Goal: Information Seeking & Learning: Check status

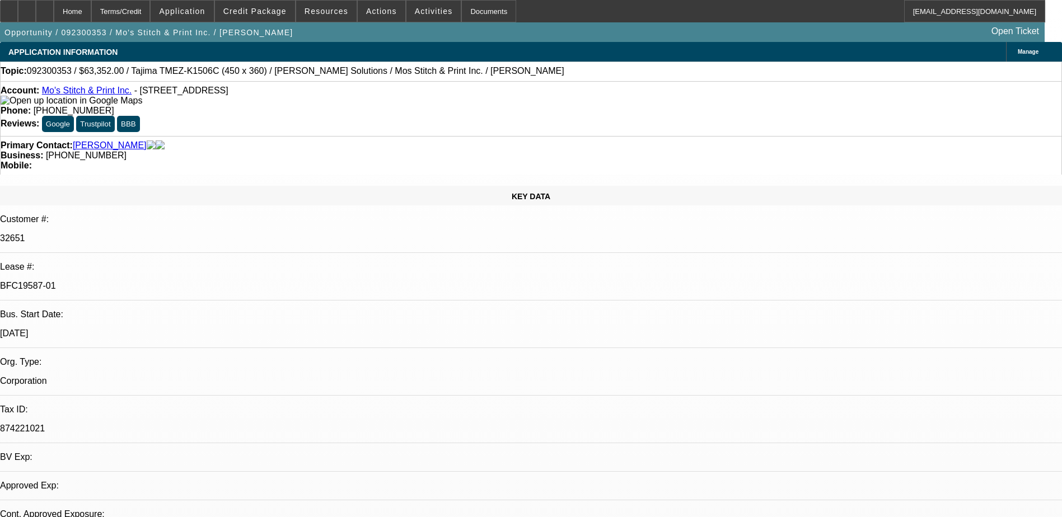
select select "0"
select select "2"
select select "0"
select select "2"
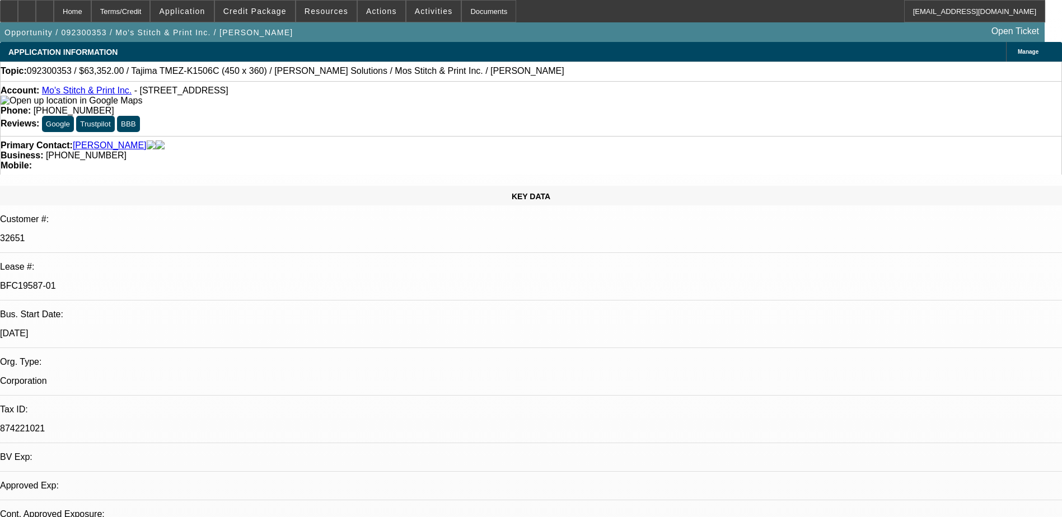
select select "0"
select select "2"
select select "0"
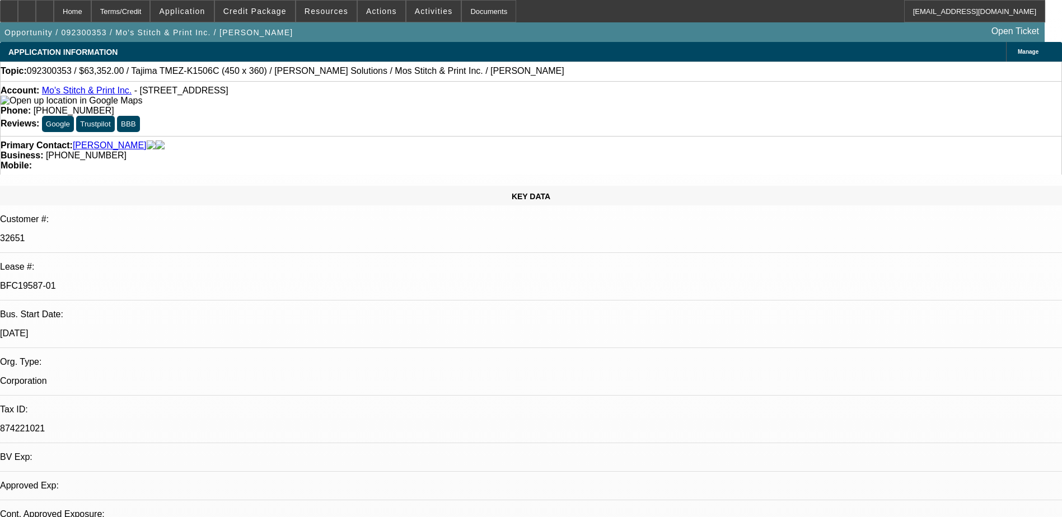
select select "2"
select select "0"
select select "1"
select select "2"
select select "6"
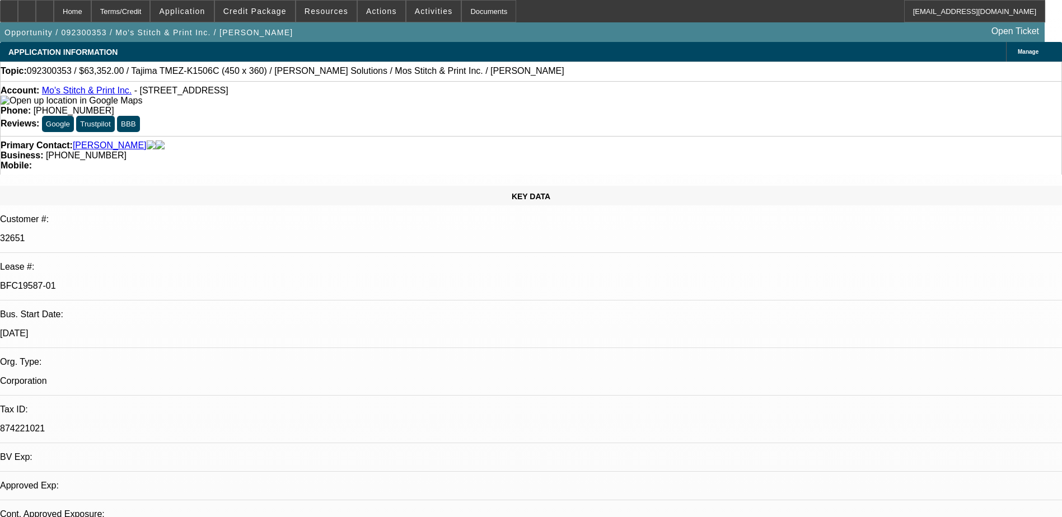
select select "1"
select select "2"
select select "6"
select select "1"
select select "2"
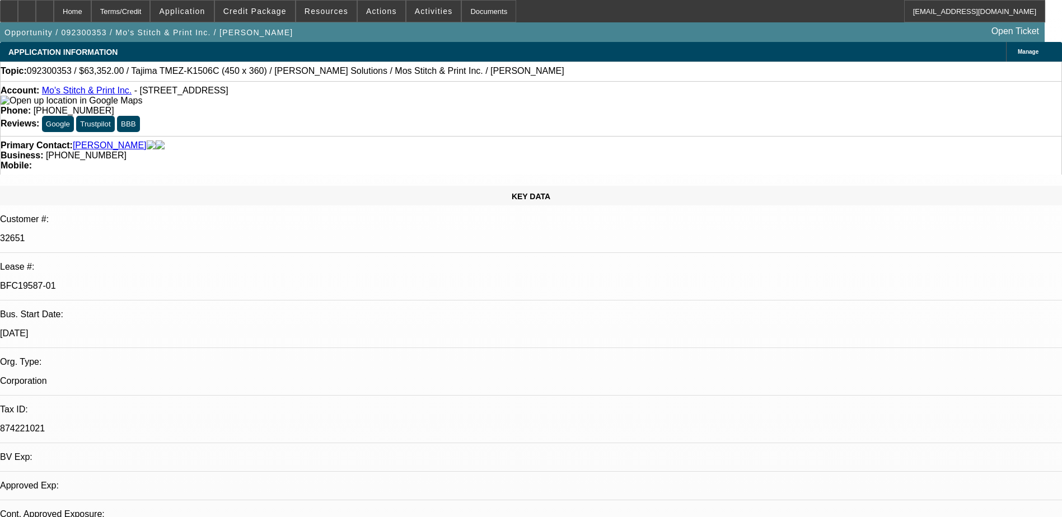
select select "6"
select select "1"
select select "2"
select select "6"
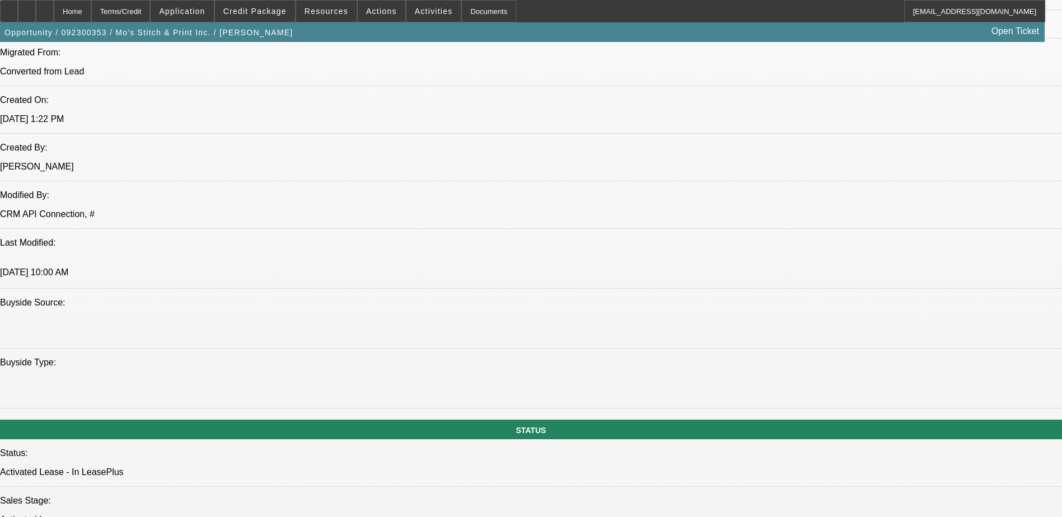
scroll to position [1008, 0]
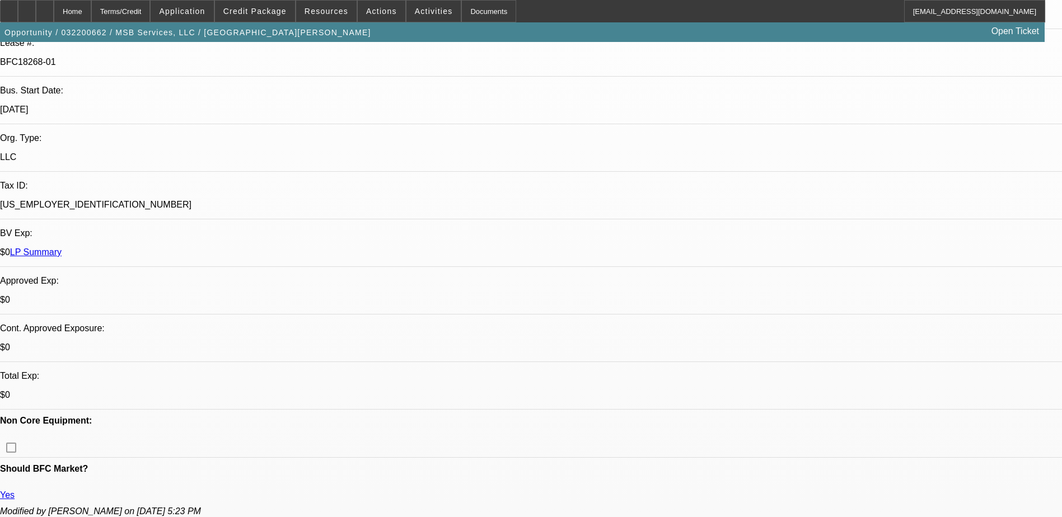
select select "0.1"
select select "0"
select select "0.1"
select select "0"
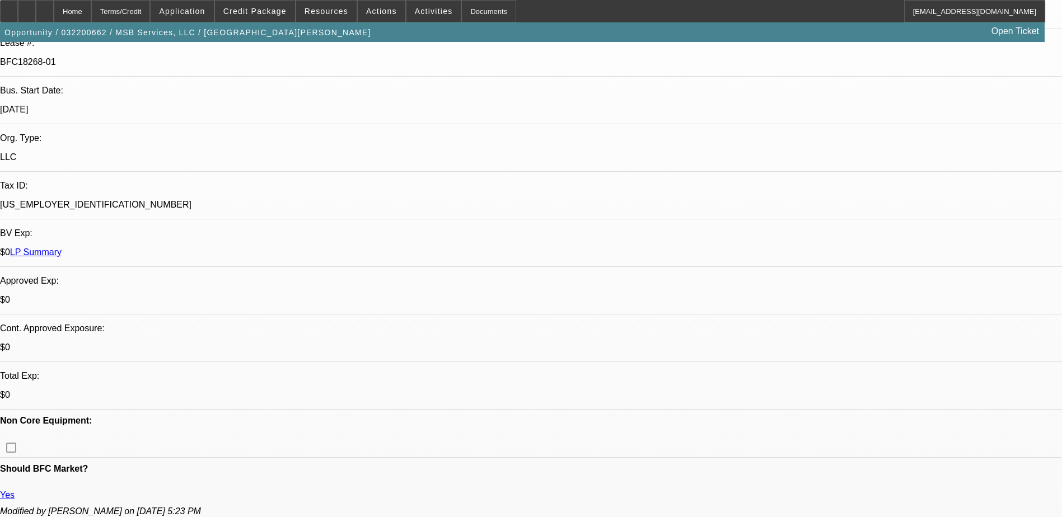
select select "0"
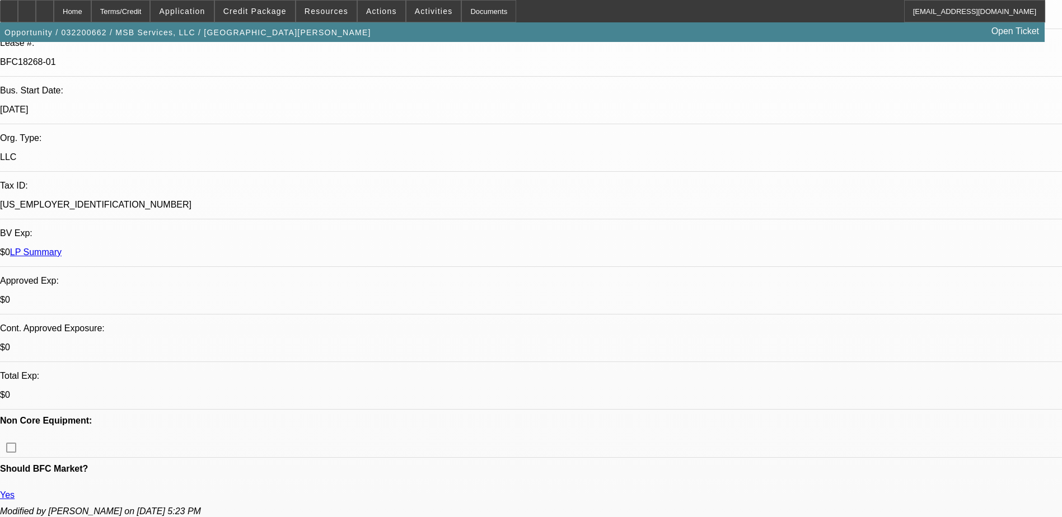
select select "0"
select select "1"
select select "6"
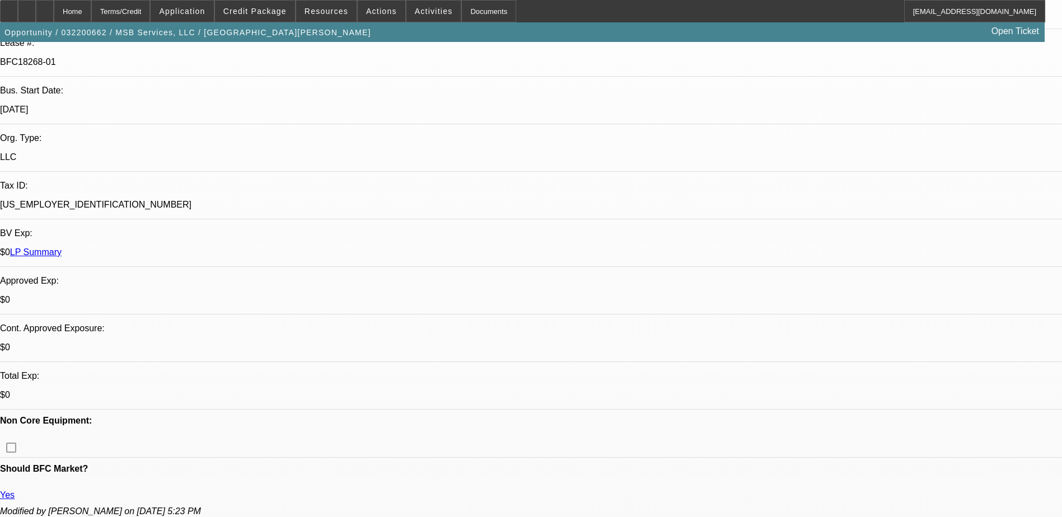
select select "1"
select select "6"
select select "1"
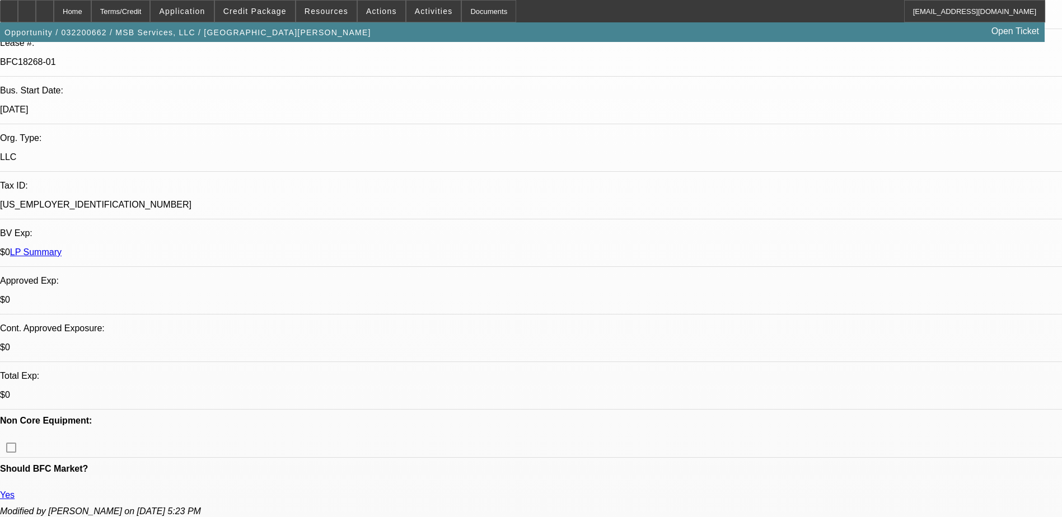
select select "6"
select select "1"
select select "6"
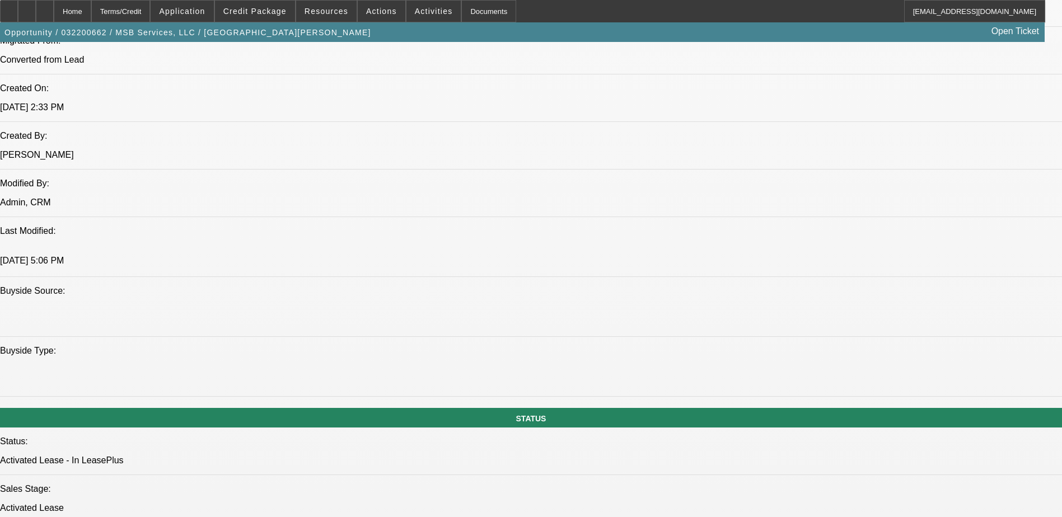
scroll to position [952, 0]
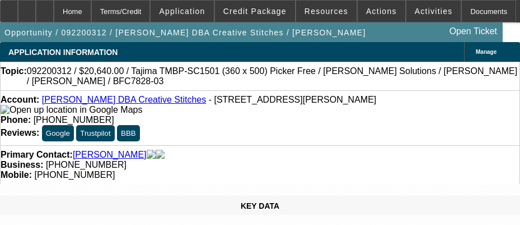
select select "0"
select select "2"
select select "0.1"
select select "0"
select select "2"
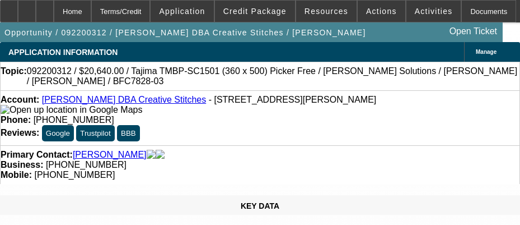
select select "0.1"
select select "0"
select select "2"
select select "0.1"
select select "1"
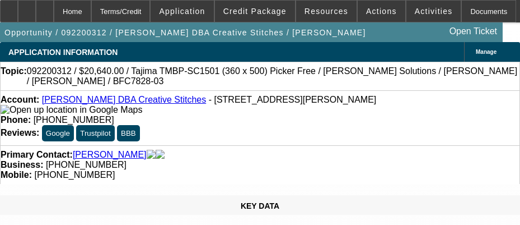
select select "2"
select select "4"
select select "1"
select select "2"
select select "4"
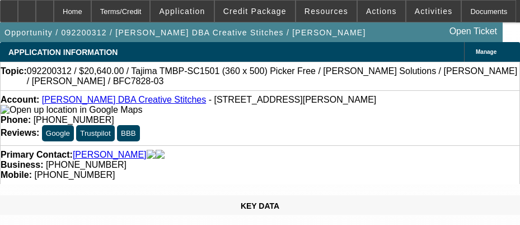
select select "1"
select select "2"
select select "4"
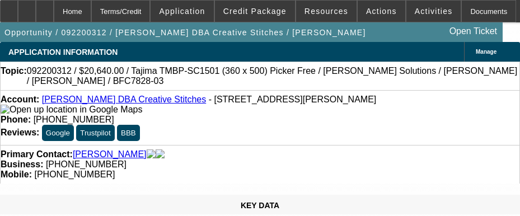
click at [298, 88] on div "Topic: 092200312 / $20,640.00 / Tajima TMBP-SC1501 (360 x 500) Picker Free / Hi…" at bounding box center [260, 76] width 520 height 29
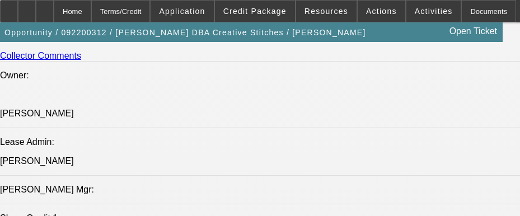
scroll to position [1400, 0]
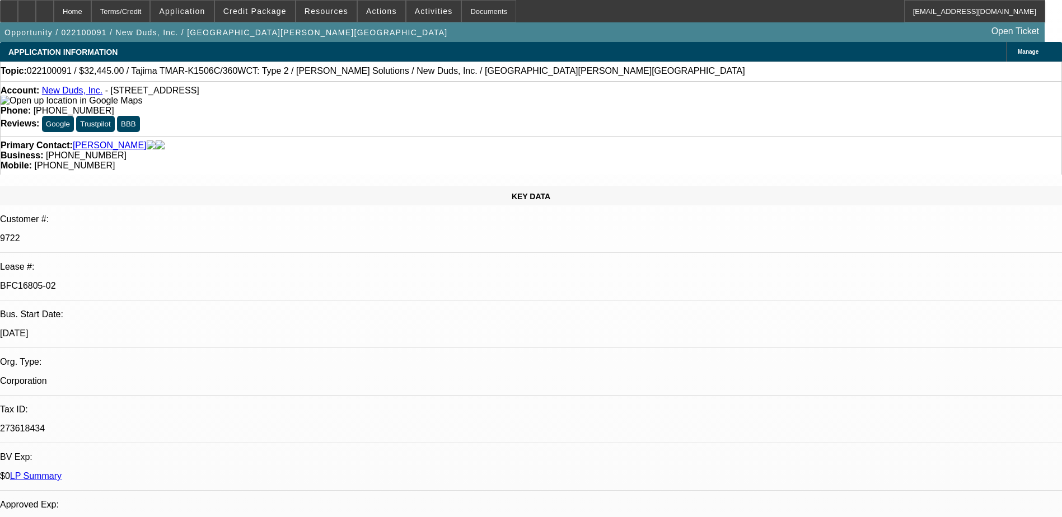
select select "0"
select select "2"
select select "0"
select select "2"
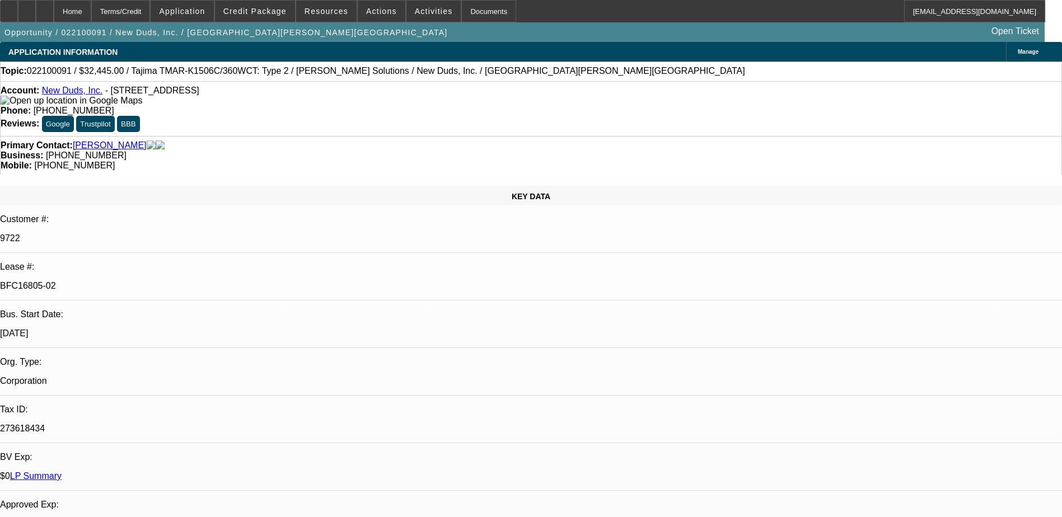
select select "0"
select select "2"
select select "0"
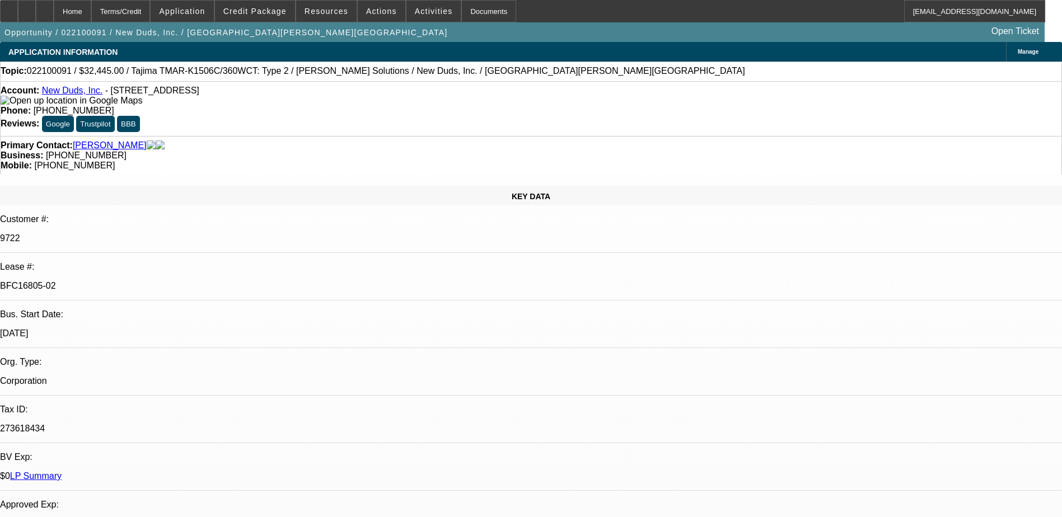
select select "2"
select select "0"
select select "1"
select select "2"
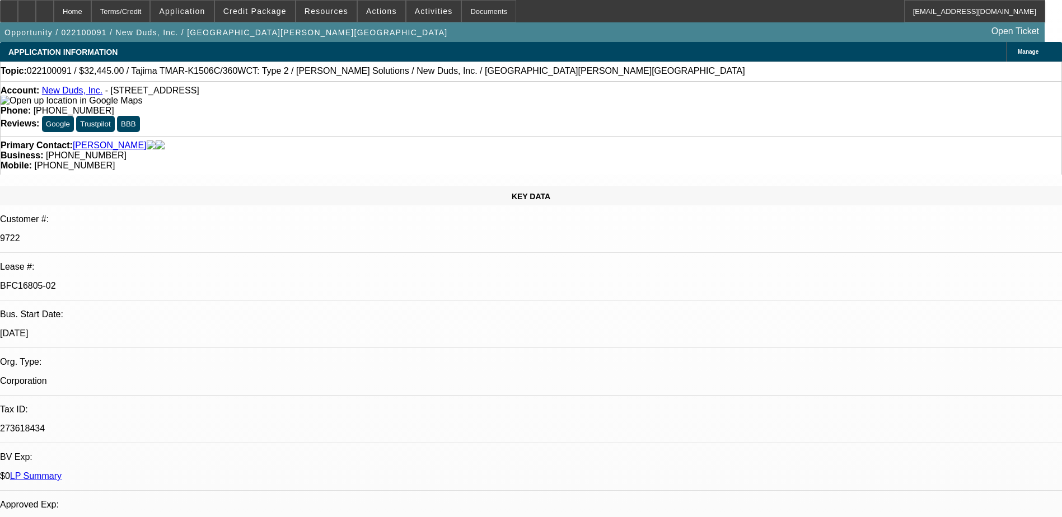
select select "1"
select select "2"
select select "1"
select select "2"
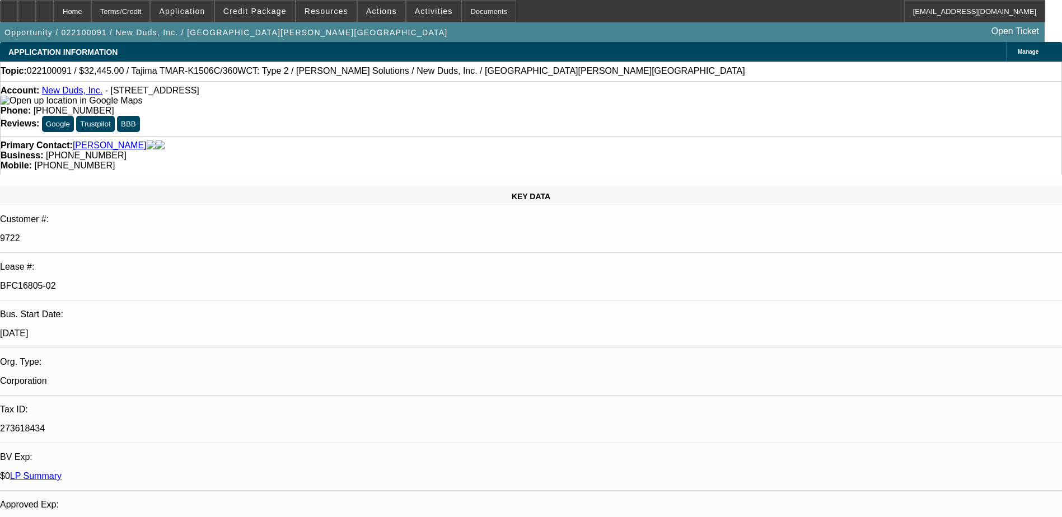
select select "2"
select select "1"
select select "2"
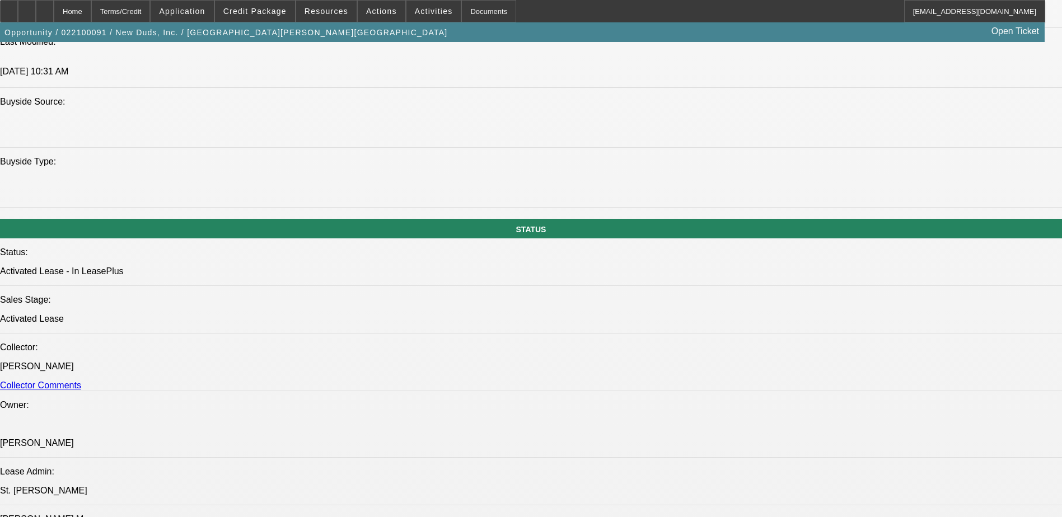
scroll to position [1064, 0]
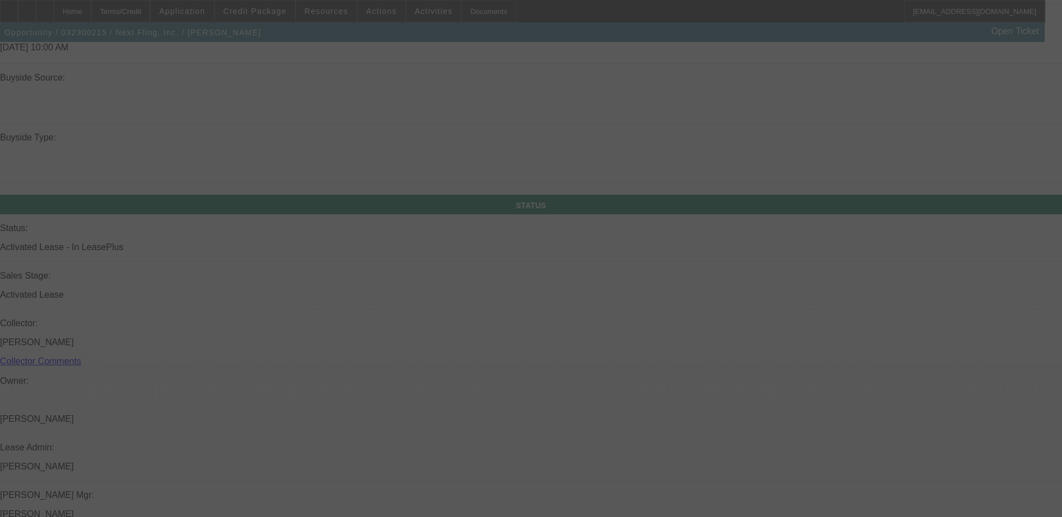
scroll to position [1120, 0]
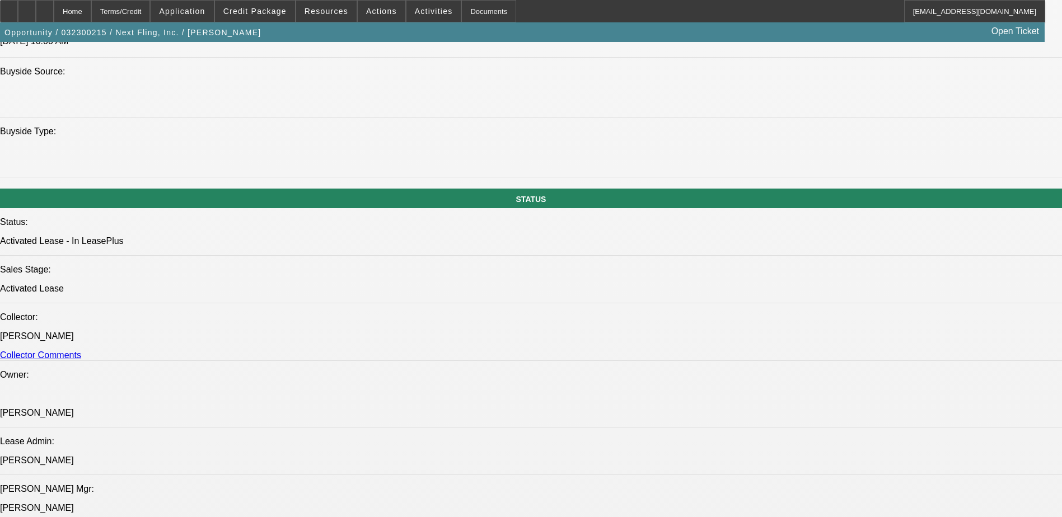
select select "0"
select select "2"
select select "0"
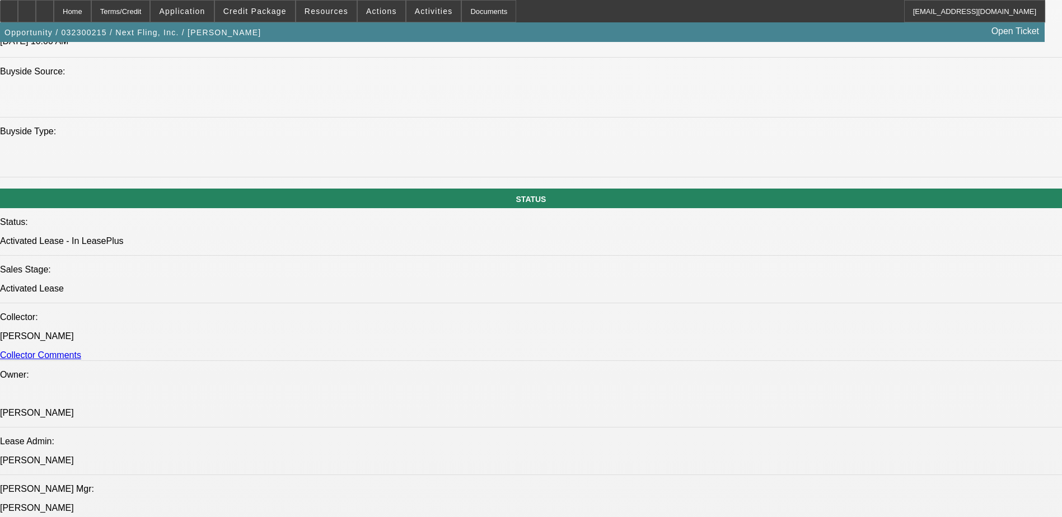
select select "0"
select select "2"
select select "0"
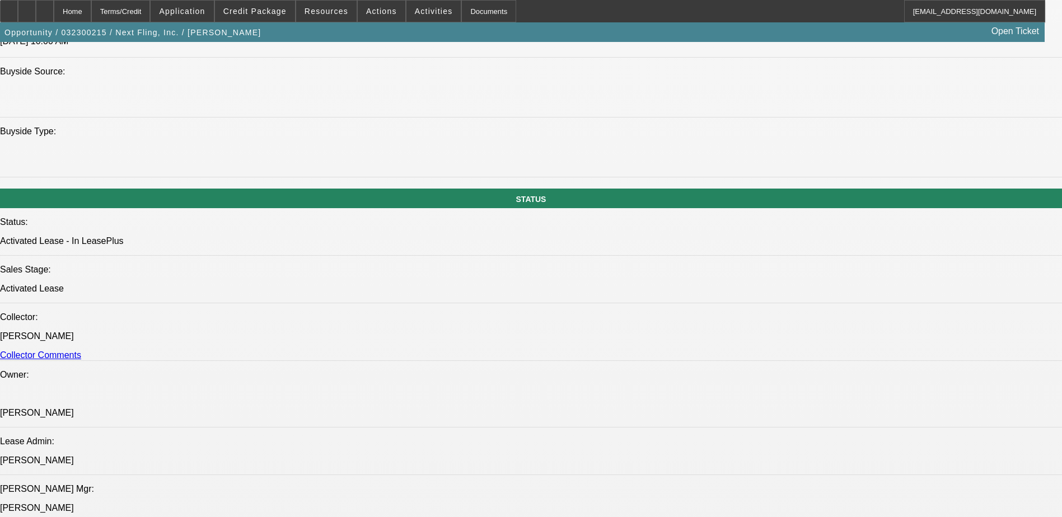
select select "0"
select select "2"
select select "0"
select select "2"
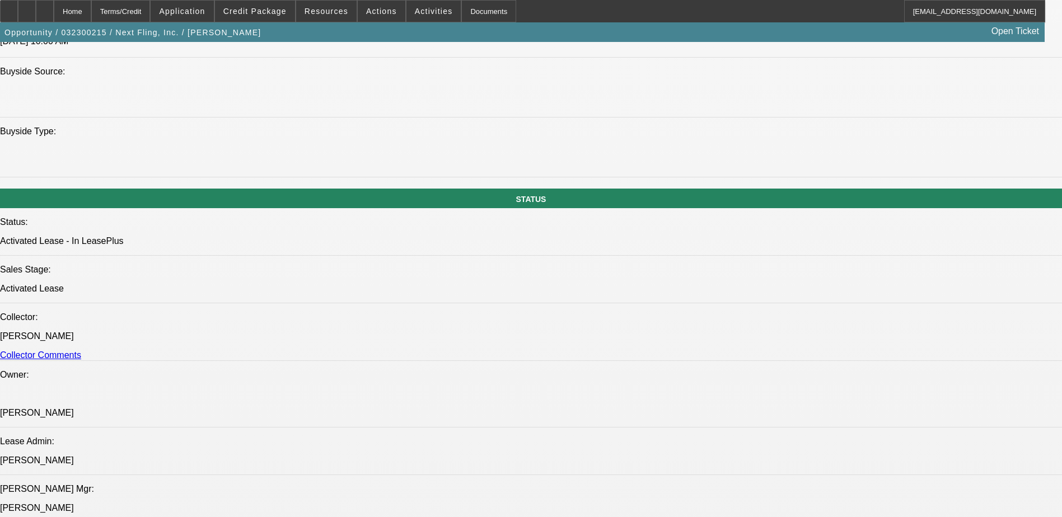
select select "0"
select select "2"
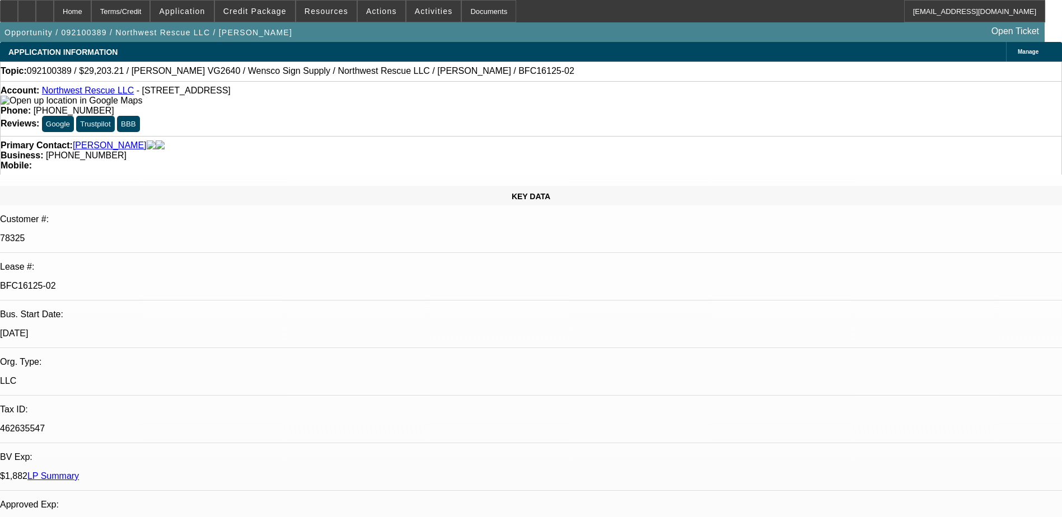
select select "0"
select select "3"
select select "0.1"
select select "4"
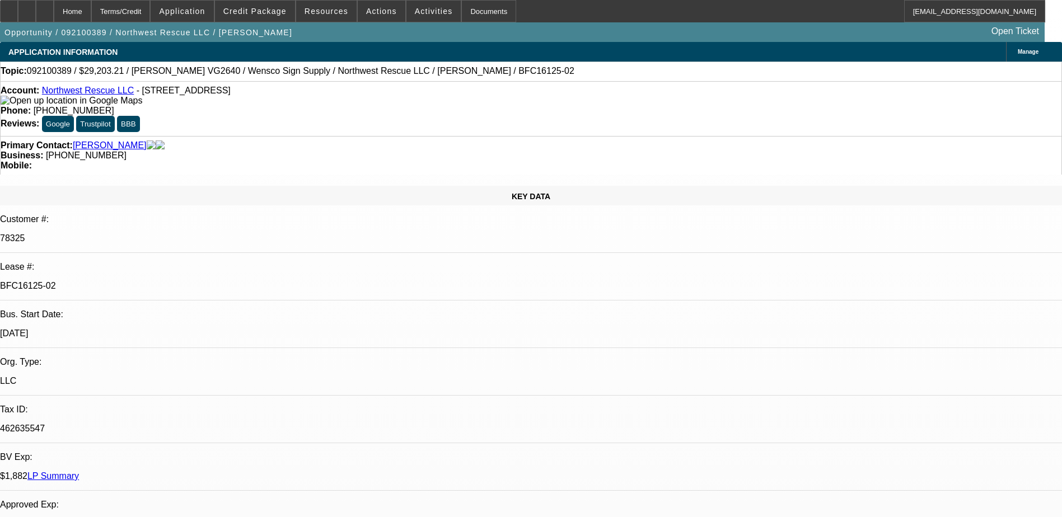
select select "0"
select select "3"
select select "0.1"
select select "4"
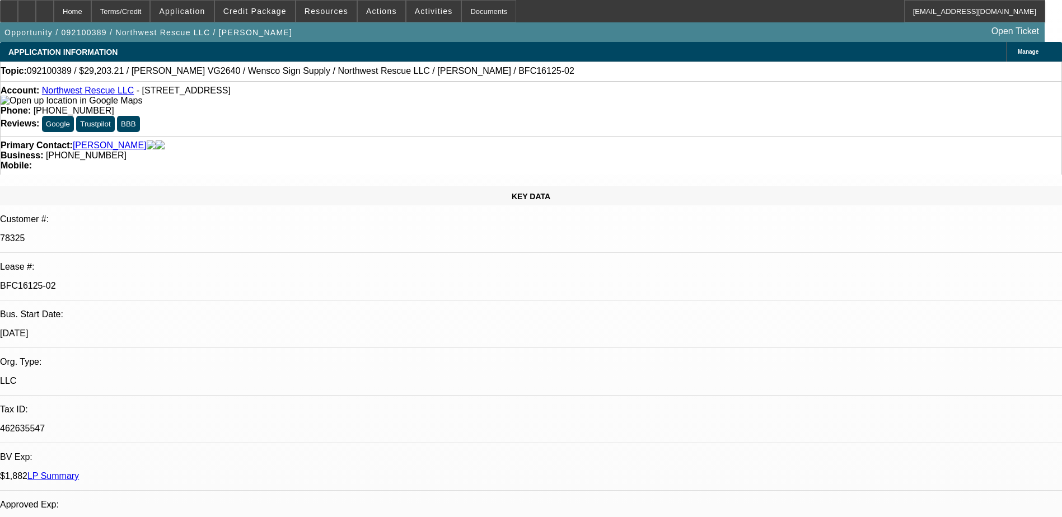
select select "0"
select select "3"
select select "0.1"
select select "4"
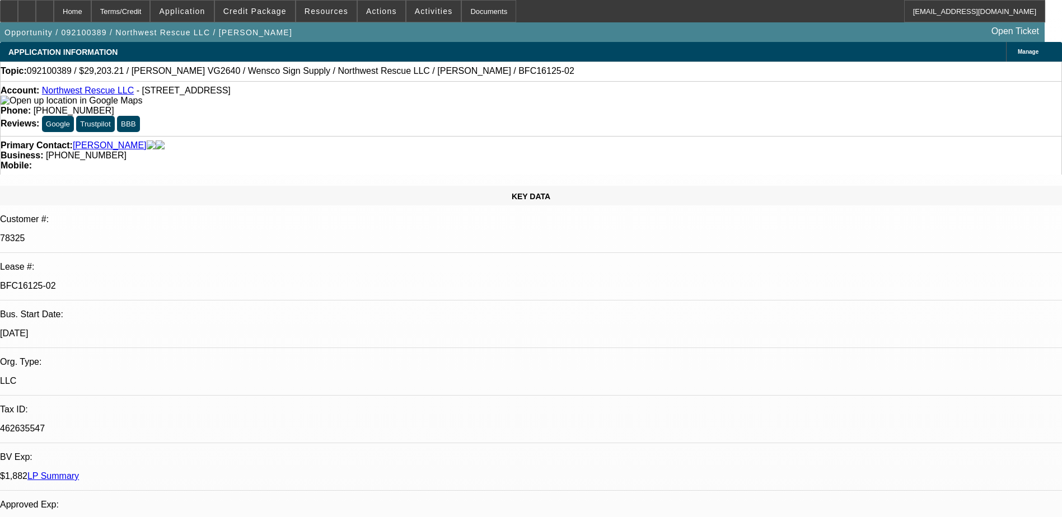
select select "0"
select select "3"
select select "0.1"
select select "4"
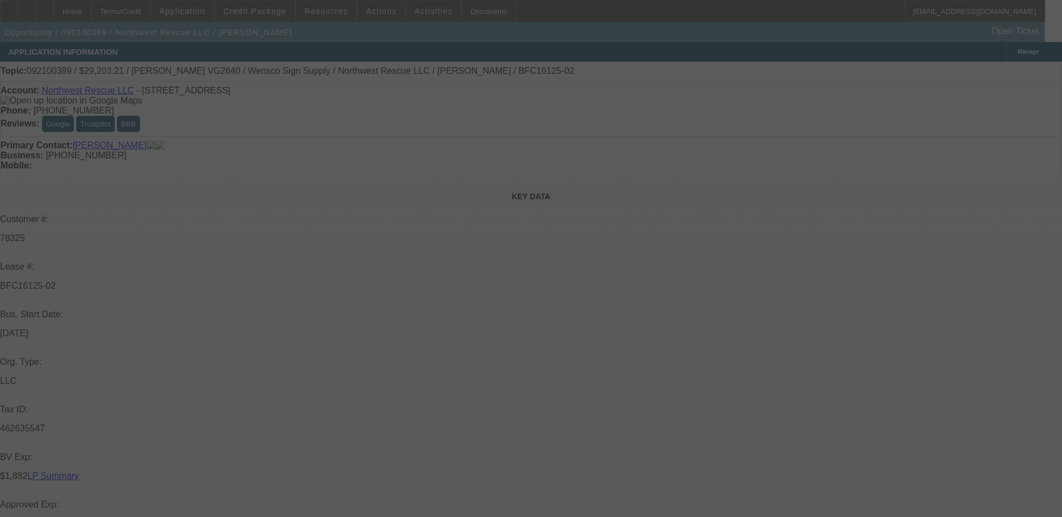
select select "0"
select select "0.1"
select select "0"
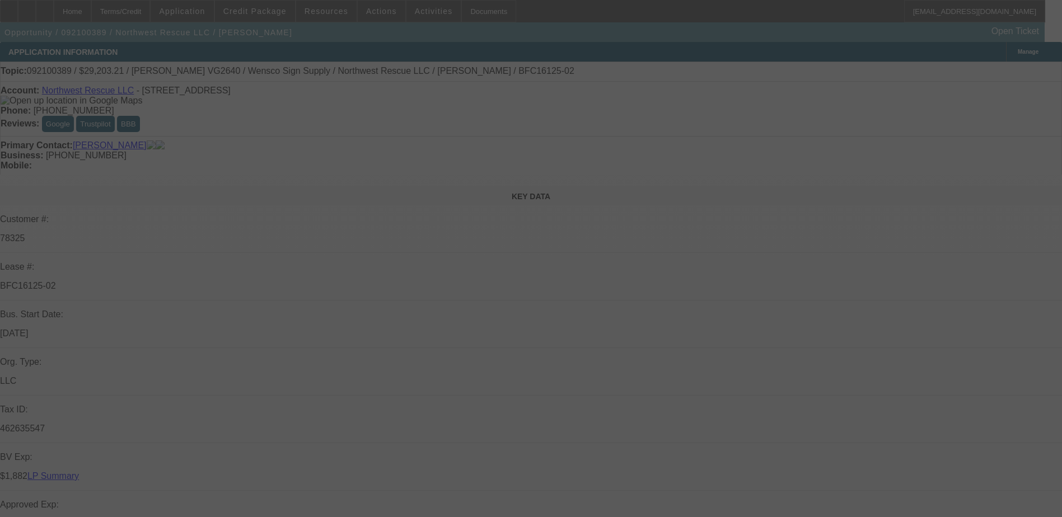
select select "0.1"
select select "0"
select select "0.1"
select select "0"
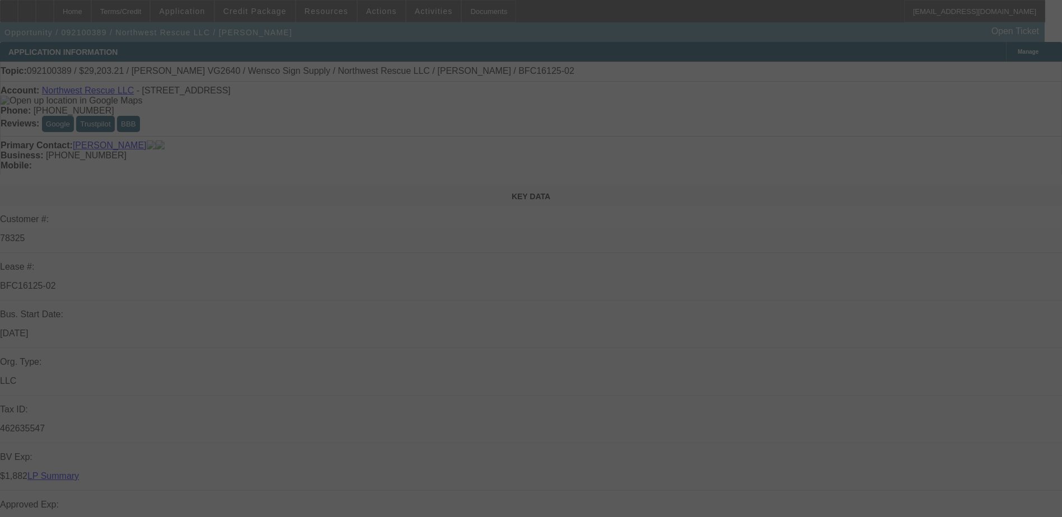
select select "0"
select select "0.1"
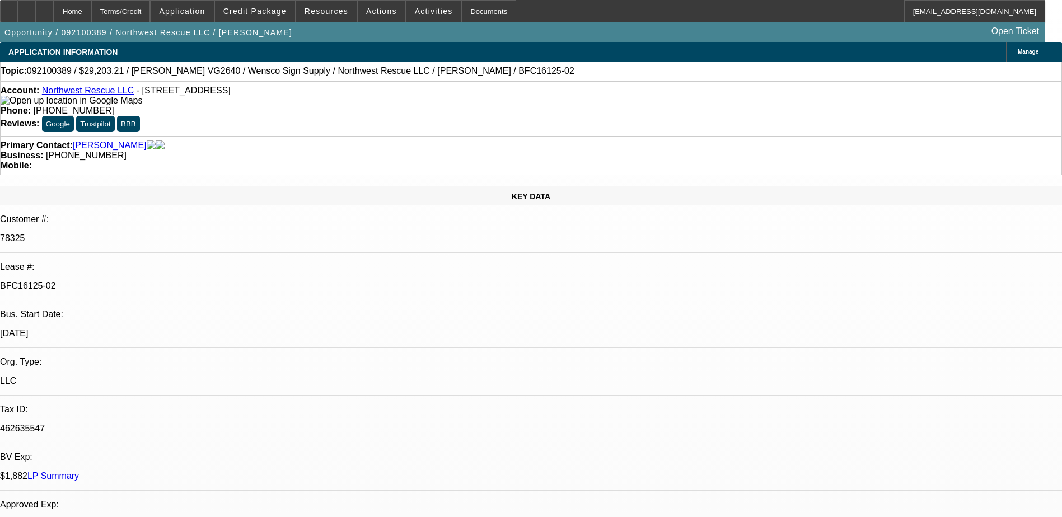
select select "1"
select select "3"
select select "4"
select select "1"
select select "3"
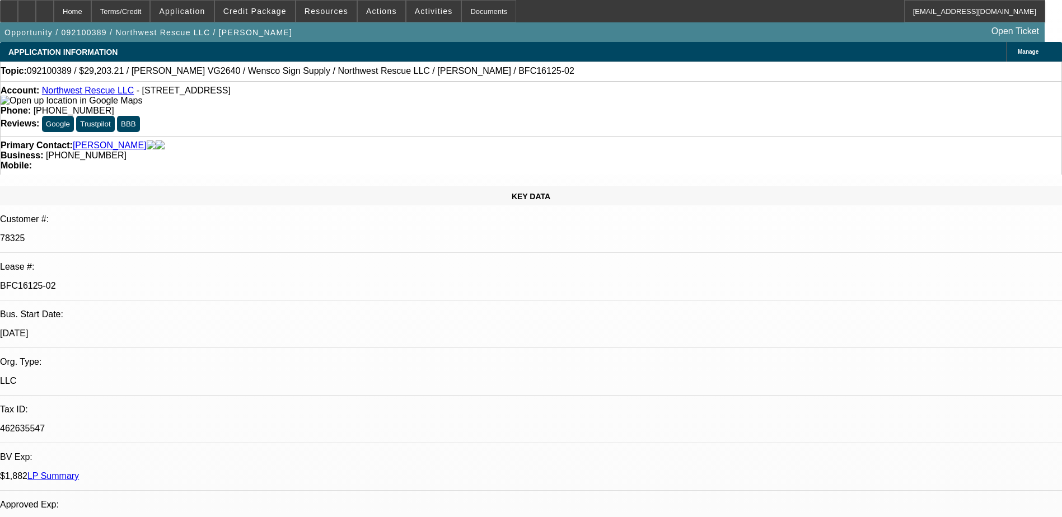
select select "4"
select select "1"
select select "3"
select select "4"
select select "1"
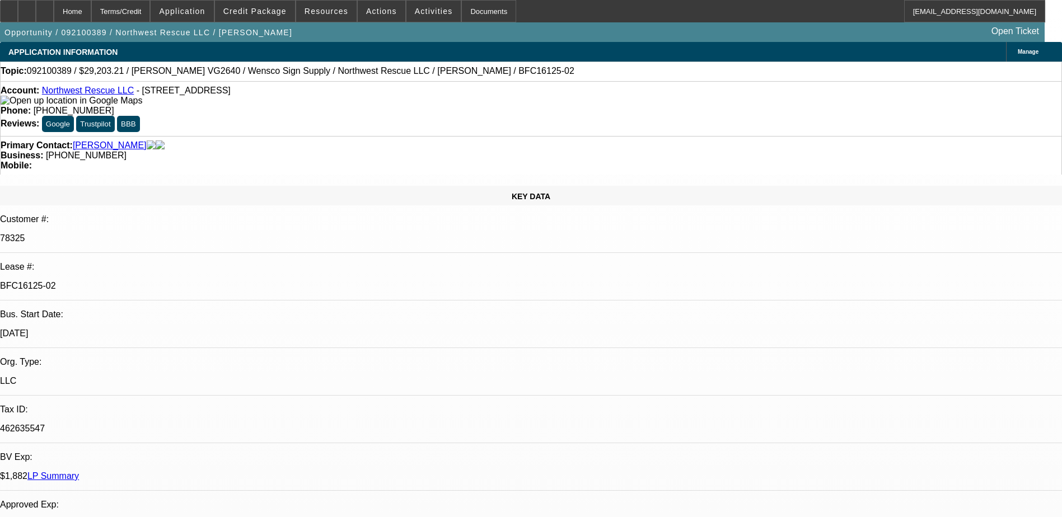
select select "3"
select select "4"
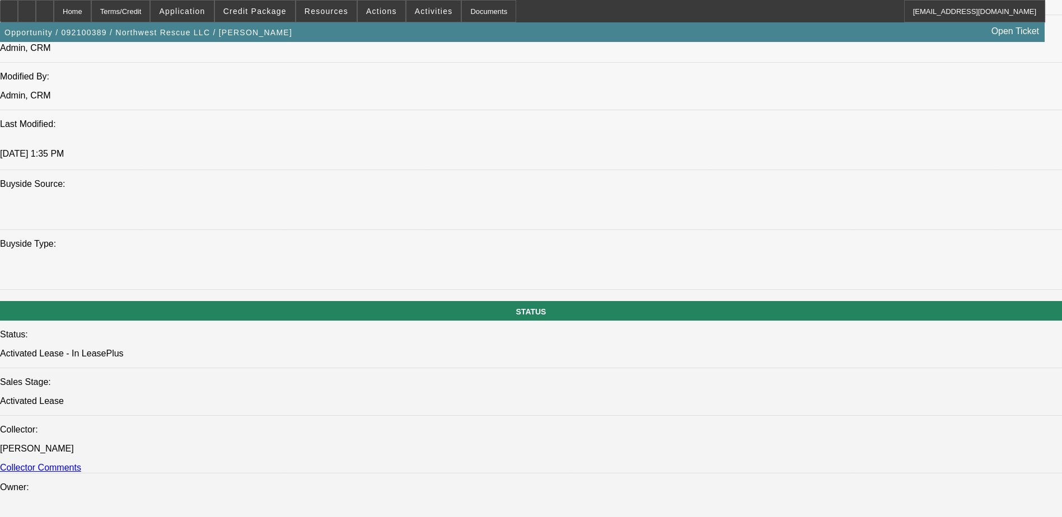
scroll to position [1064, 0]
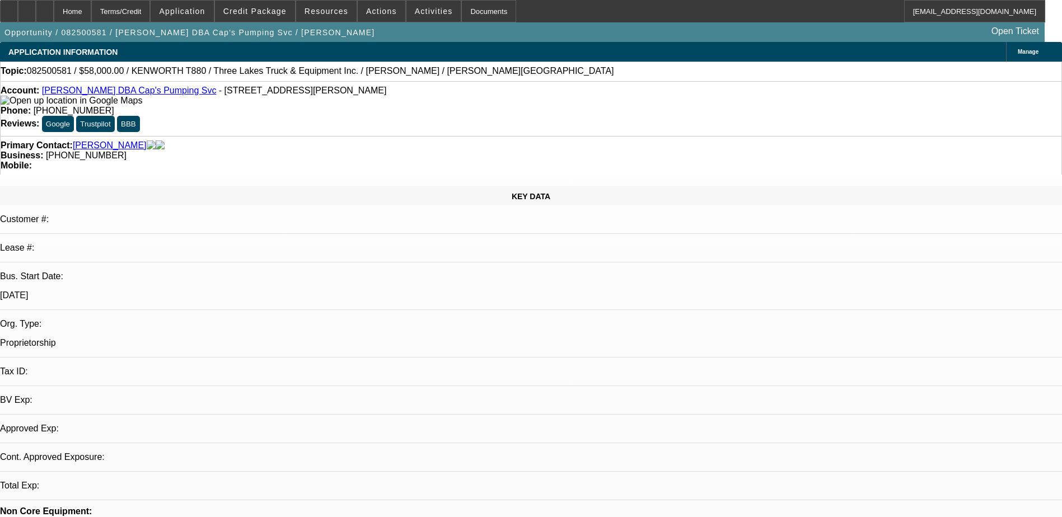
select select "0"
select select "2"
select select "0"
select select "1"
select select "2"
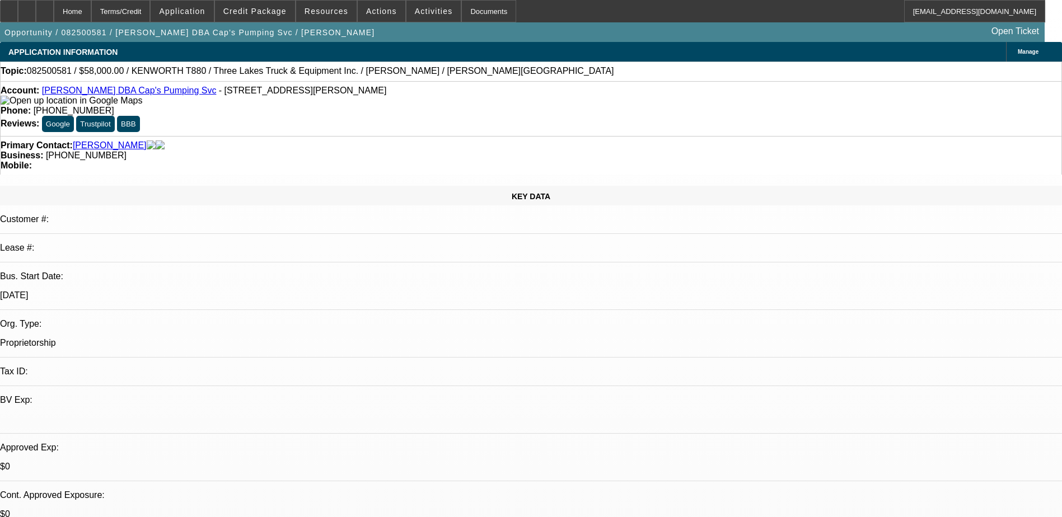
select select "6"
click at [27, 7] on icon at bounding box center [27, 7] width 0 height 0
drag, startPoint x: 62, startPoint y: 7, endPoint x: 55, endPoint y: 7, distance: 6.7
click at [54, 7] on div at bounding box center [45, 11] width 18 height 22
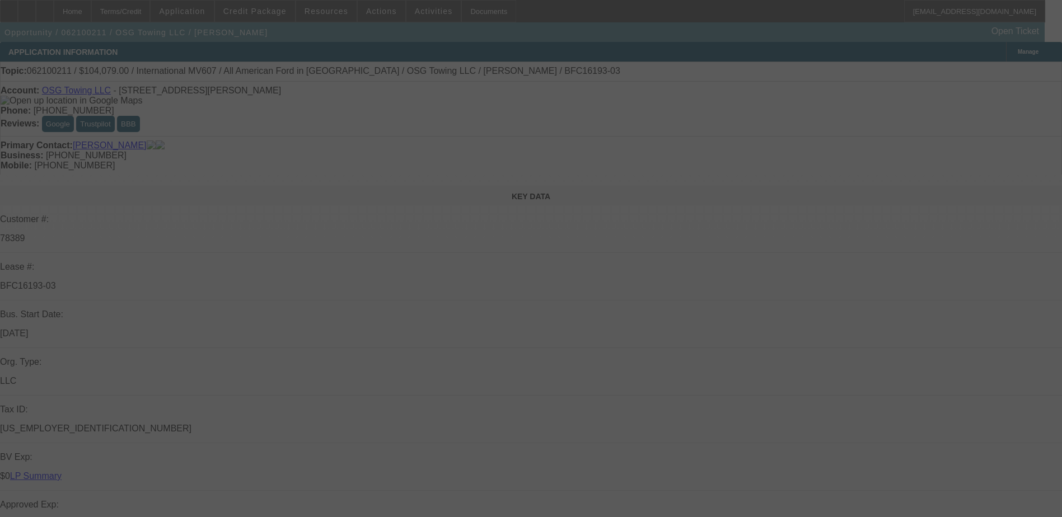
click at [412, 128] on div at bounding box center [531, 258] width 1062 height 517
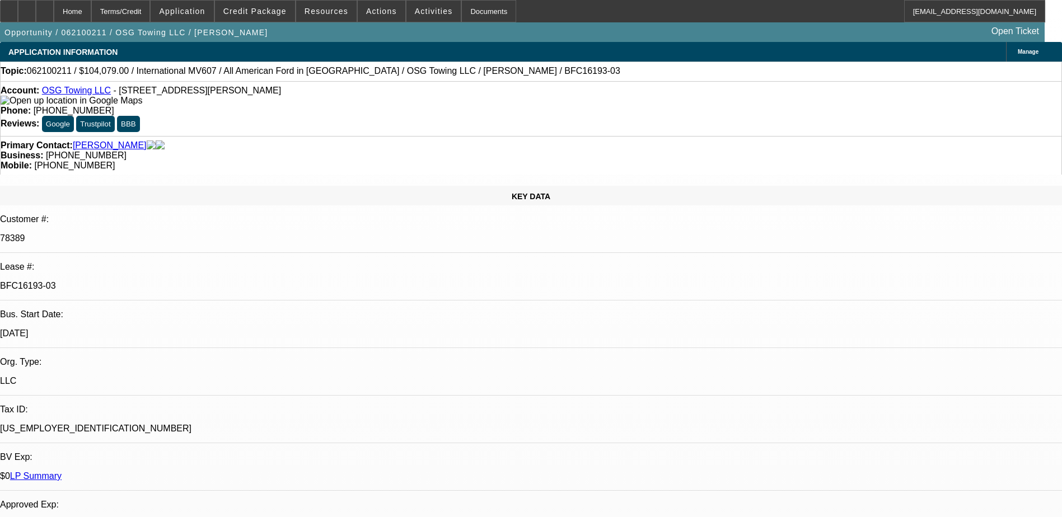
select select "0"
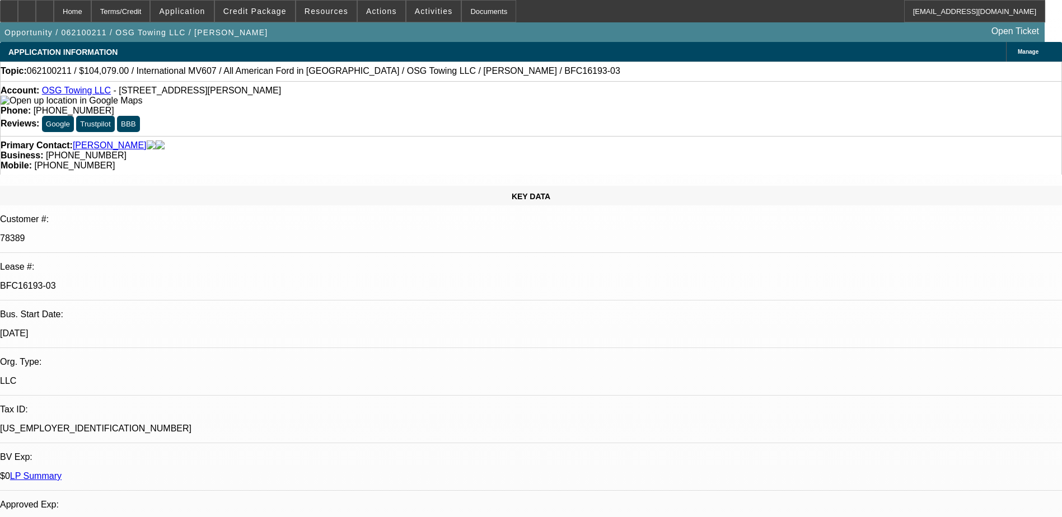
select select "0"
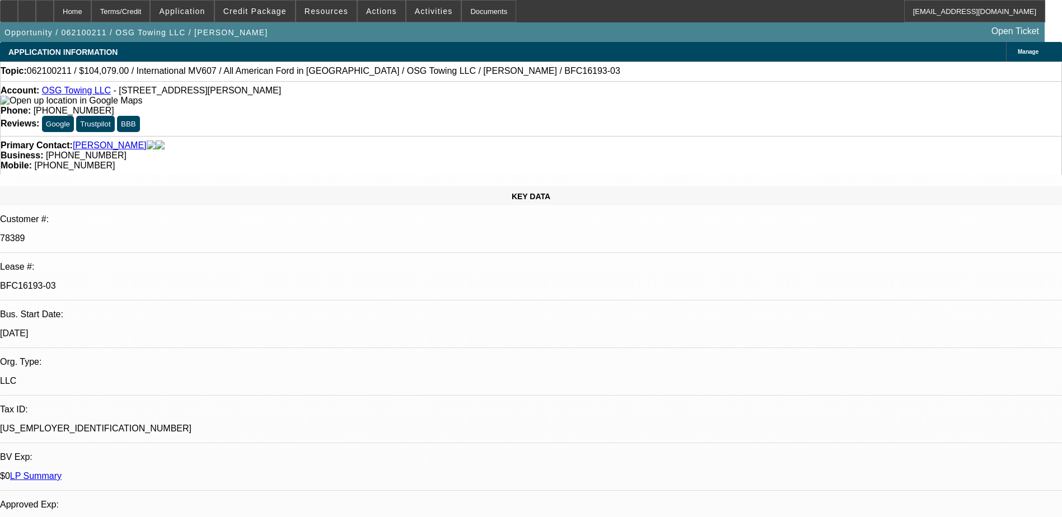
select select "0"
select select "1"
select select "2"
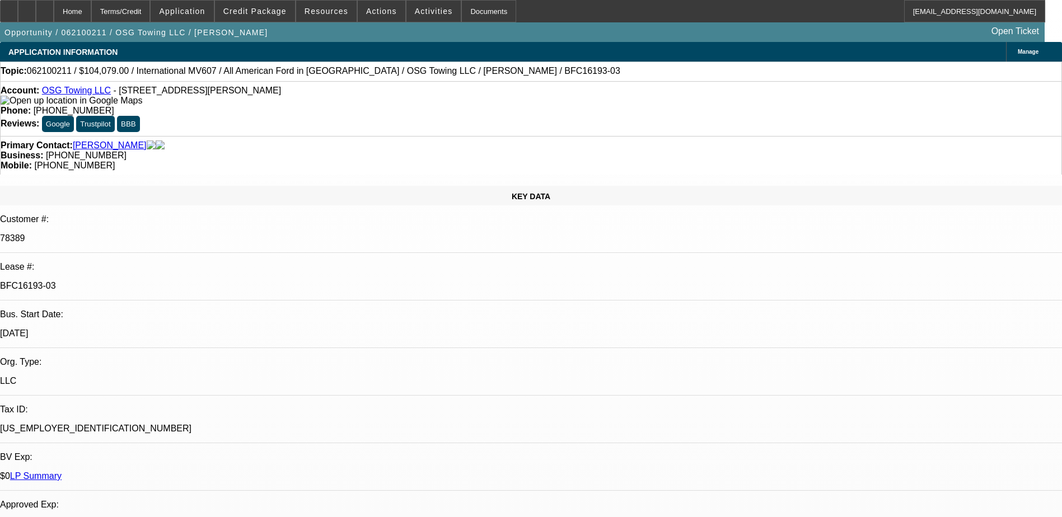
select select "1"
select select "2"
select select "1"
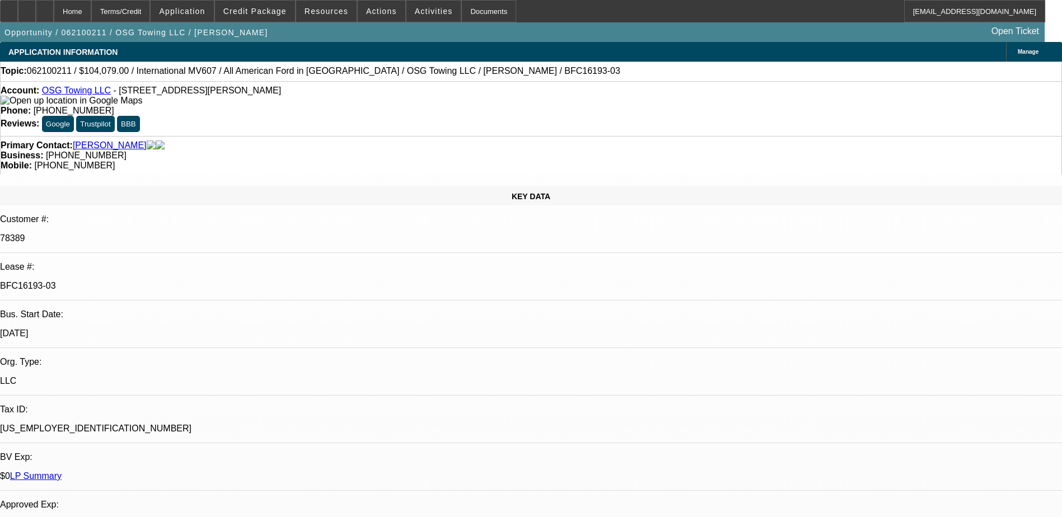
select select "2"
select select "1"
select select "2"
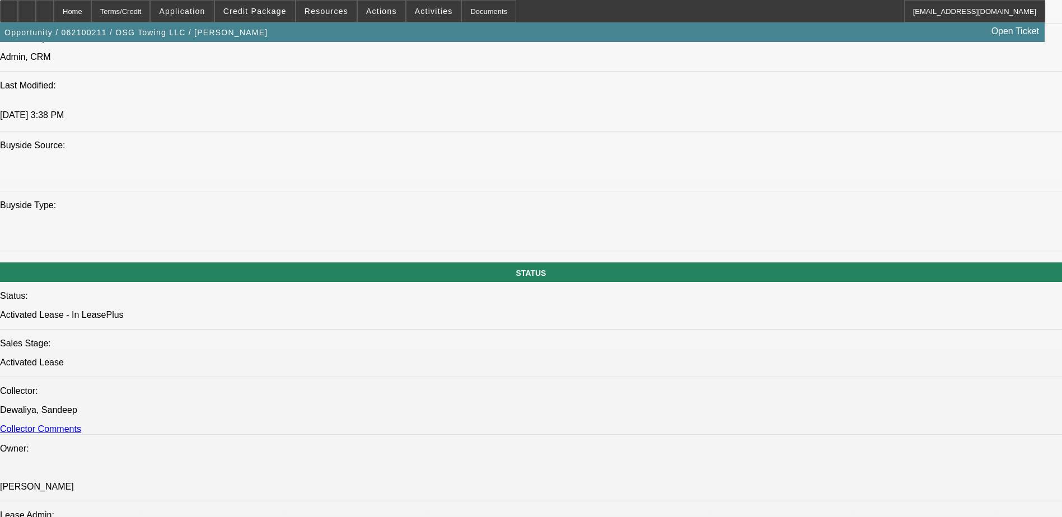
scroll to position [1064, 0]
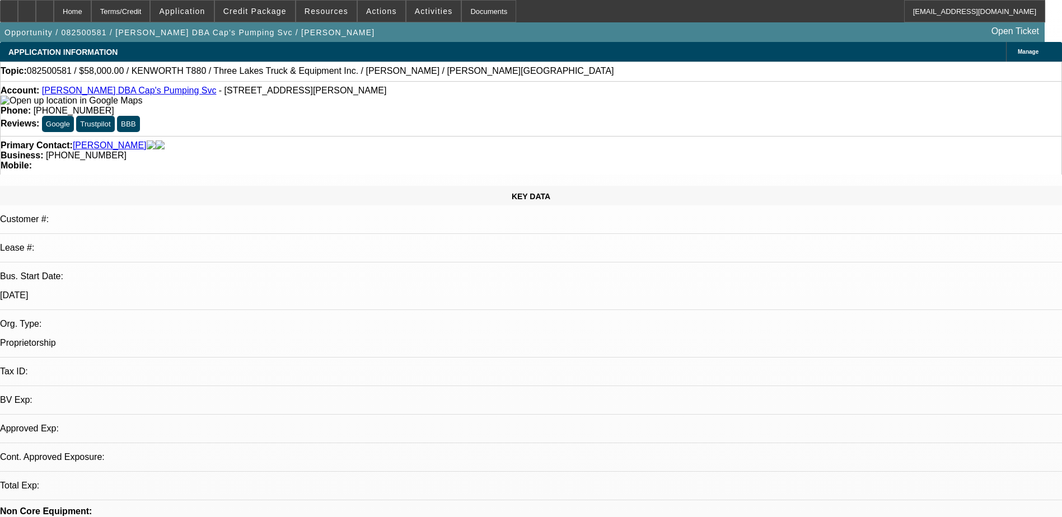
select select "0"
select select "2"
select select "0"
select select "1"
select select "2"
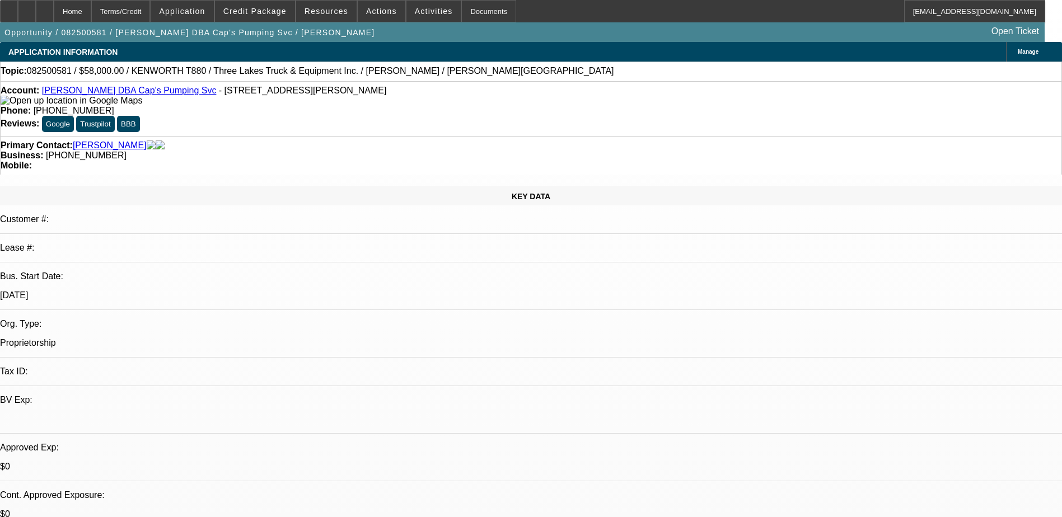
select select "6"
click at [273, 12] on span "Credit Package" at bounding box center [254, 11] width 63 height 9
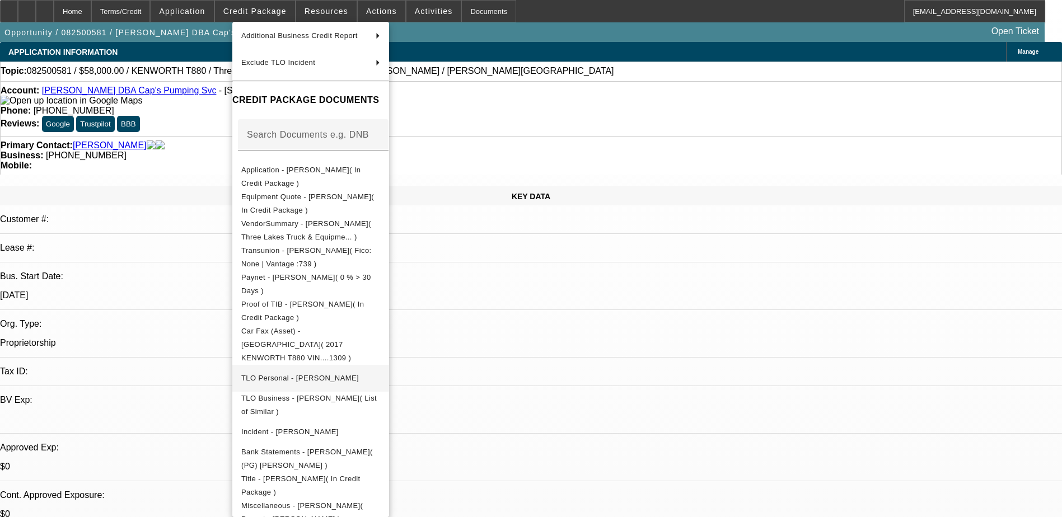
scroll to position [116, 0]
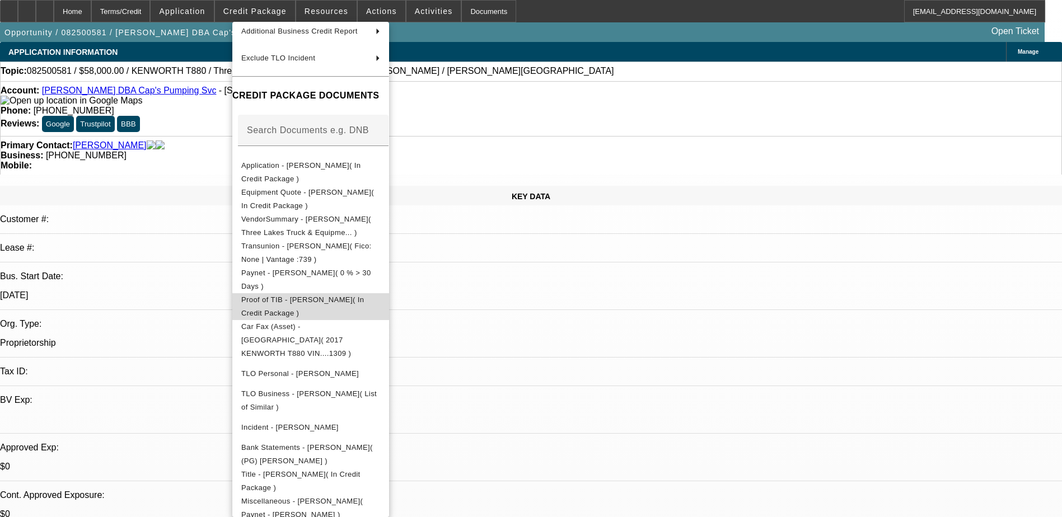
click at [297, 300] on span "Proof of TIB - Bradley Mahoney( In Credit Package )" at bounding box center [302, 307] width 123 height 22
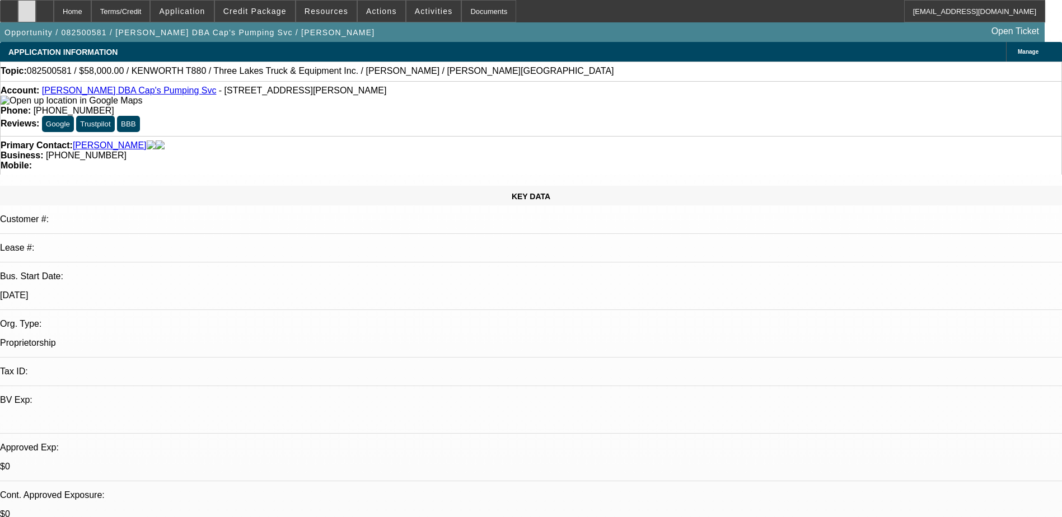
click at [27, 7] on icon at bounding box center [27, 7] width 0 height 0
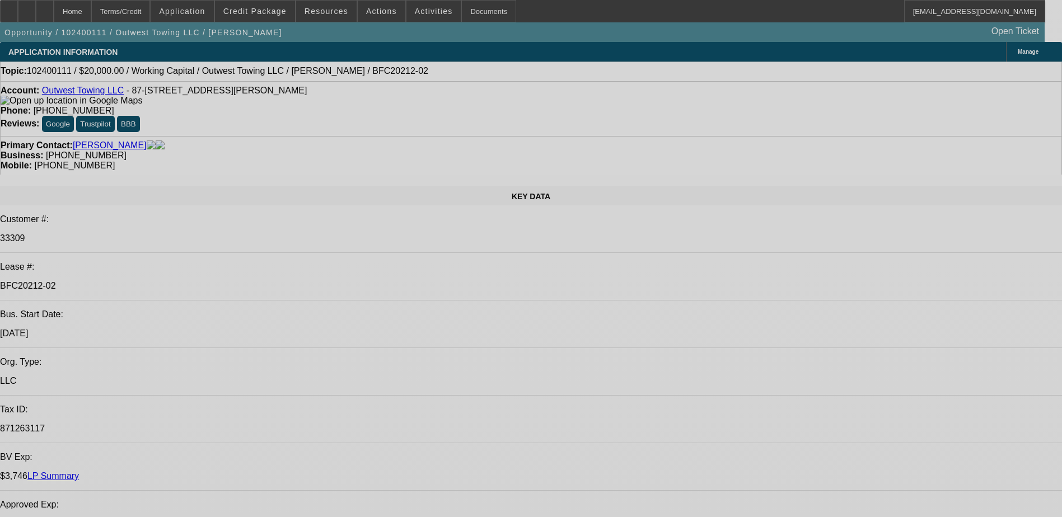
select select "0"
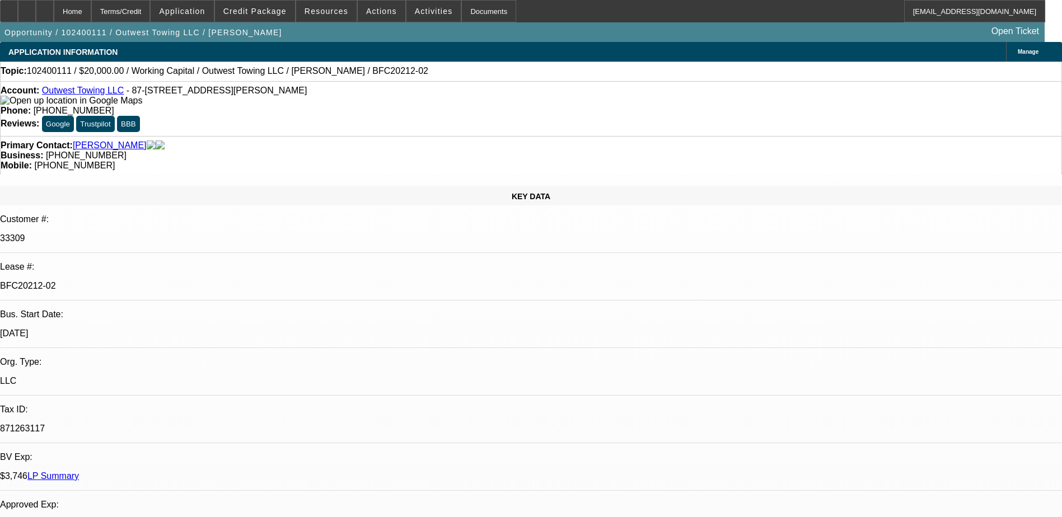
select select "0"
select select "1"
select select "2"
select select "6"
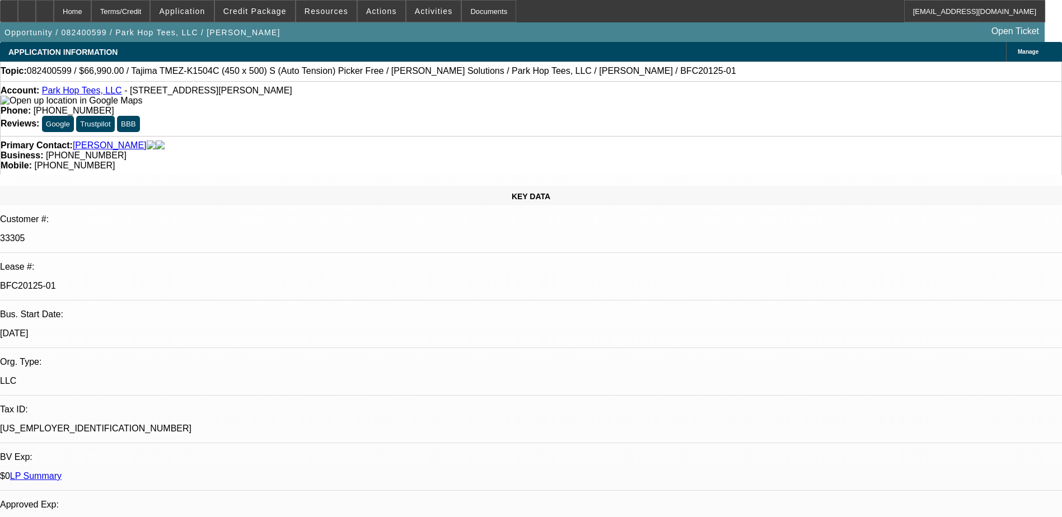
select select "0"
select select "2"
select select "0"
select select "2"
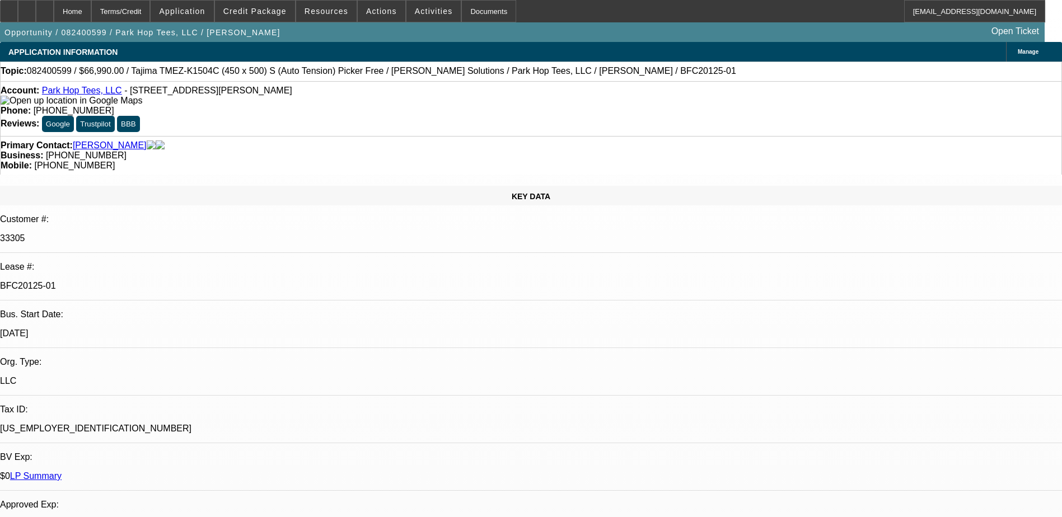
select select "0"
select select "2"
select select "0"
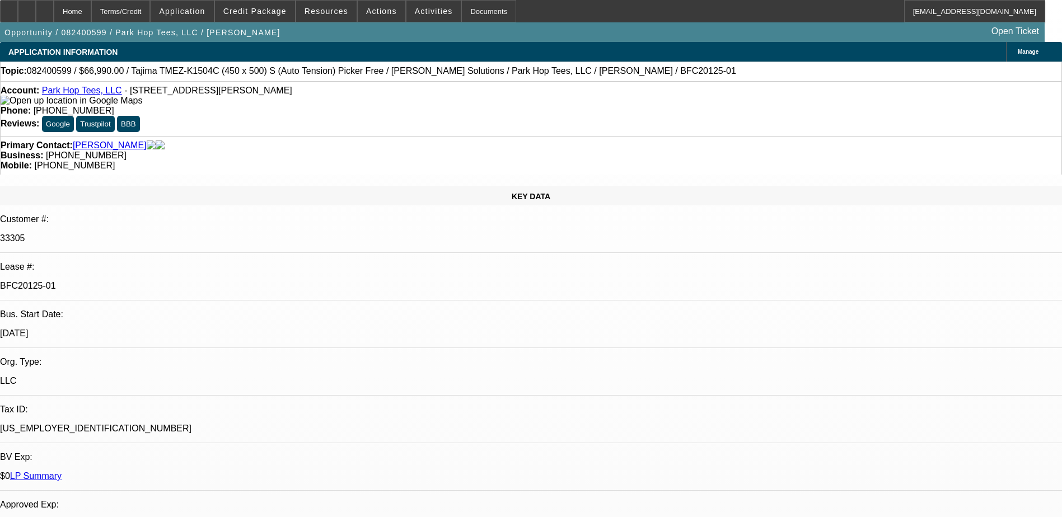
select select "0"
select select "1"
select select "2"
select select "6"
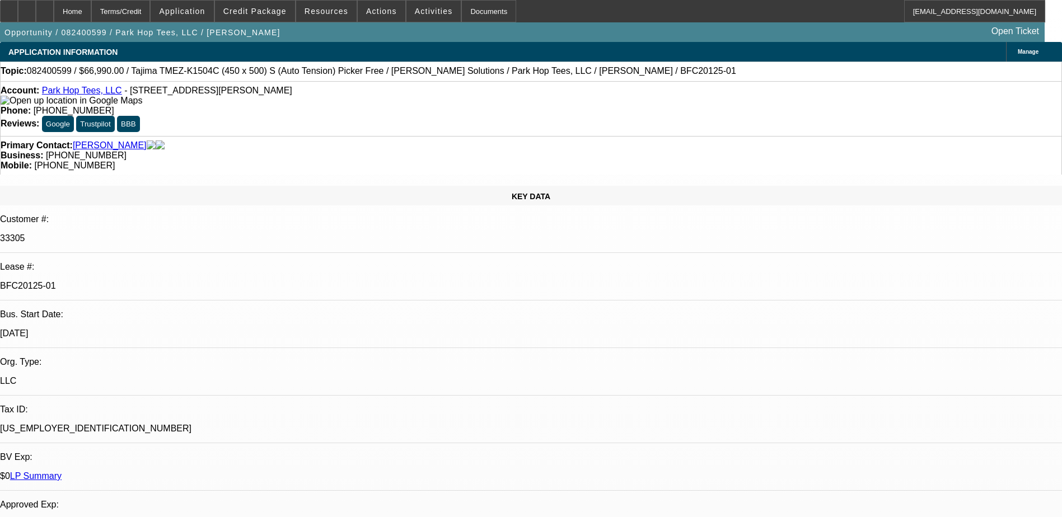
select select "1"
select select "2"
select select "6"
select select "1"
select select "2"
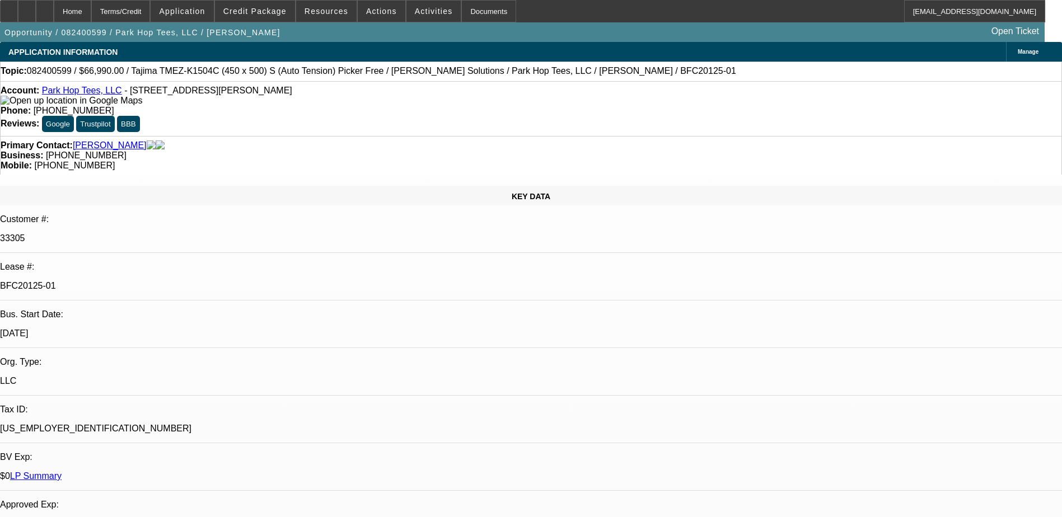
select select "6"
select select "1"
select select "6"
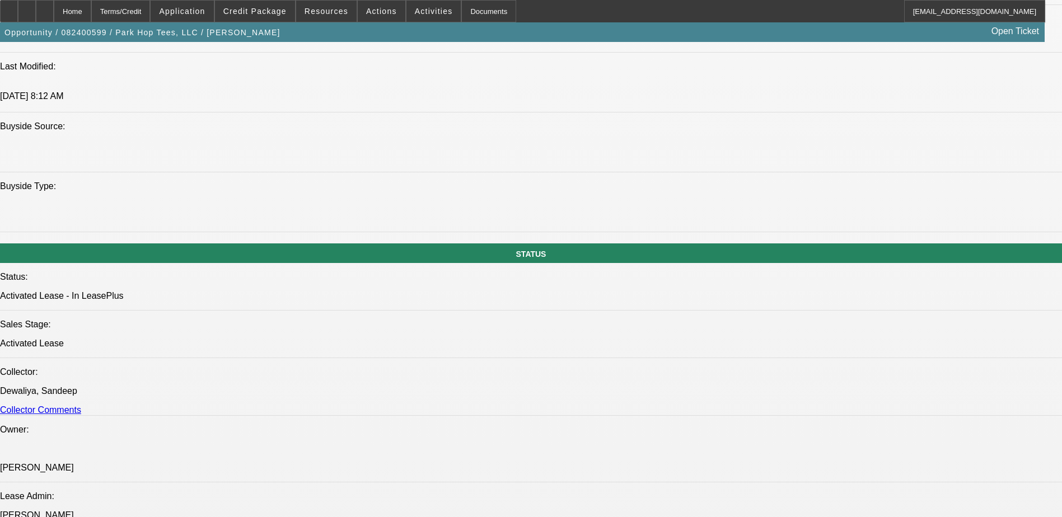
scroll to position [1120, 0]
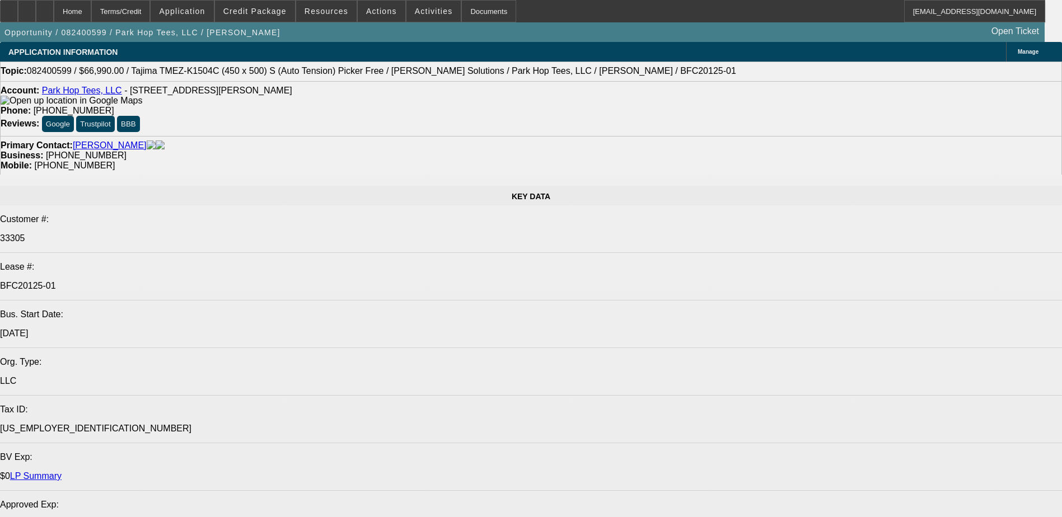
select select "0"
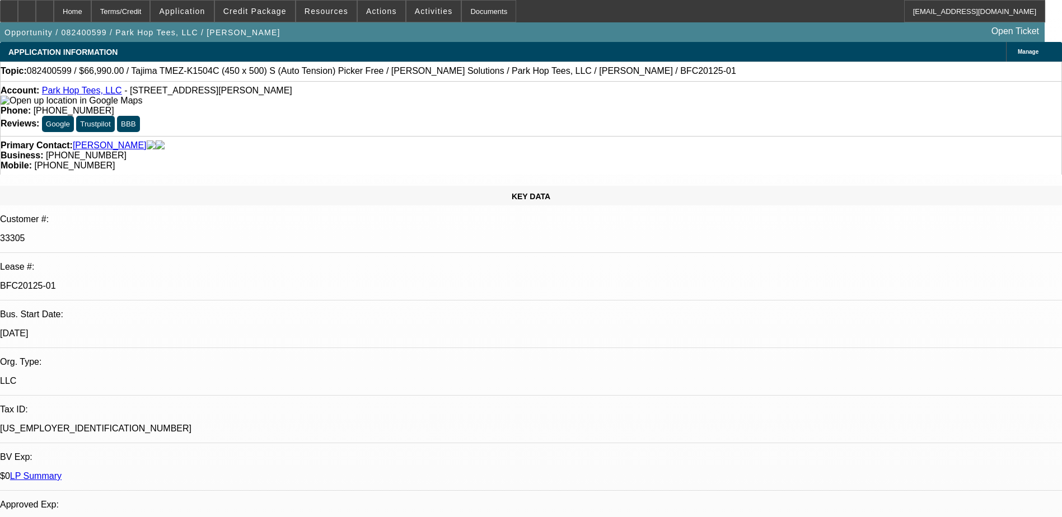
select select "2"
select select "0"
select select "2"
select select "0"
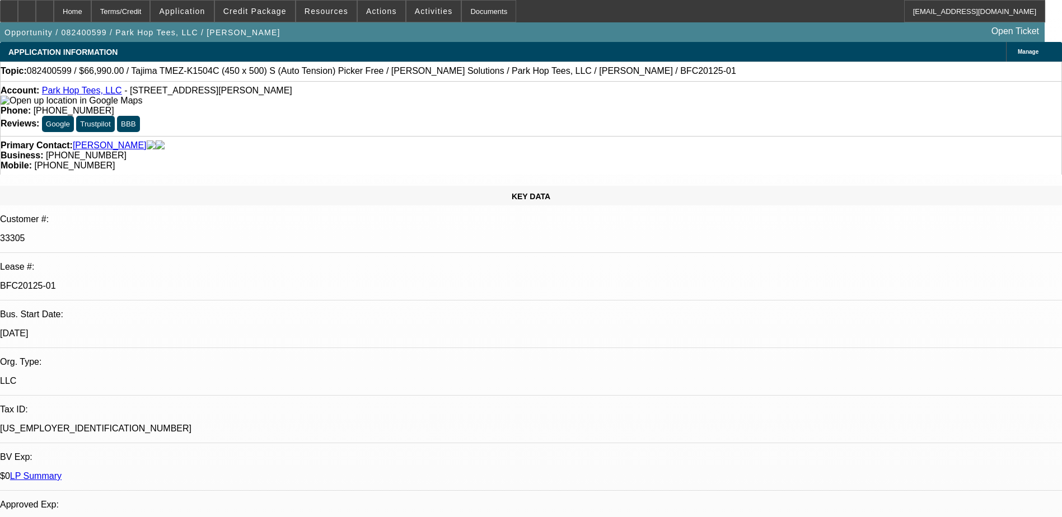
select select "0"
select select "2"
select select "0"
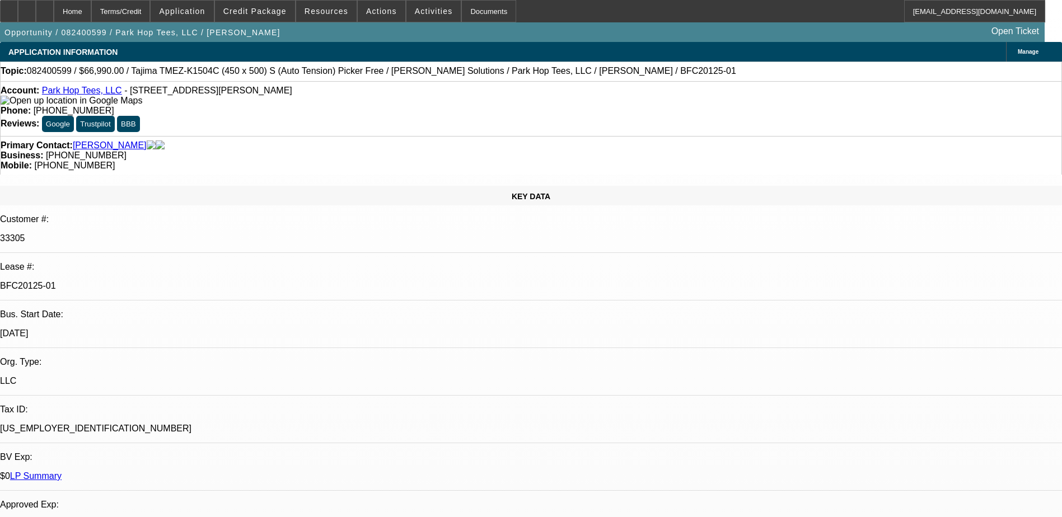
select select "0"
select select "1"
select select "2"
select select "6"
select select "1"
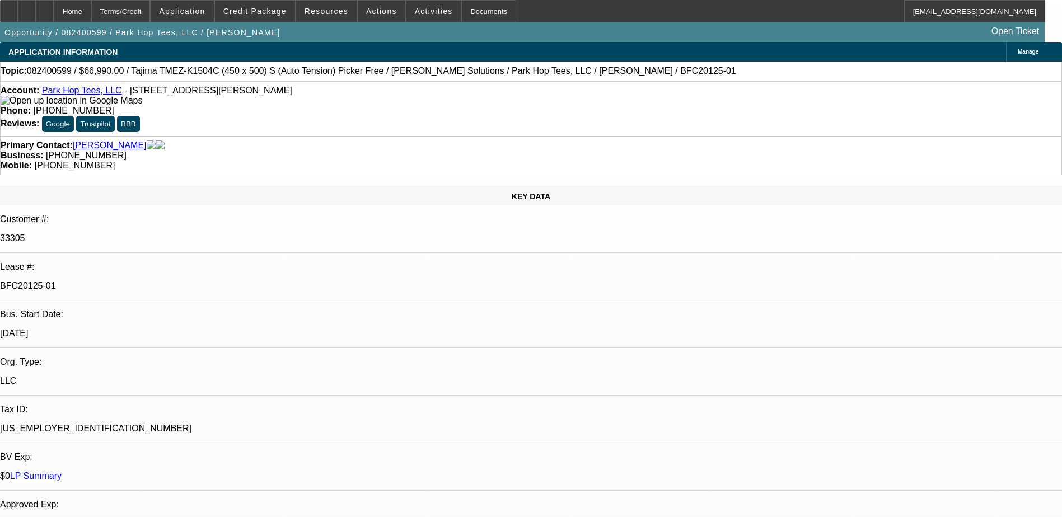
select select "2"
select select "6"
select select "1"
select select "2"
select select "6"
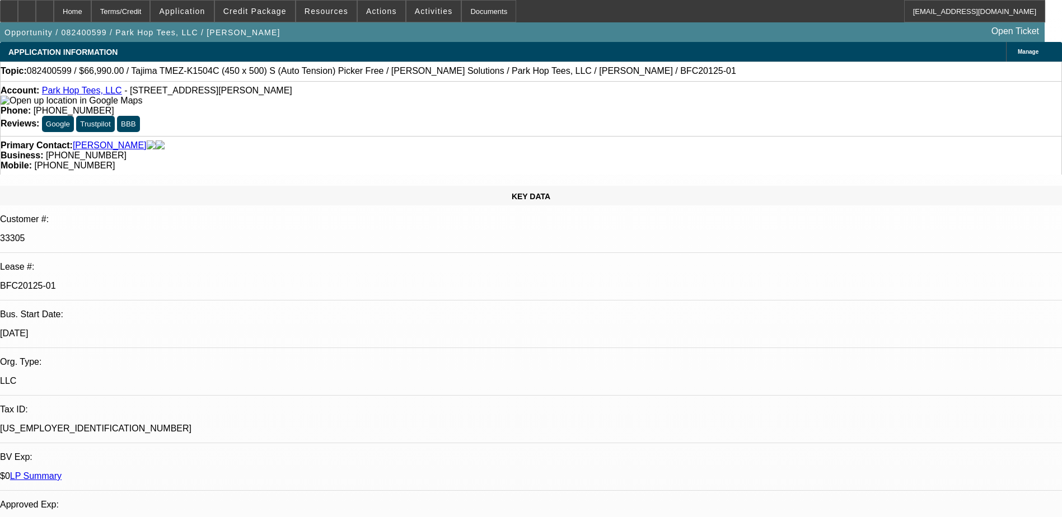
select select "1"
select select "6"
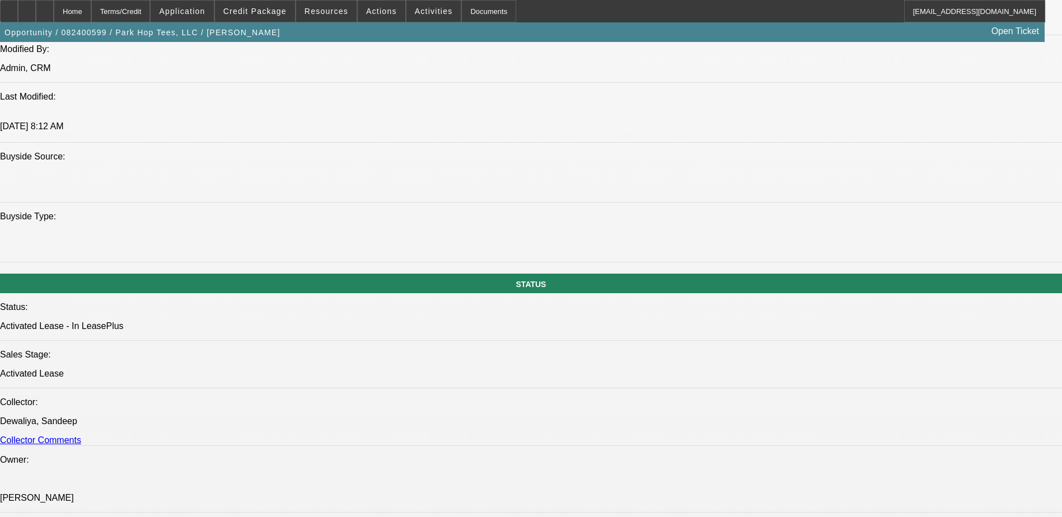
scroll to position [1064, 0]
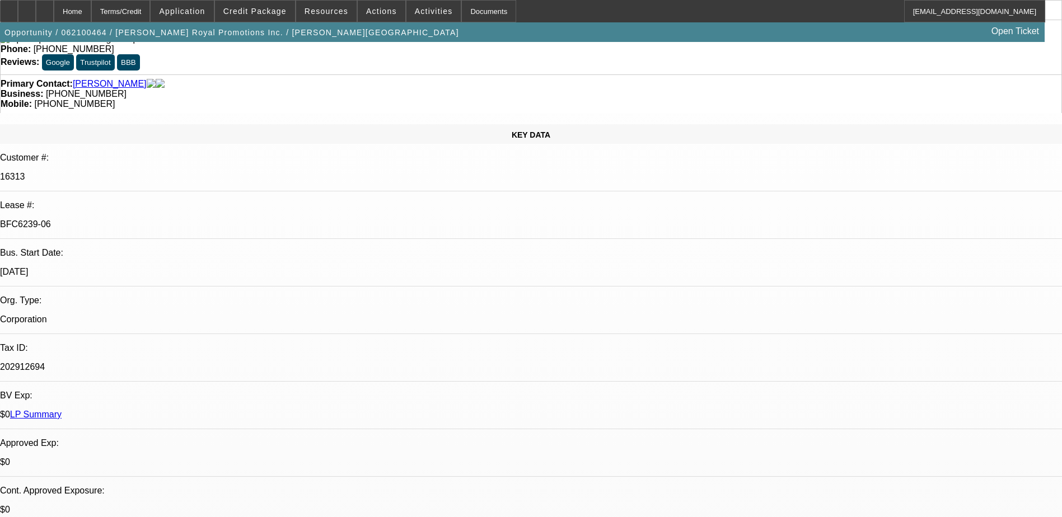
select select "0"
select select "2"
select select "0"
select select "2"
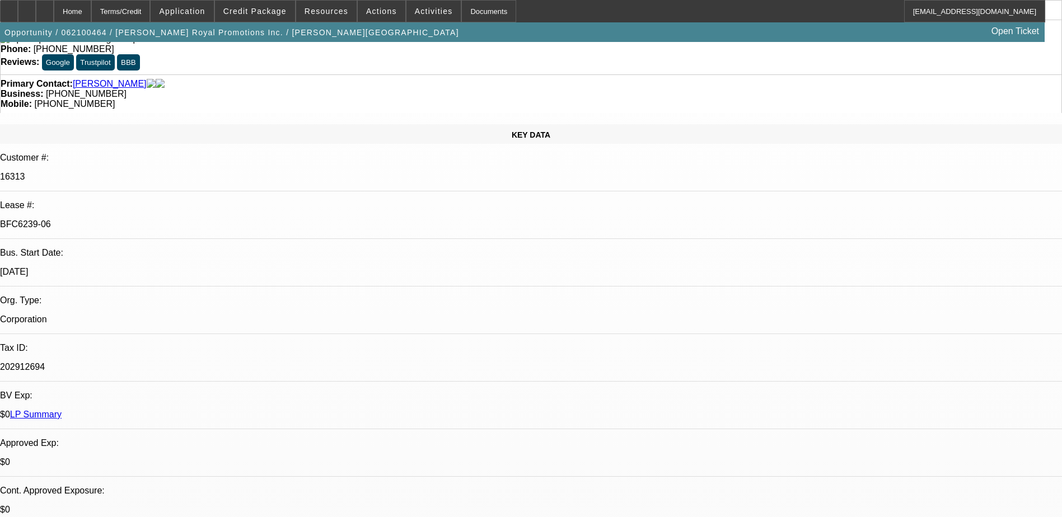
select select "0.1"
select select "0"
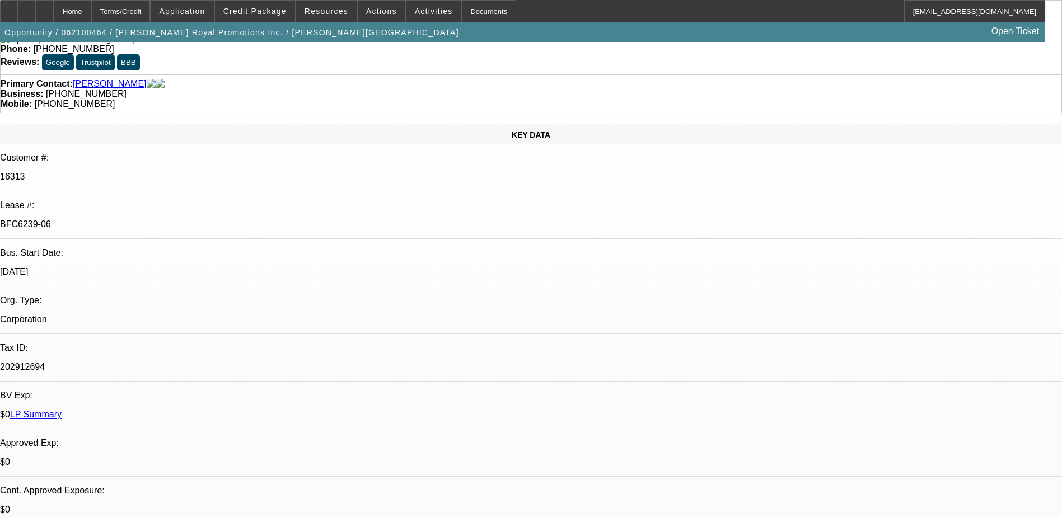
select select "2"
select select "0"
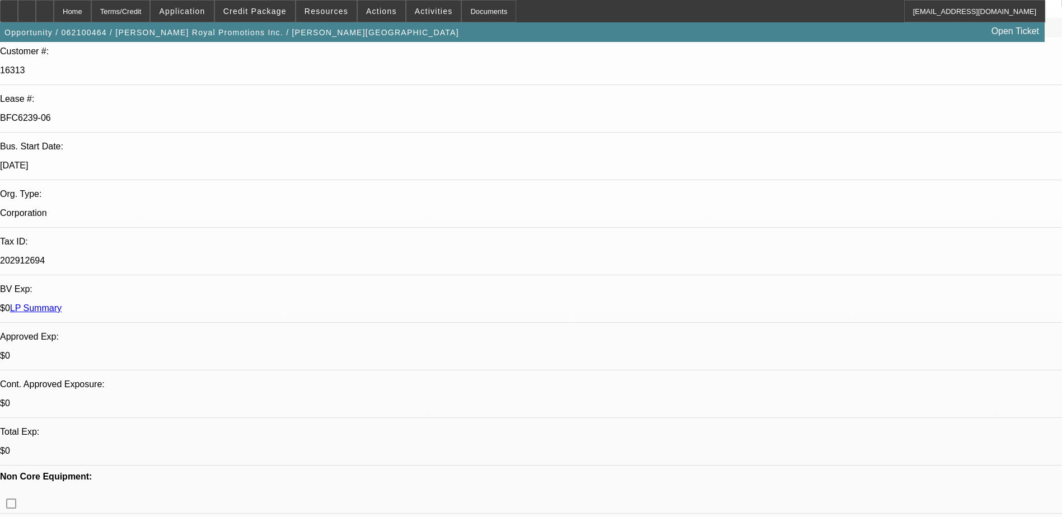
select select "1"
select select "2"
select select "6"
select select "1"
select select "2"
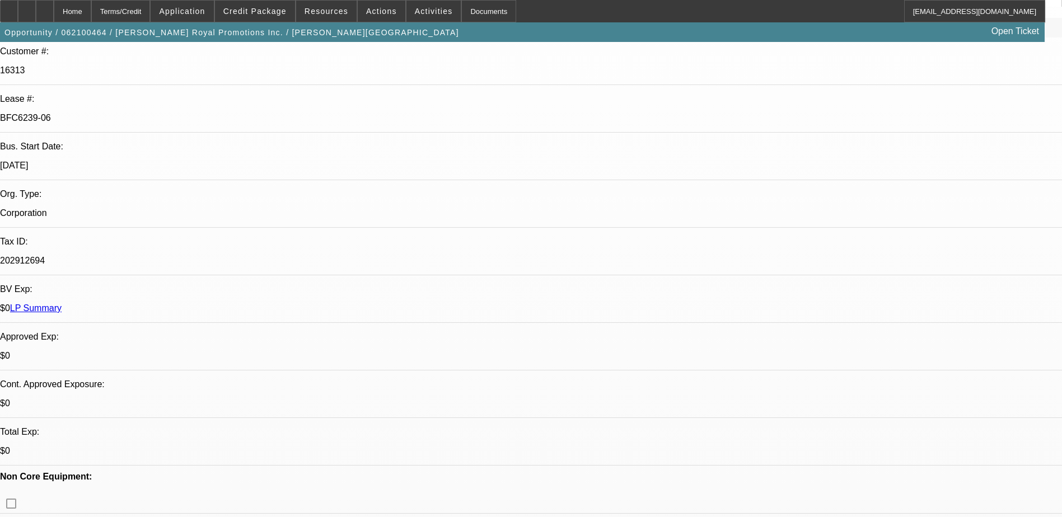
select select "4"
select select "1"
select select "6"
select select "1"
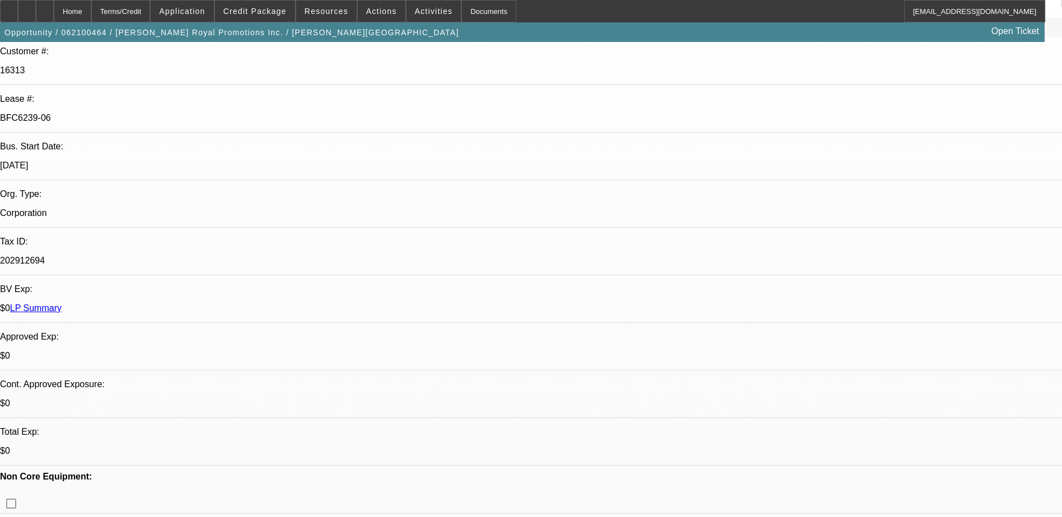
select select "2"
select select "6"
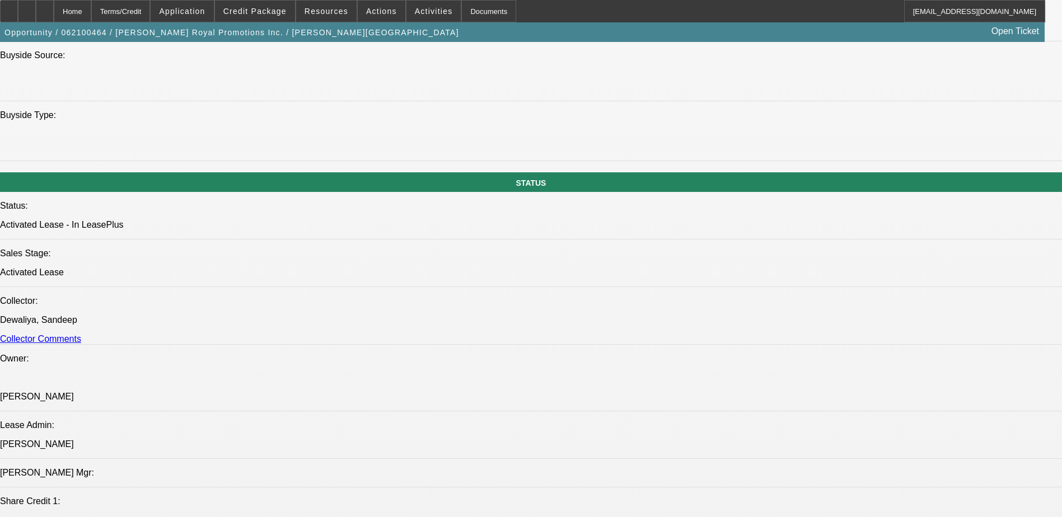
scroll to position [1232, 0]
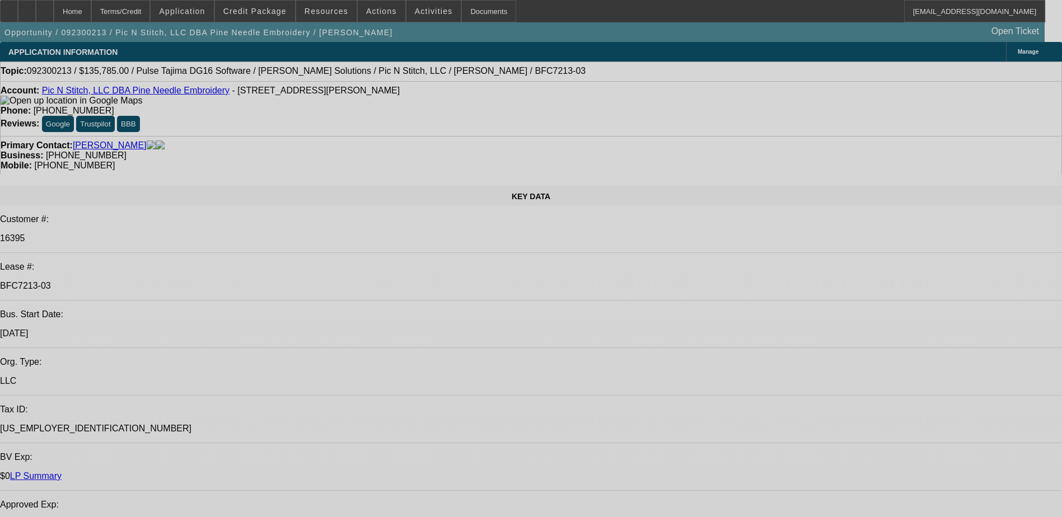
select select "0"
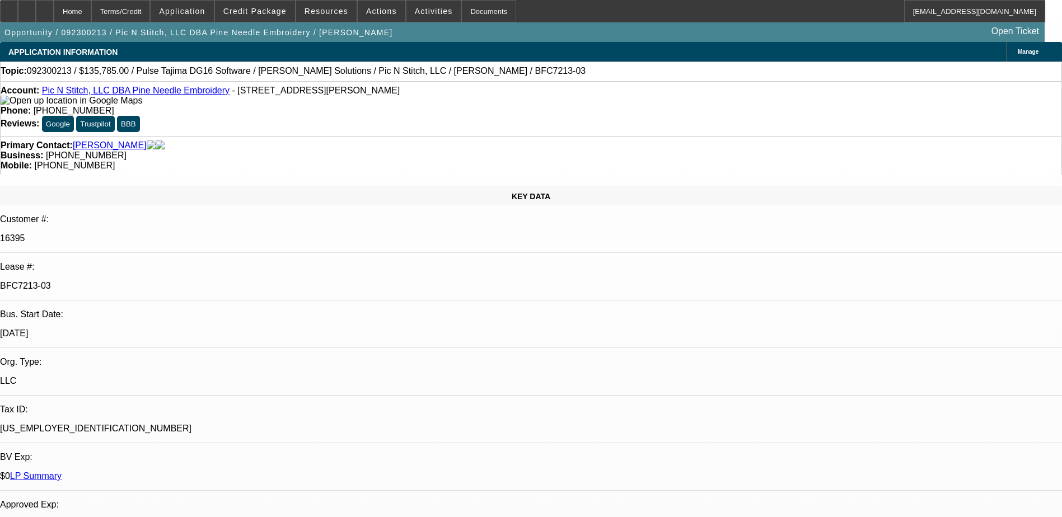
select select "0"
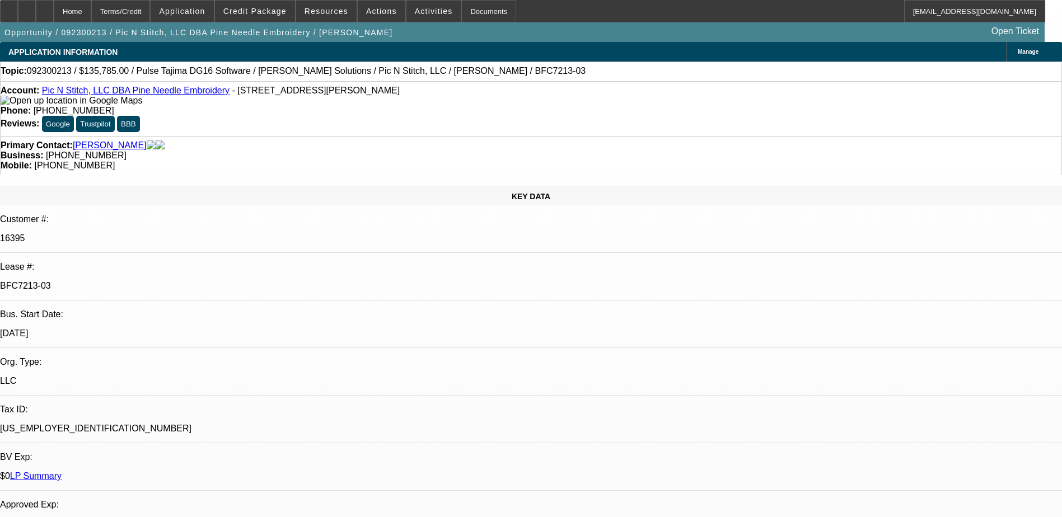
select select "0"
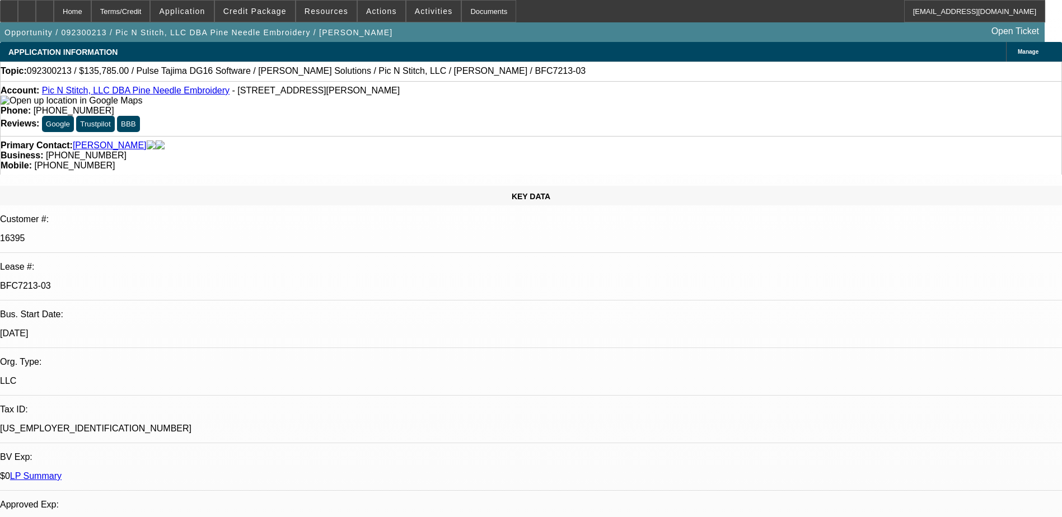
select select "0"
select select "1"
select select "6"
select select "1"
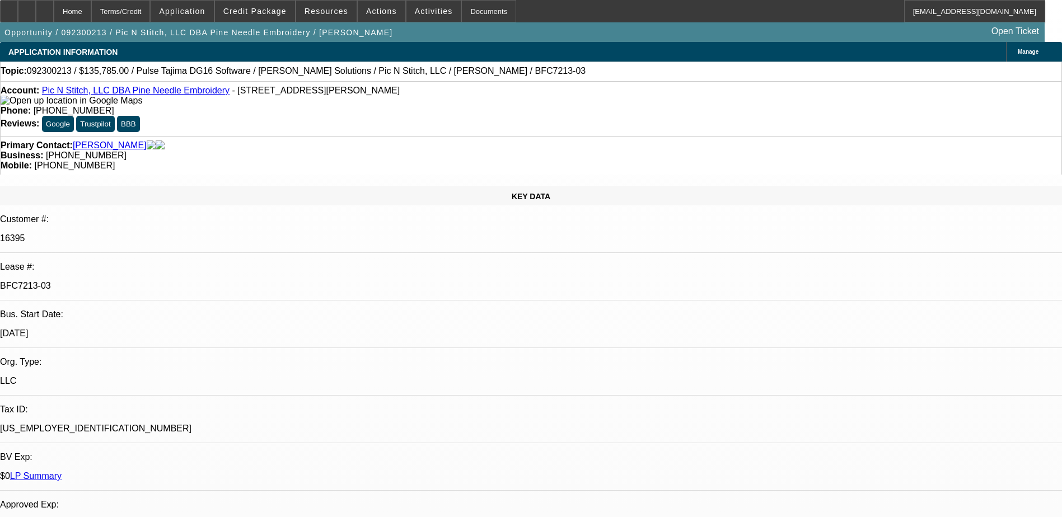
select select "1"
select select "6"
select select "1"
select select "6"
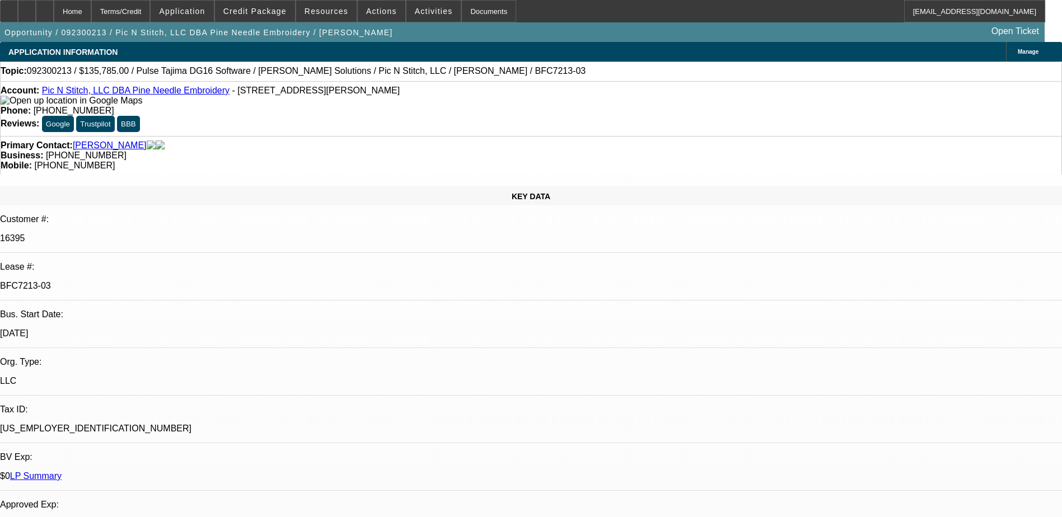
select select "1"
select select "6"
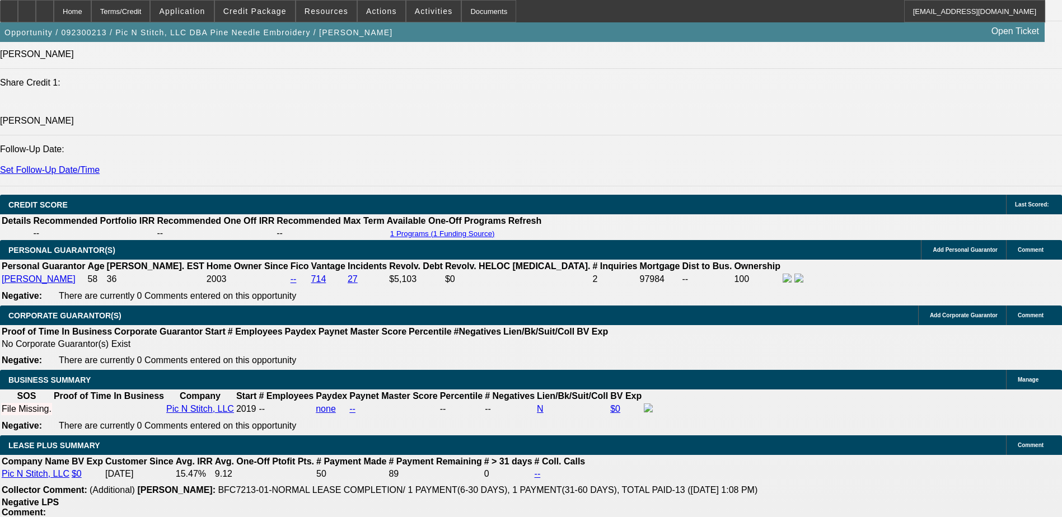
scroll to position [1568, 0]
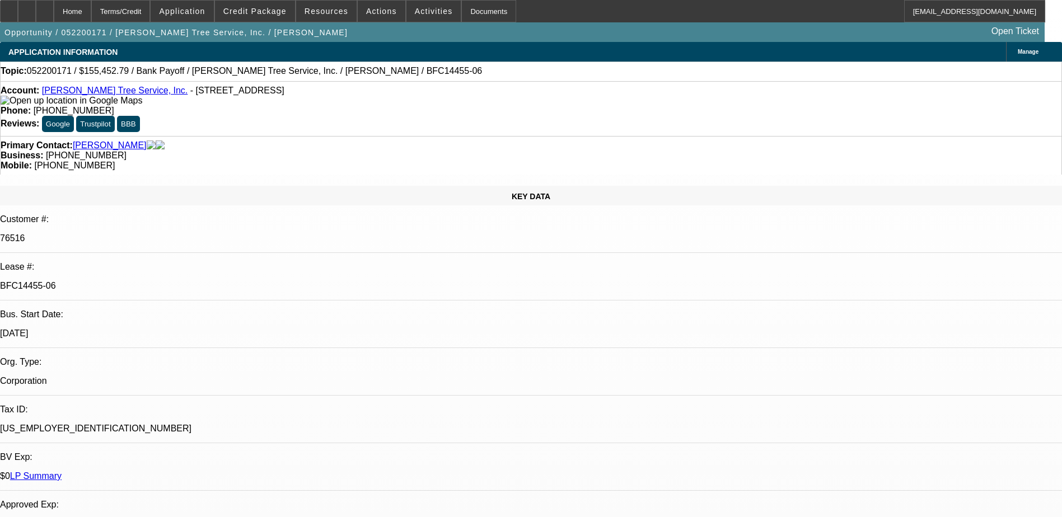
select select "0"
select select "6"
select select "0"
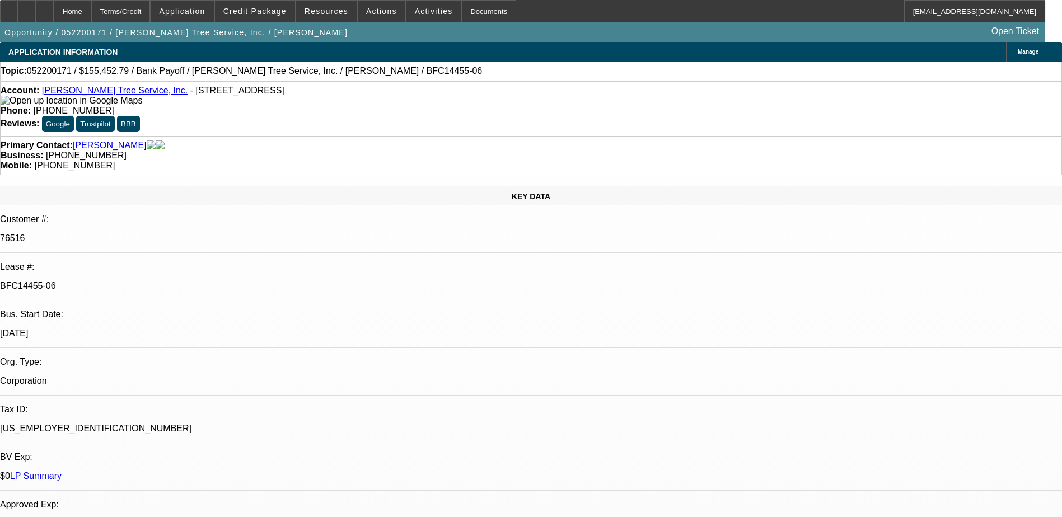
select select "0"
select select "6"
select select "0"
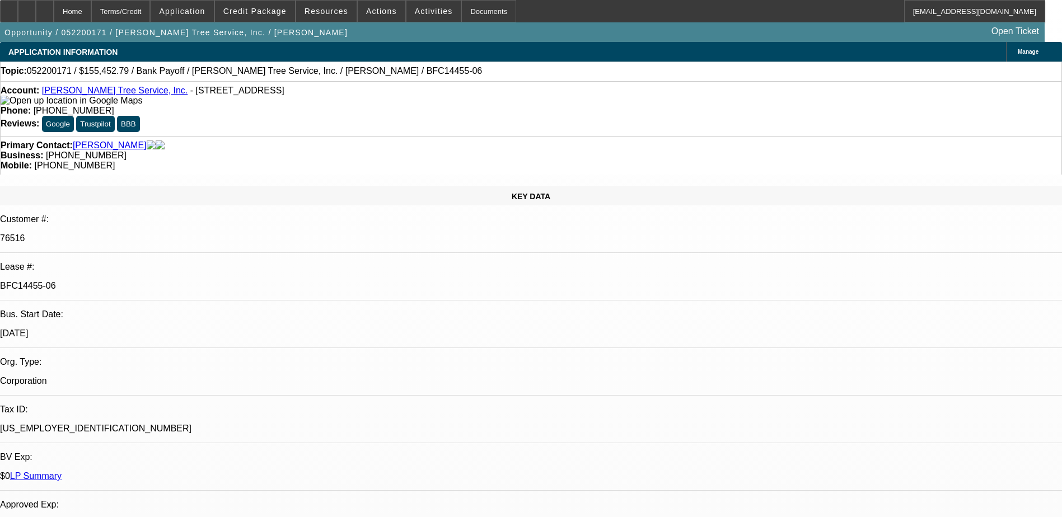
select select "0"
select select "6"
select select "0"
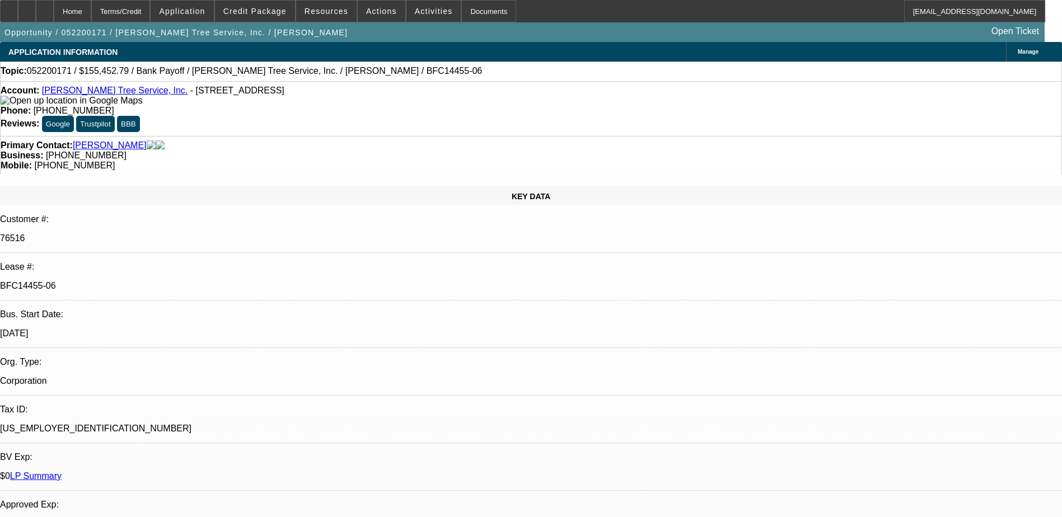
select select "6"
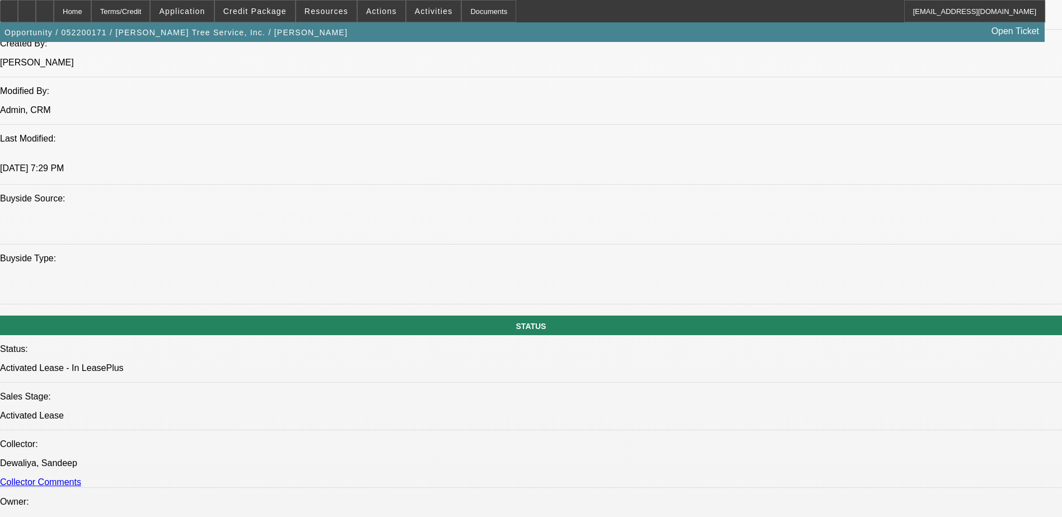
scroll to position [1176, 0]
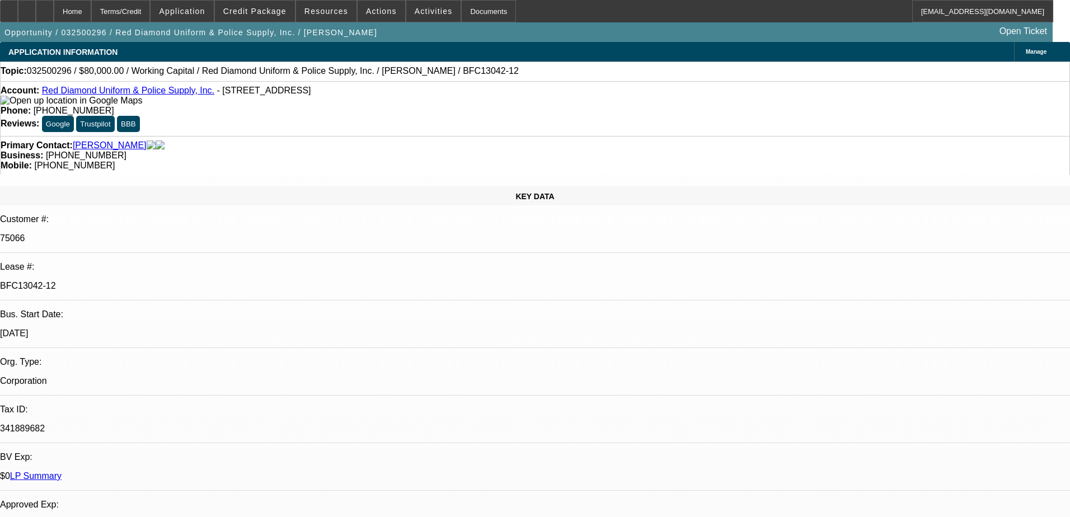
select select "0"
select select "2"
select select "0"
select select "6"
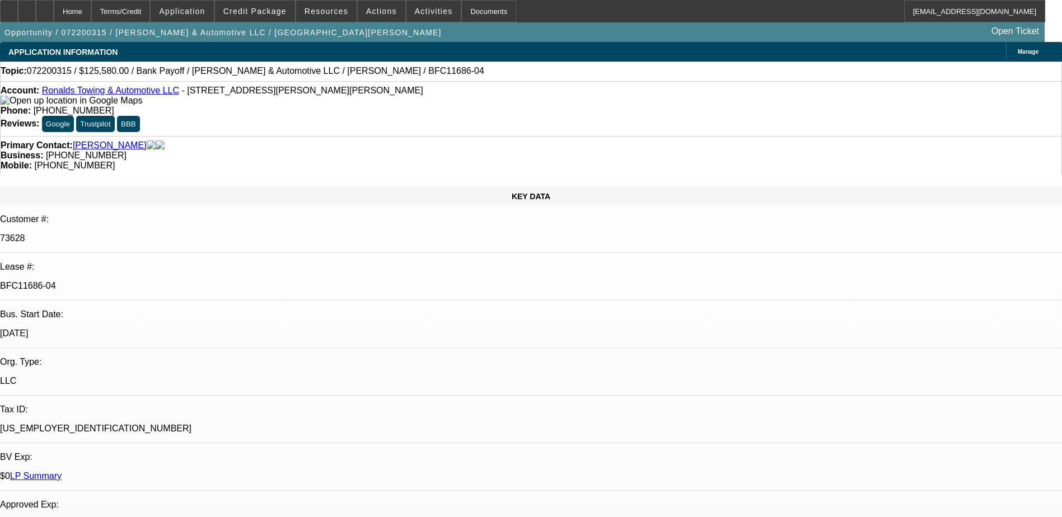
select select "0"
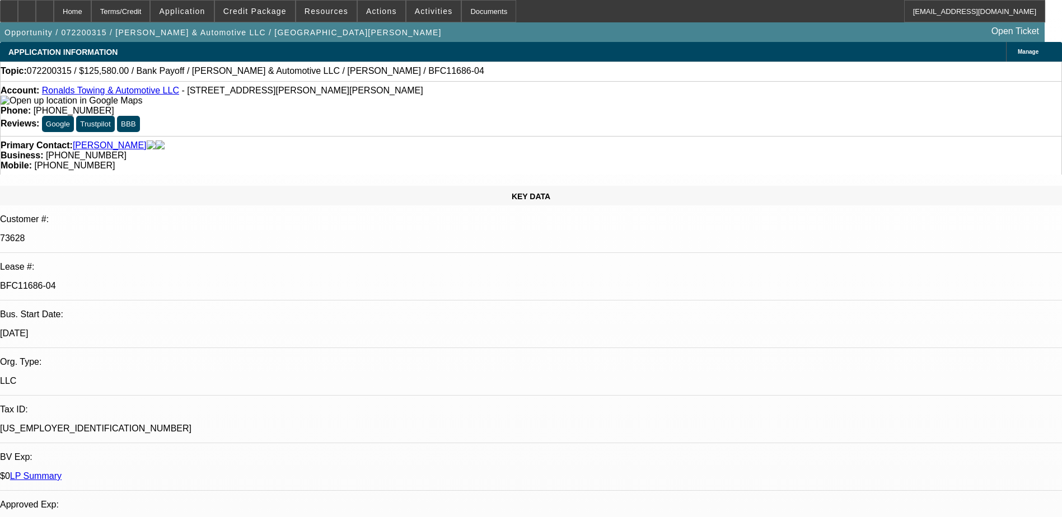
select select "0"
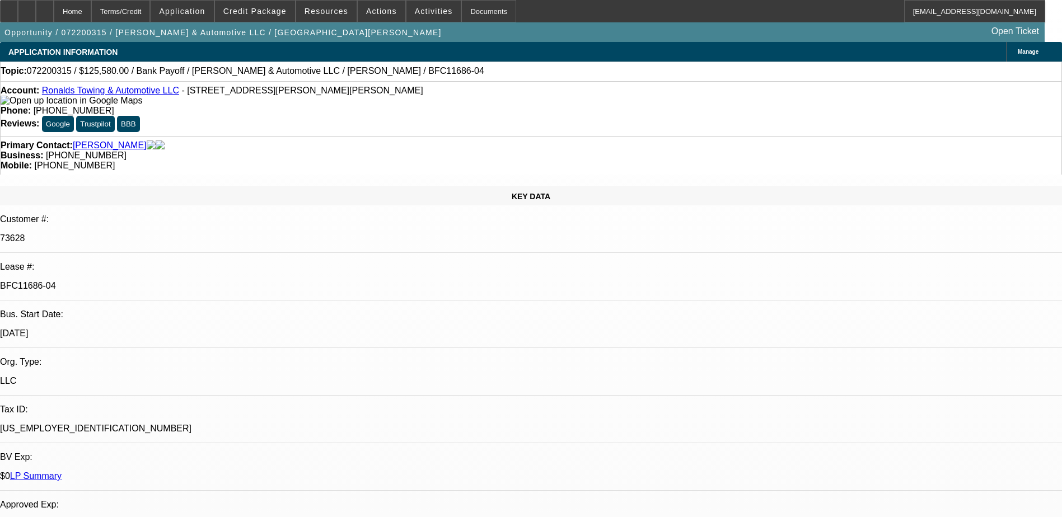
select select "0"
select select "1"
select select "2"
select select "6"
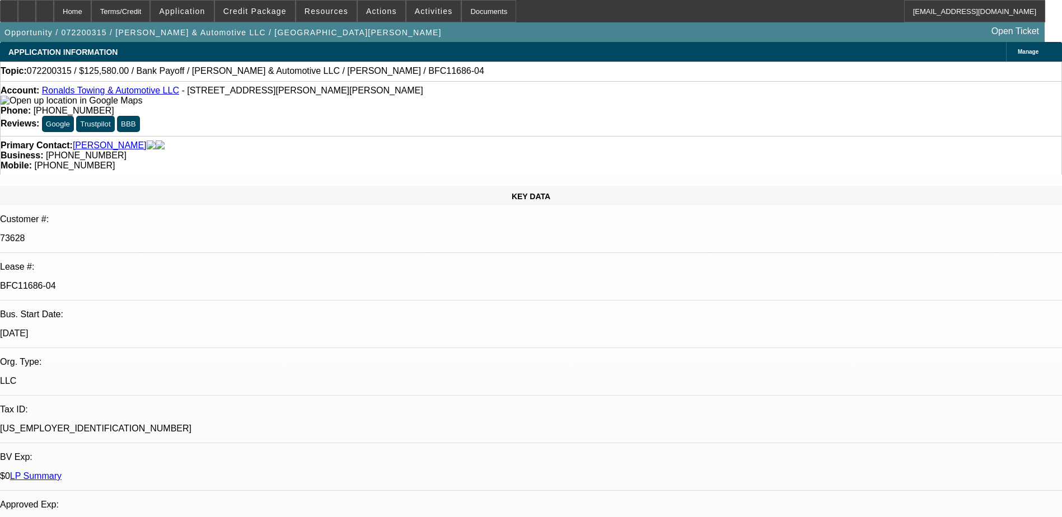
select select "1"
select select "2"
select select "6"
select select "1"
select select "2"
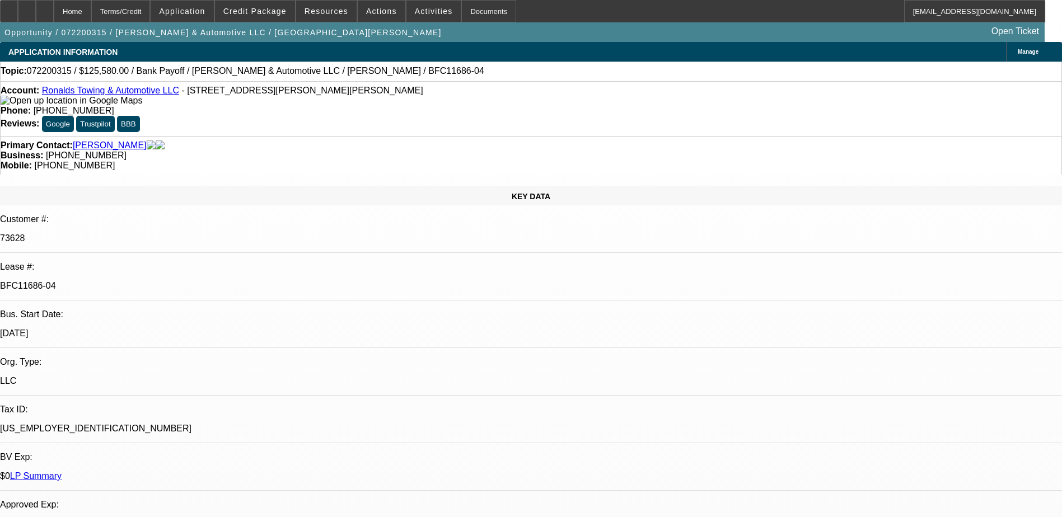
select select "6"
select select "1"
select select "6"
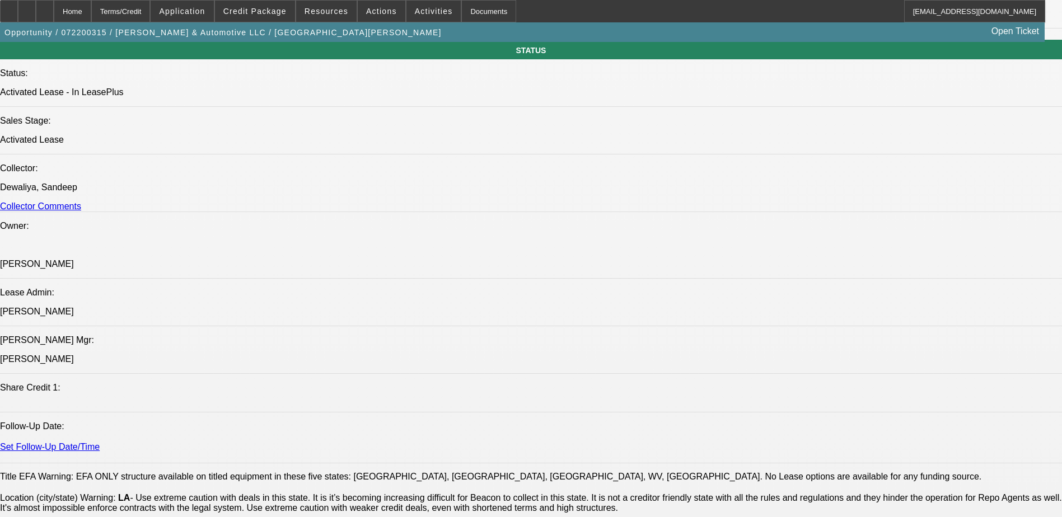
scroll to position [1232, 0]
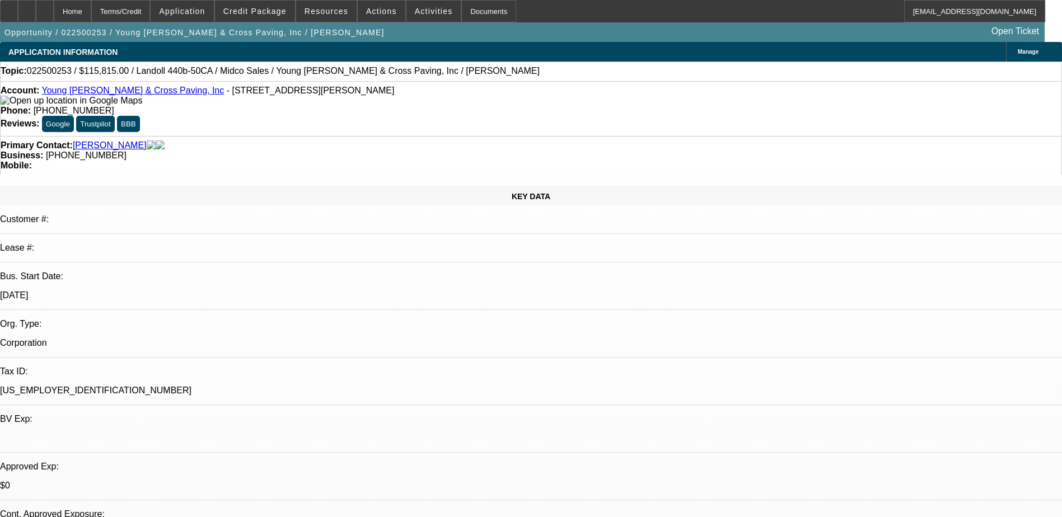
select select "0"
select select "3"
select select "0"
select select "2"
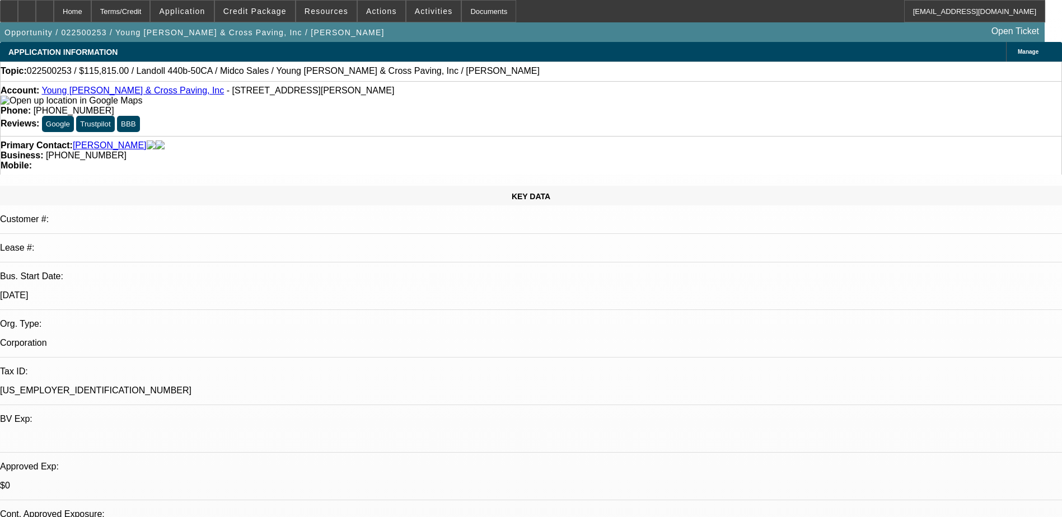
select select "0"
select select "3"
select select "0"
select select "2"
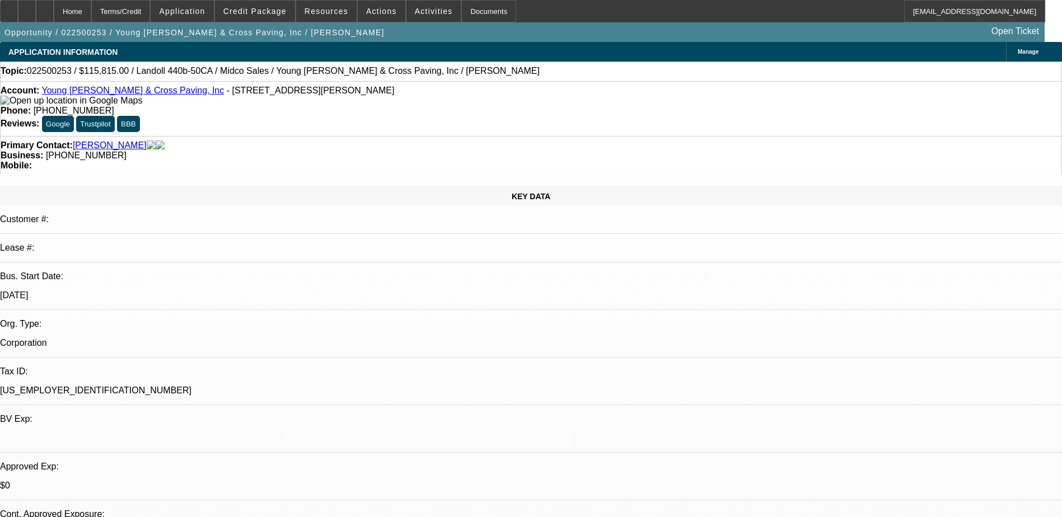
select select "0"
select select "3"
select select "0"
select select "2"
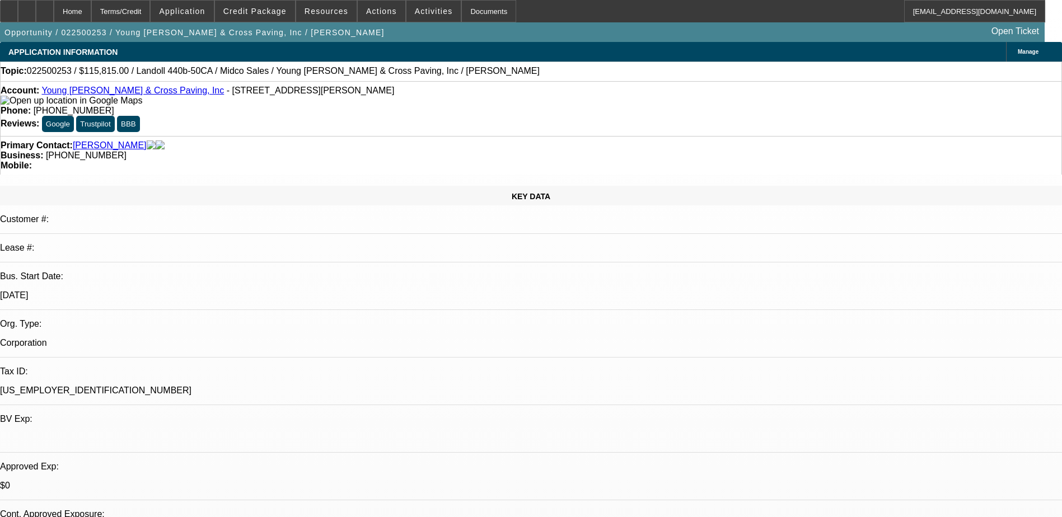
select select "0"
select select "3"
select select "0.1"
select select "4"
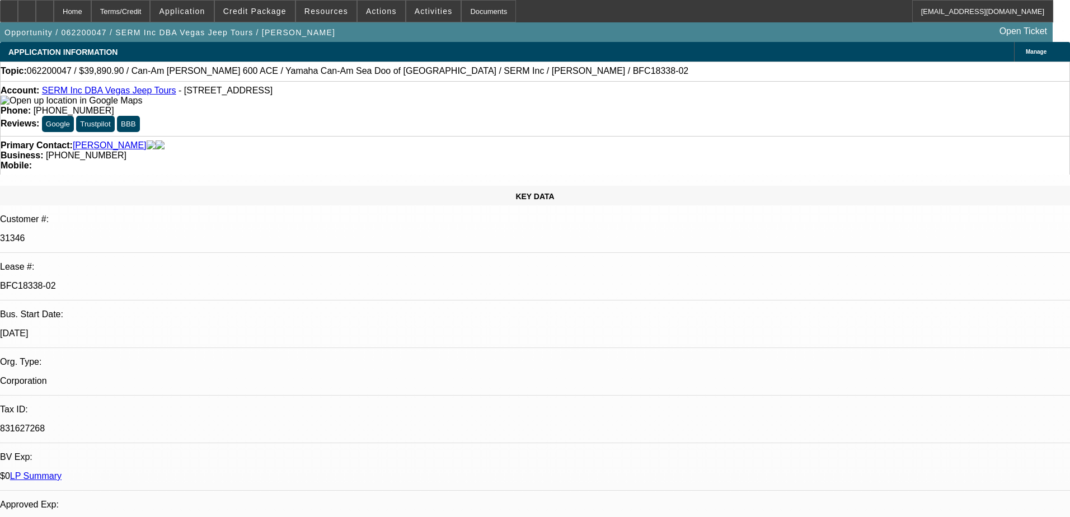
select select "0"
select select "2"
select select "0"
select select "6"
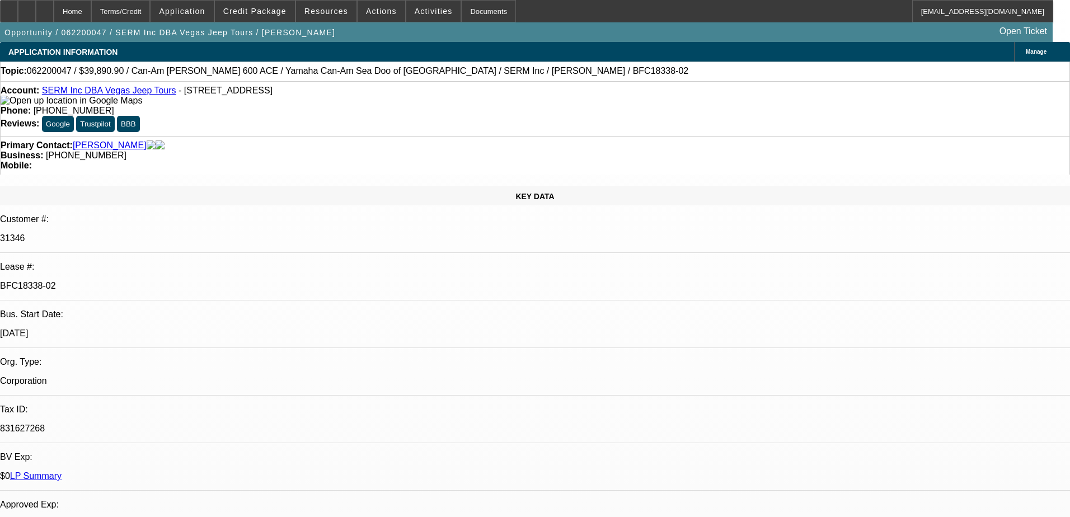
select select "0"
select select "2"
select select "0"
select select "6"
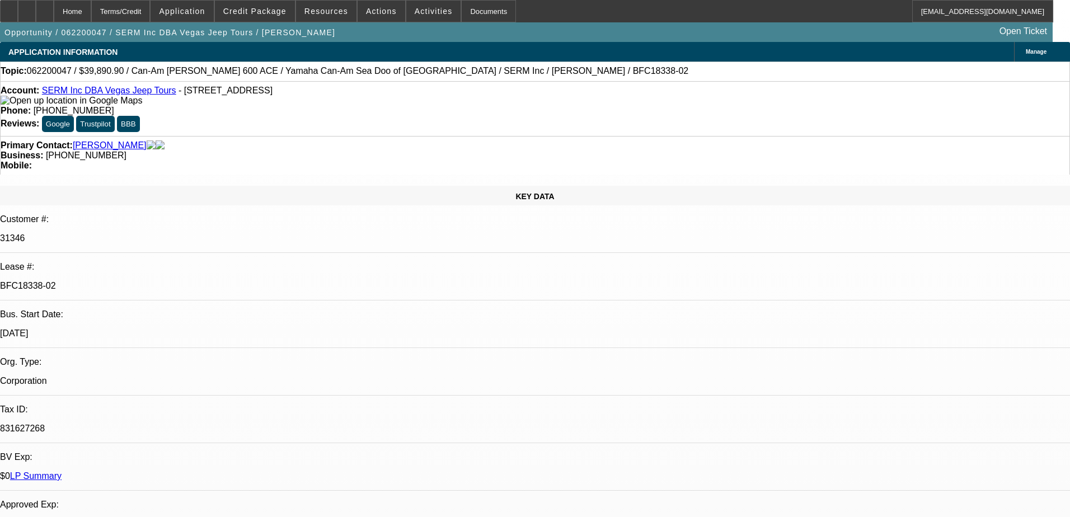
select select "0.2"
select select "0"
select select "2"
select select "0"
select select "6"
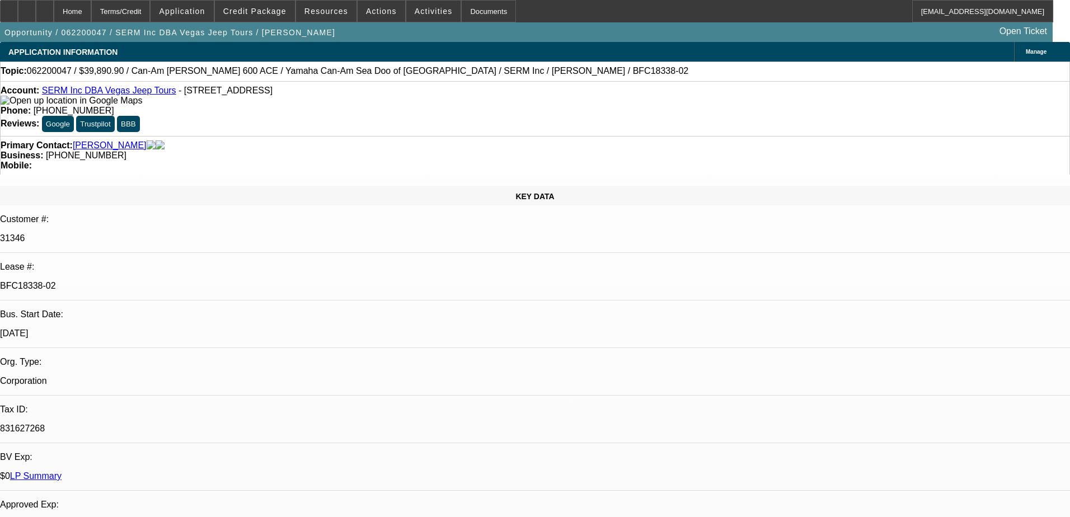
select select "0.2"
select select "0"
select select "2"
select select "0"
select select "6"
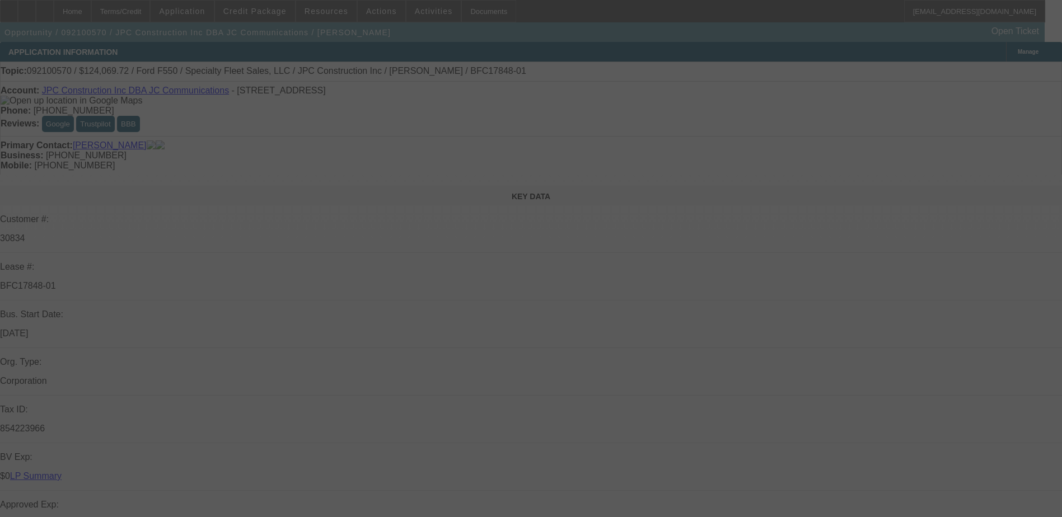
click at [337, 306] on div at bounding box center [531, 258] width 1062 height 517
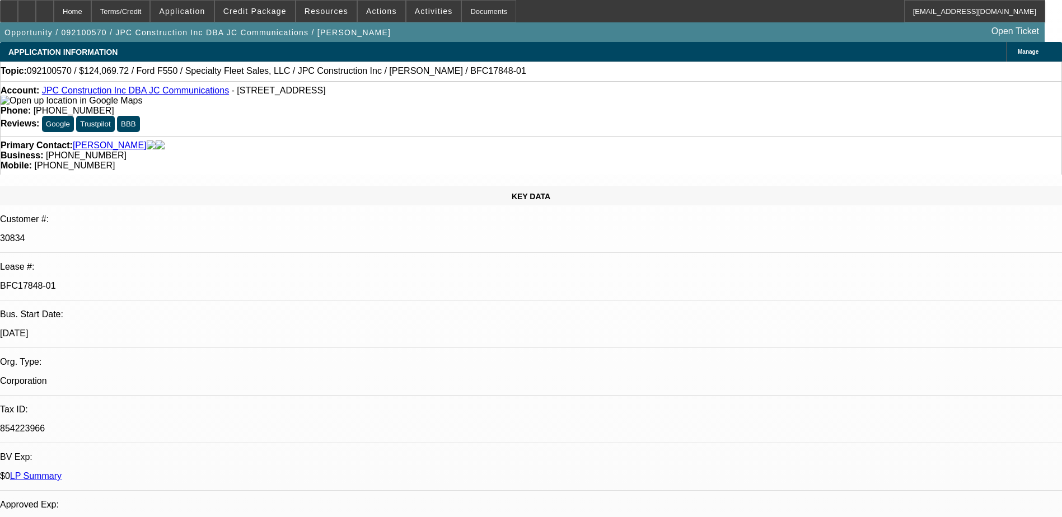
select select "0"
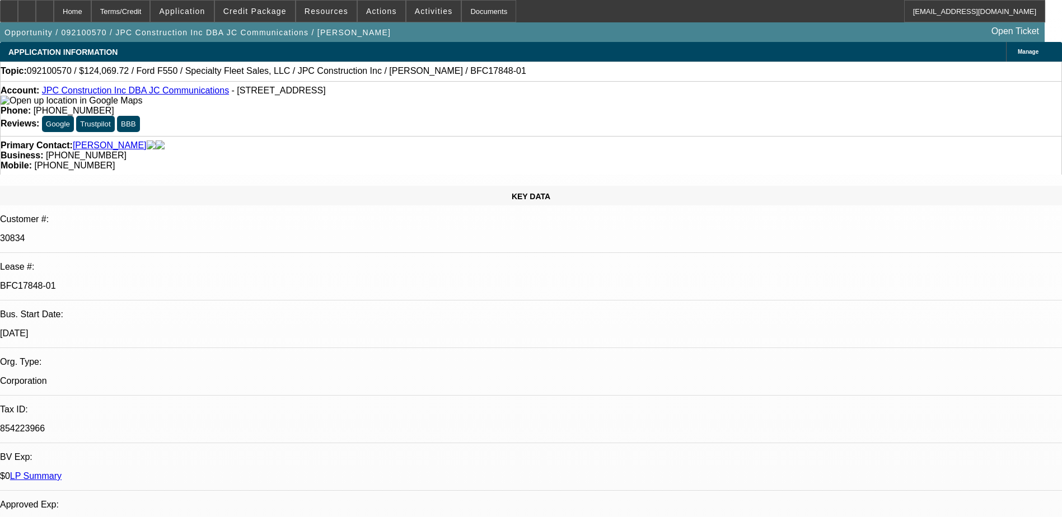
select select "0"
select select "1"
select select "6"
select select "1"
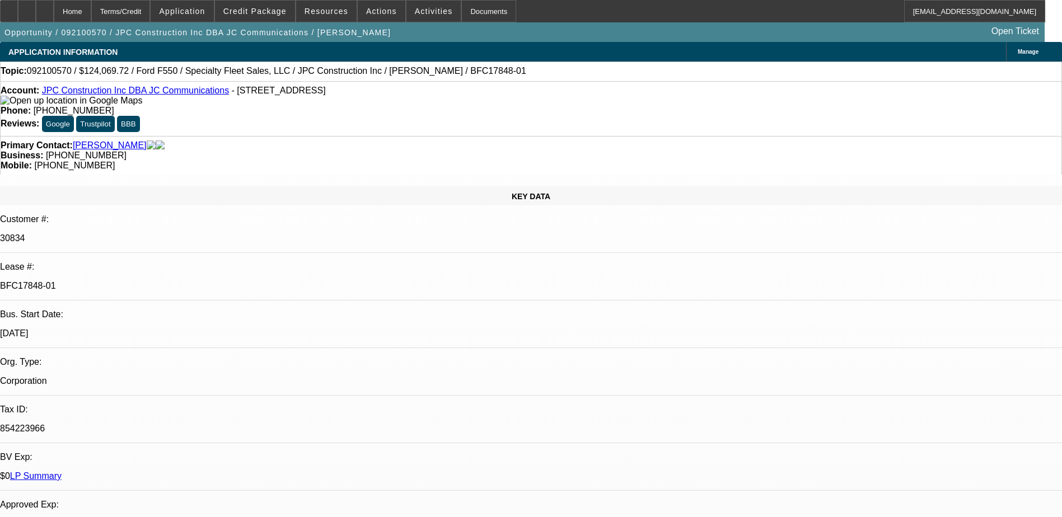
select select "1"
select select "6"
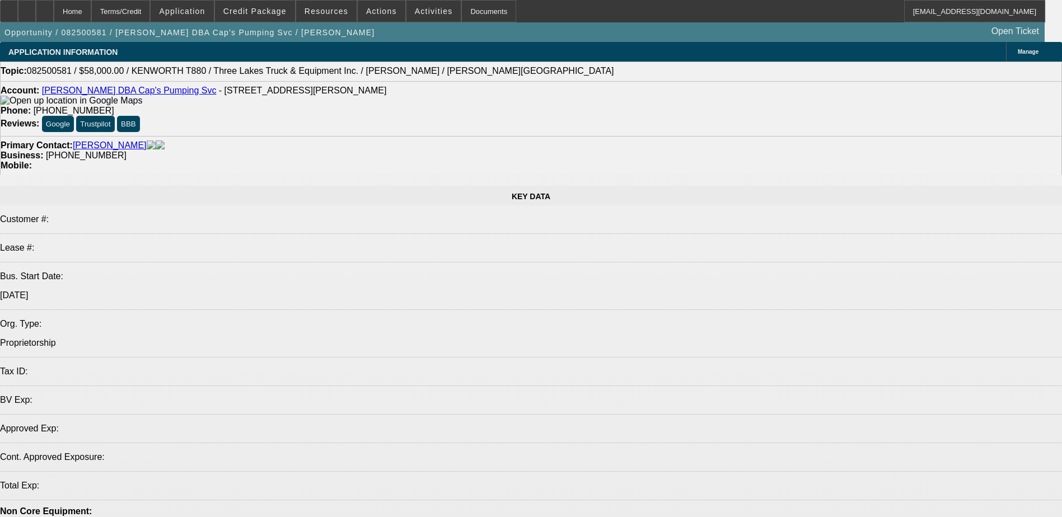
select select "0"
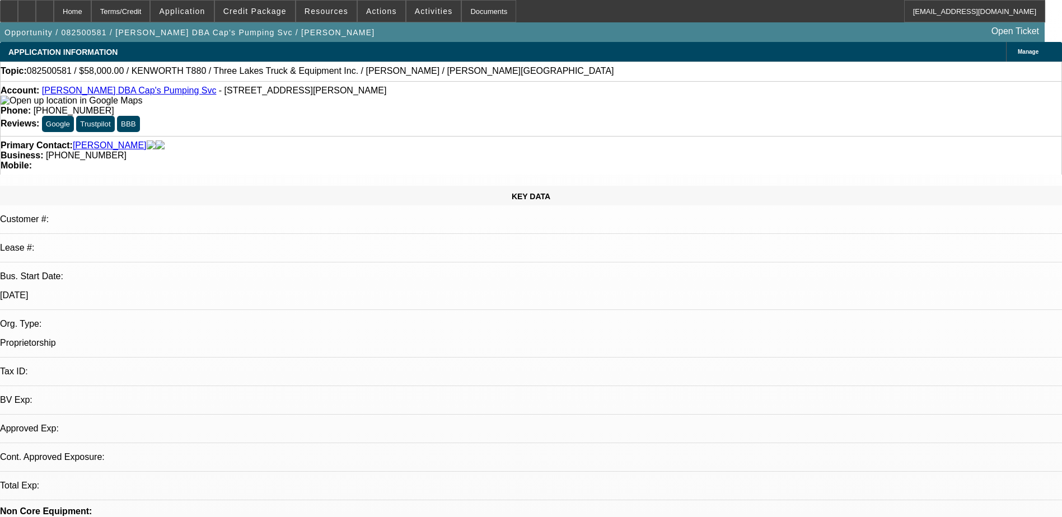
select select "0"
select select "1"
select select "6"
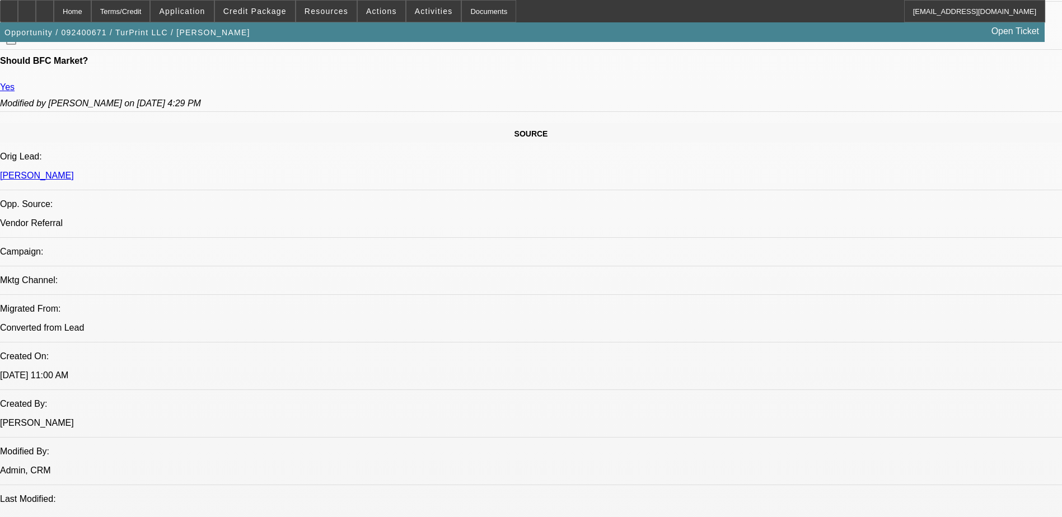
select select "0"
select select "2"
select select "0.1"
select select "4"
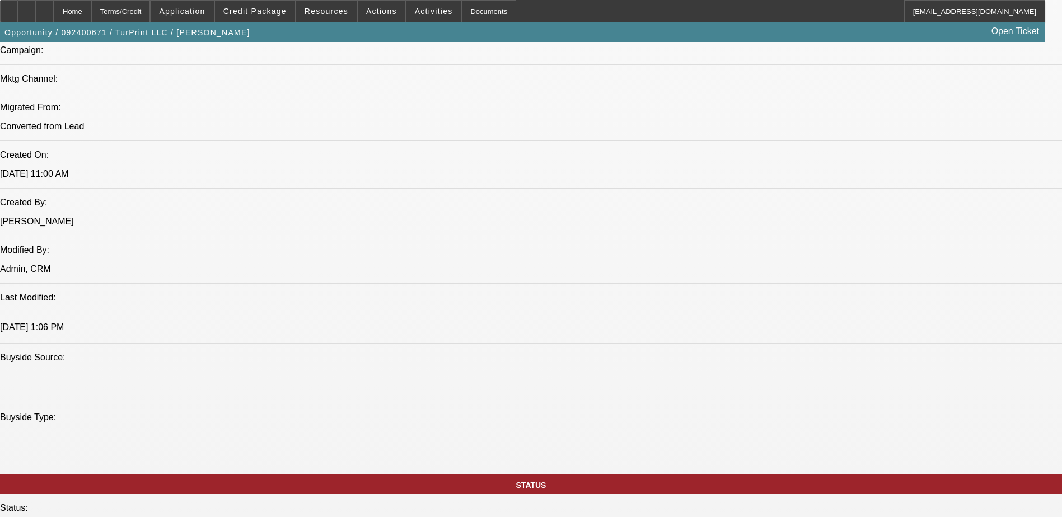
scroll to position [722, 0]
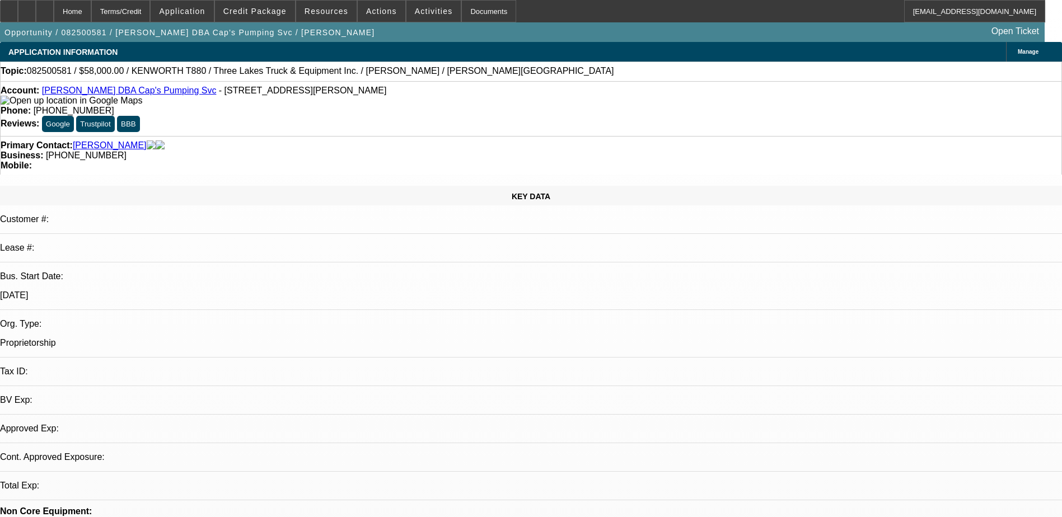
select select "0"
select select "6"
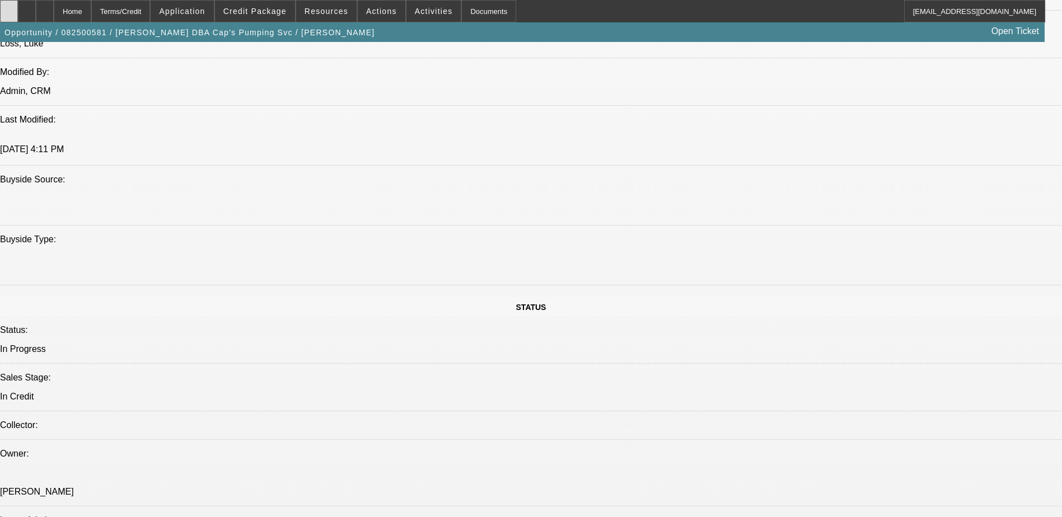
scroll to position [840, 0]
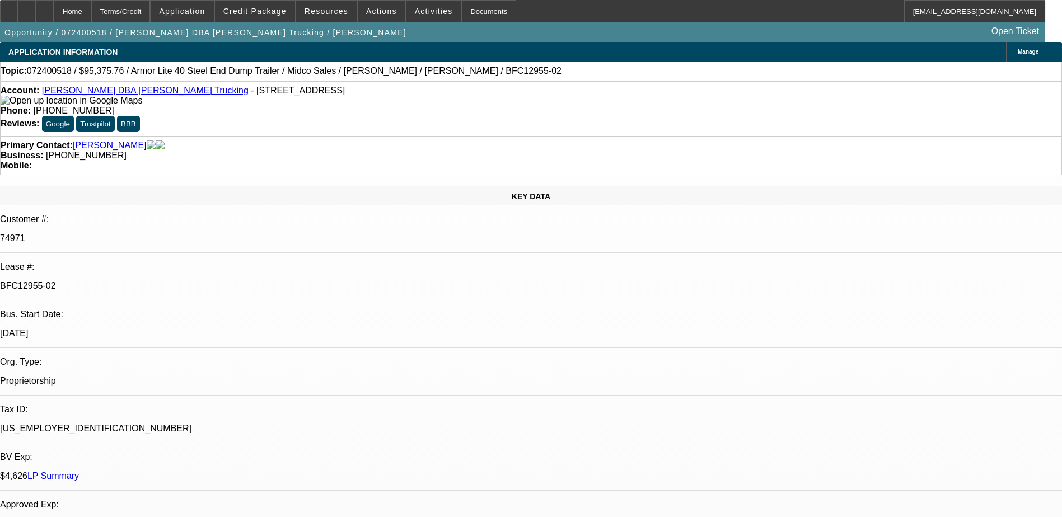
select select "0"
select select "0.1"
select select "0"
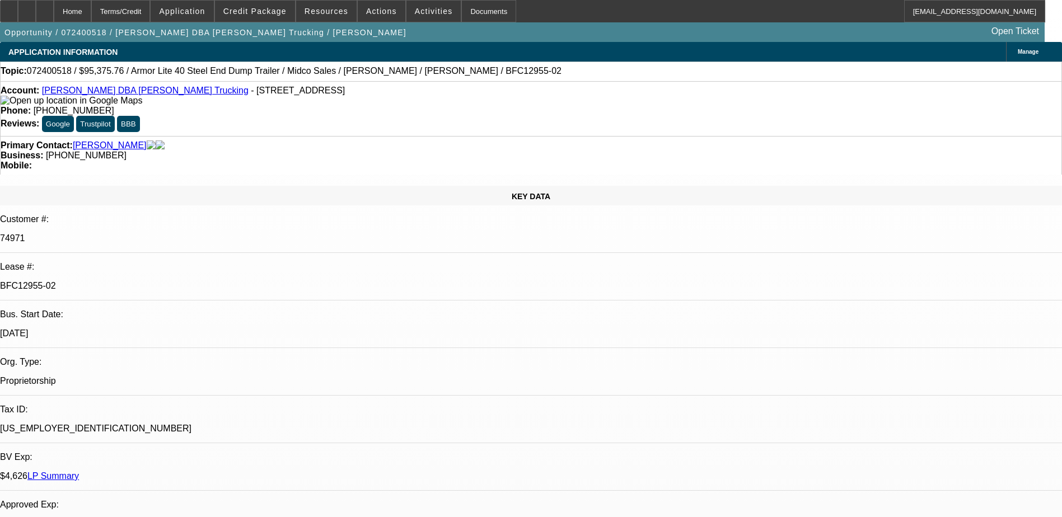
select select "0.1"
select select "0"
select select "0.1"
select select "0"
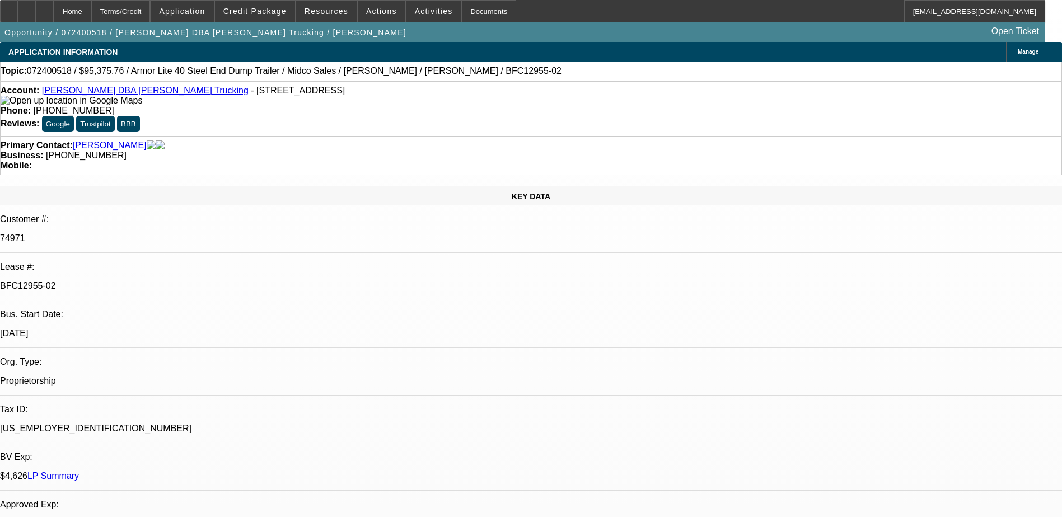
select select "0"
select select "0.1"
select select "1"
select select "3"
select select "4"
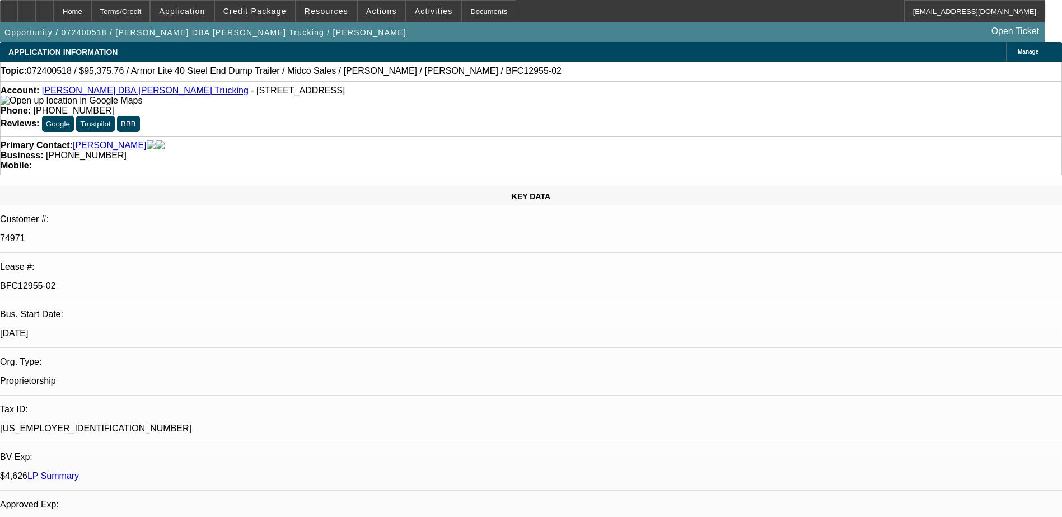
select select "1"
select select "3"
select select "4"
select select "1"
select select "3"
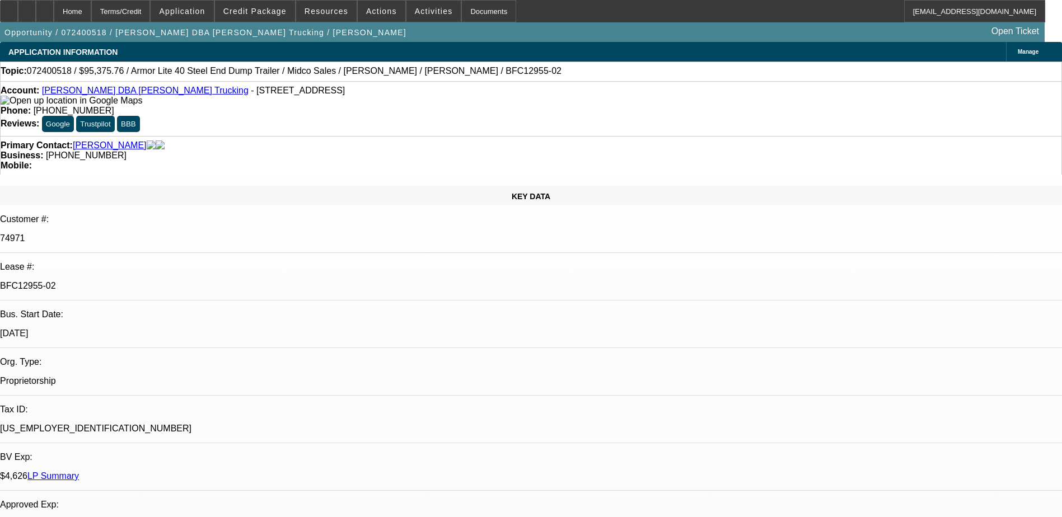
select select "4"
select select "1"
select select "3"
select select "4"
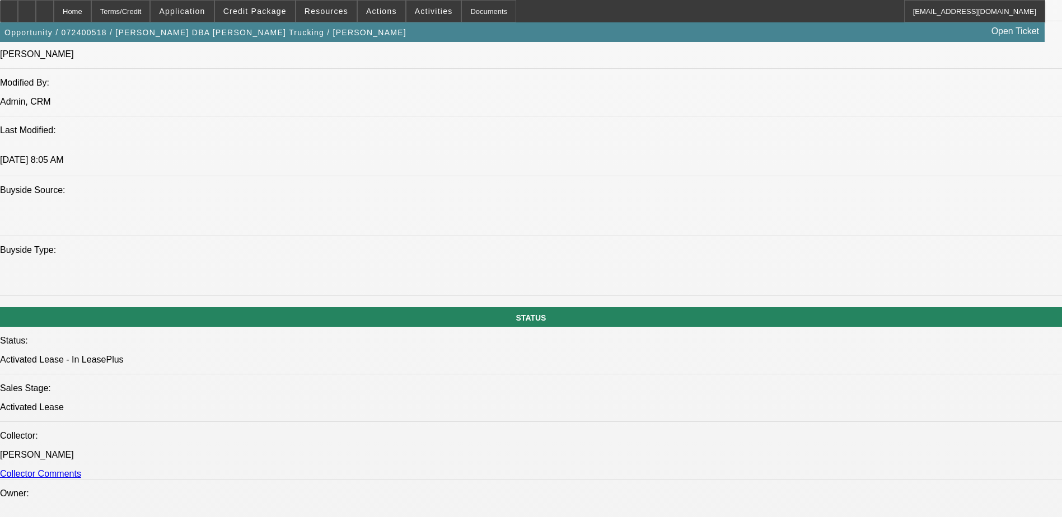
scroll to position [1064, 0]
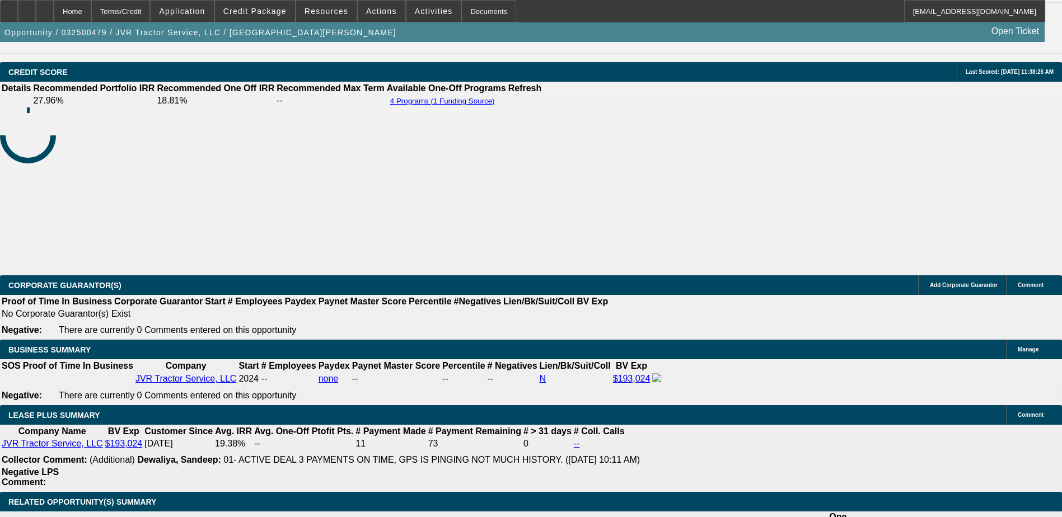
select select "0"
select select "2"
select select "0"
select select "2"
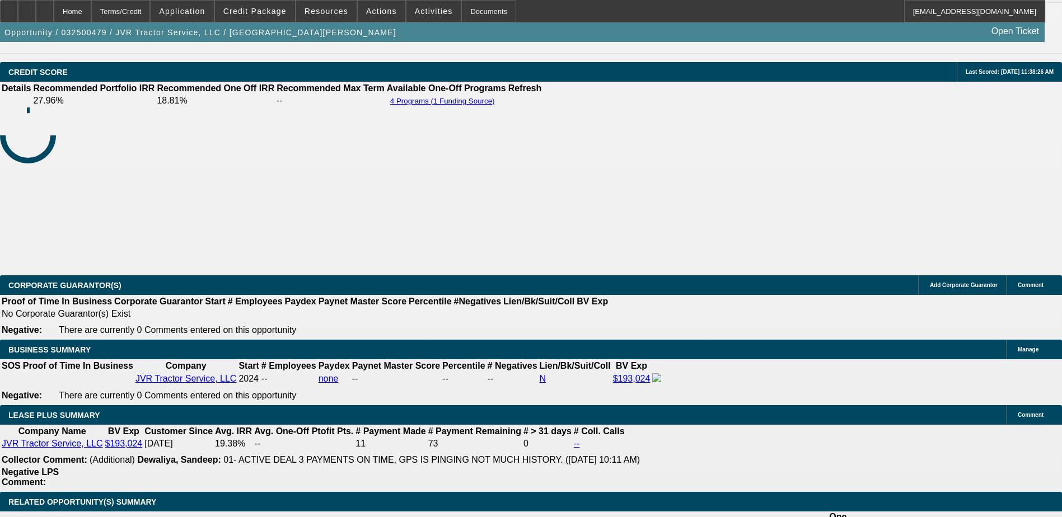
select select "0"
select select "3"
select select "0"
select select "0.2"
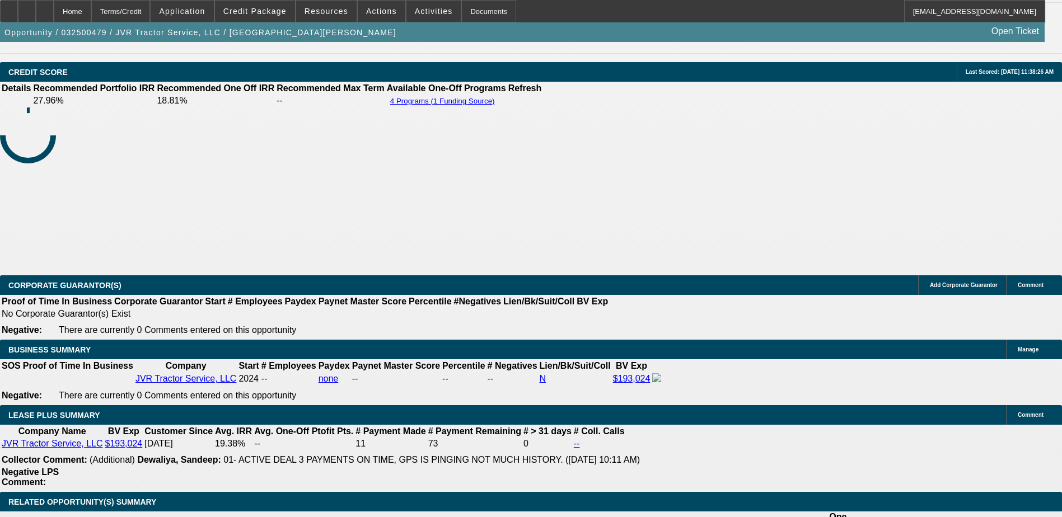
select select "2"
select select "0"
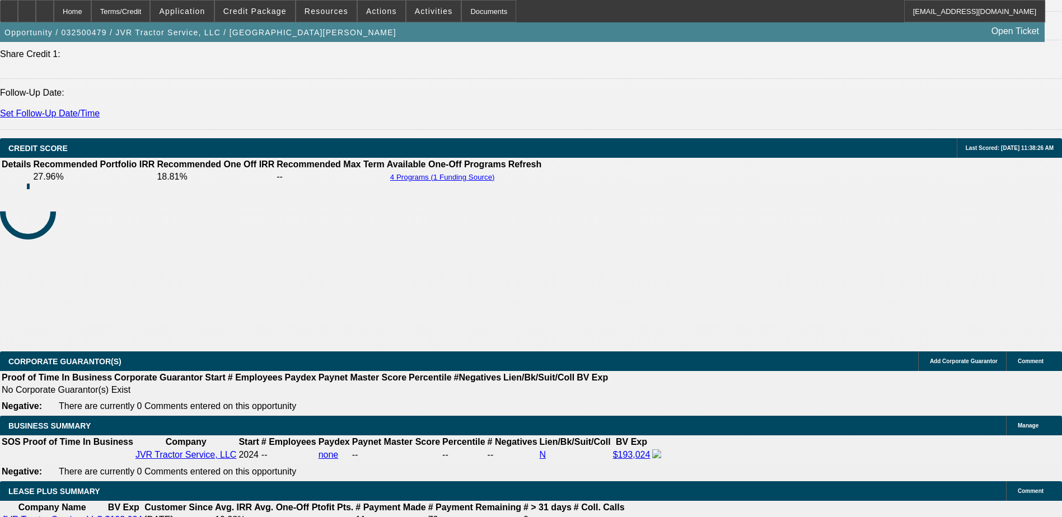
select select "1"
select select "2"
select select "6"
select select "1"
select select "2"
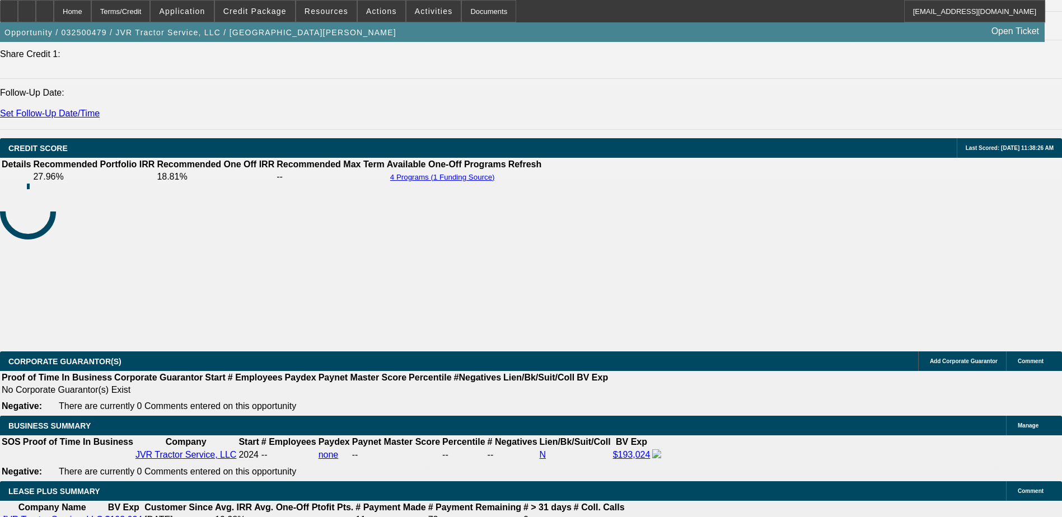
select select "6"
select select "1"
select select "2"
select select "6"
select select "1"
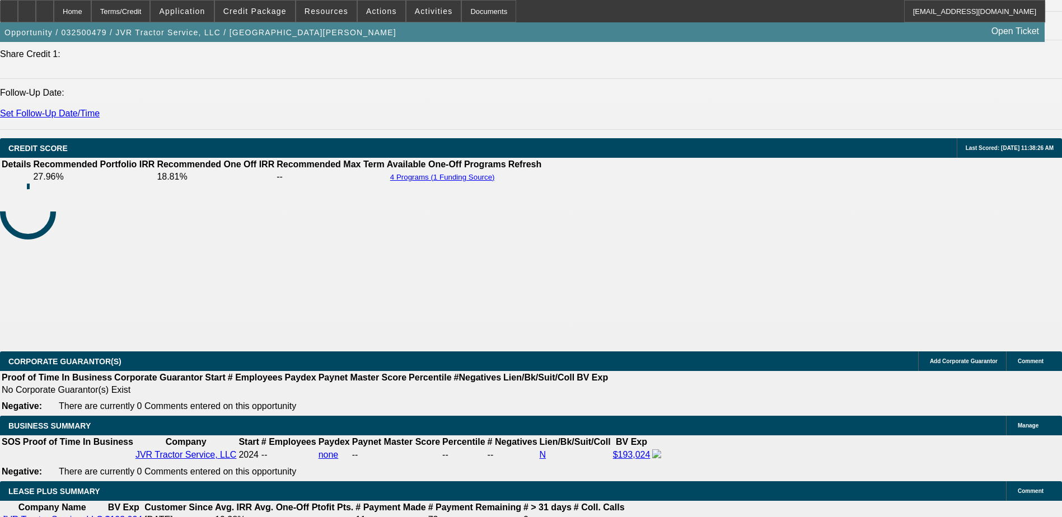
select select "2"
select select "6"
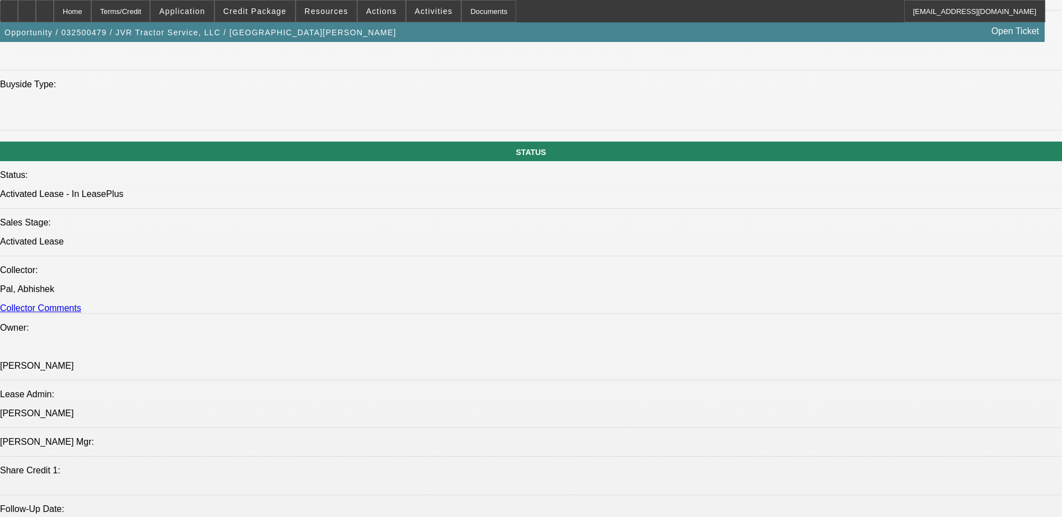
scroll to position [1145, 0]
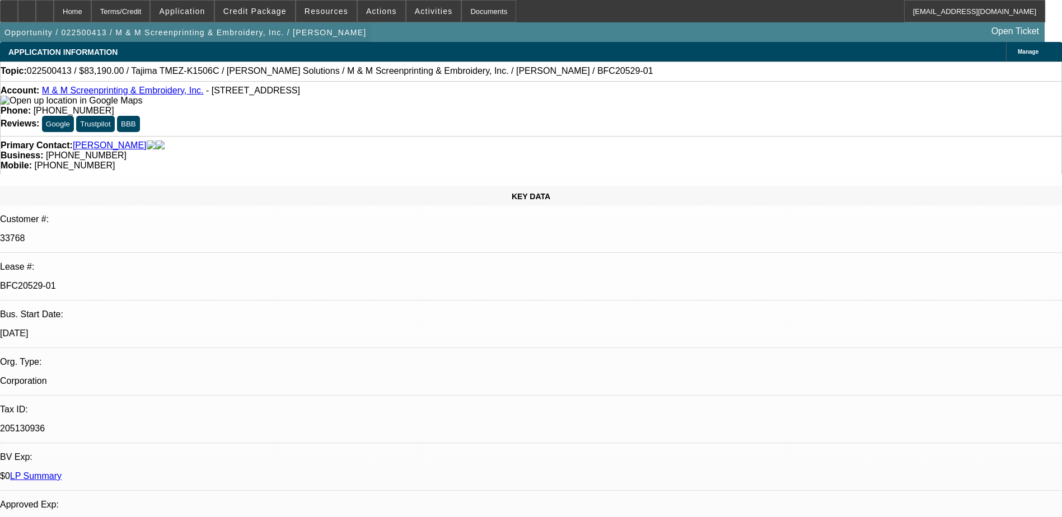
select select "0"
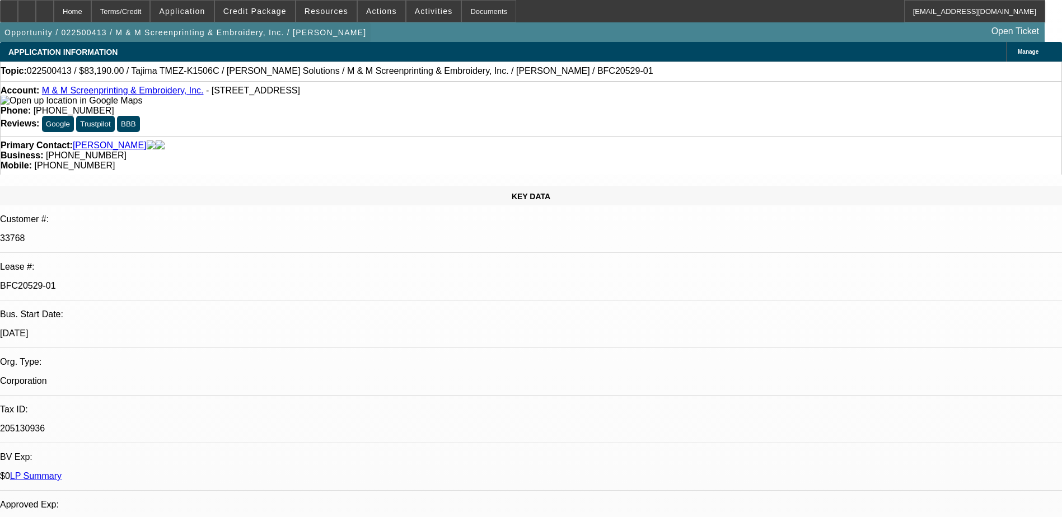
select select "0"
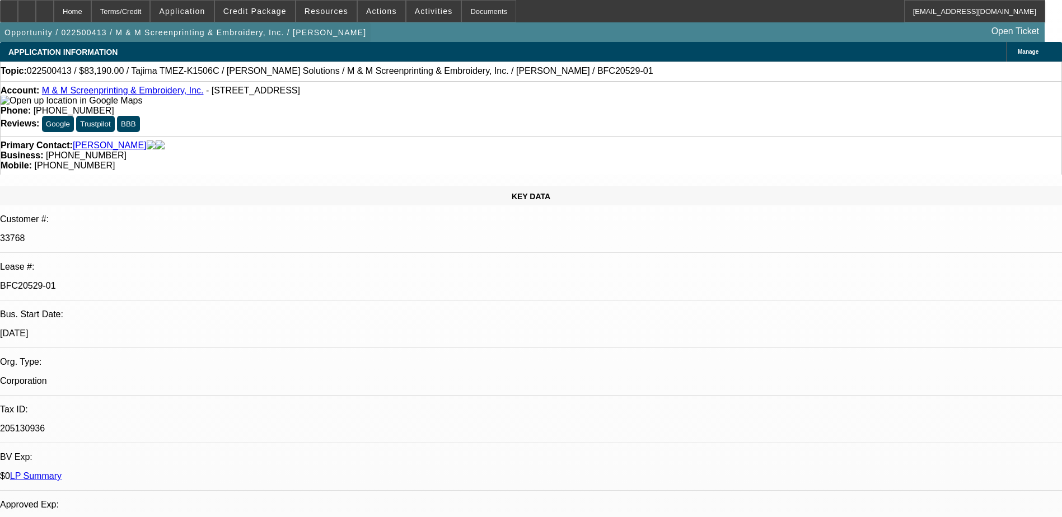
select select "0"
select select "1"
select select "6"
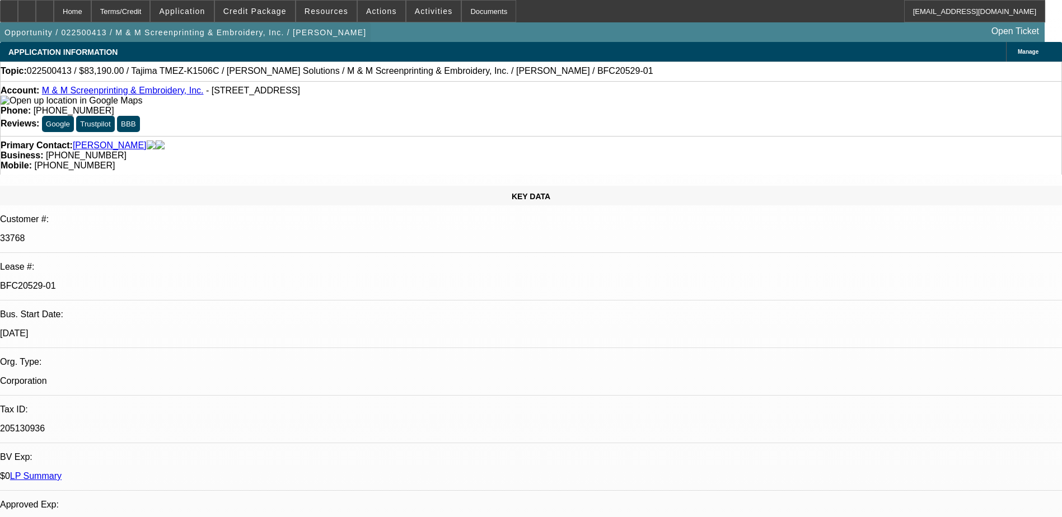
select select "1"
select select "2"
select select "6"
select select "1"
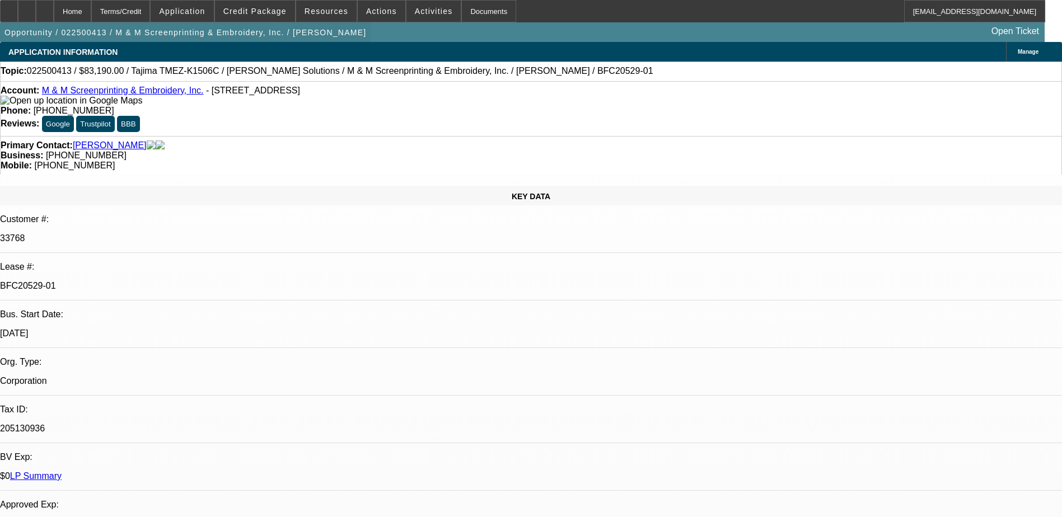
select select "6"
select select "1"
select select "2"
select select "6"
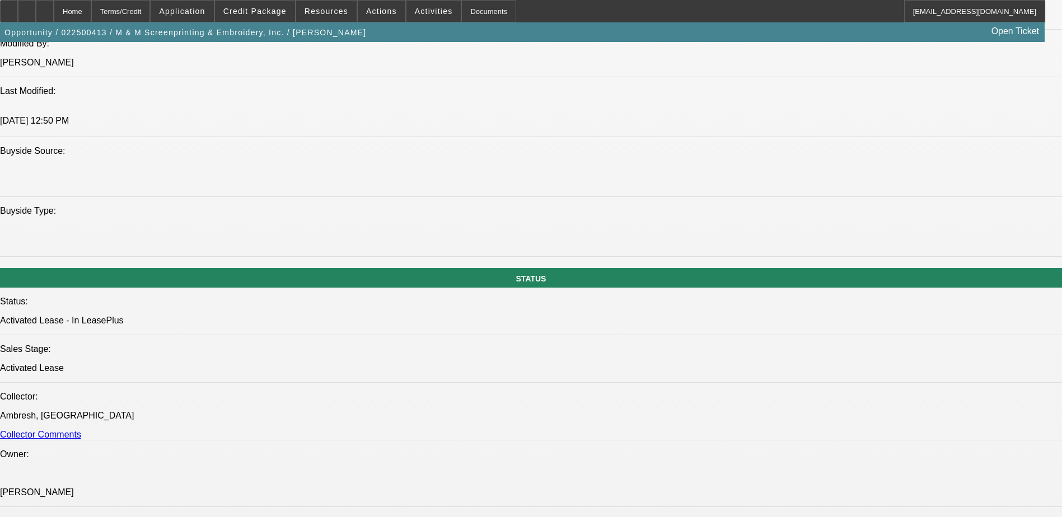
scroll to position [1008, 0]
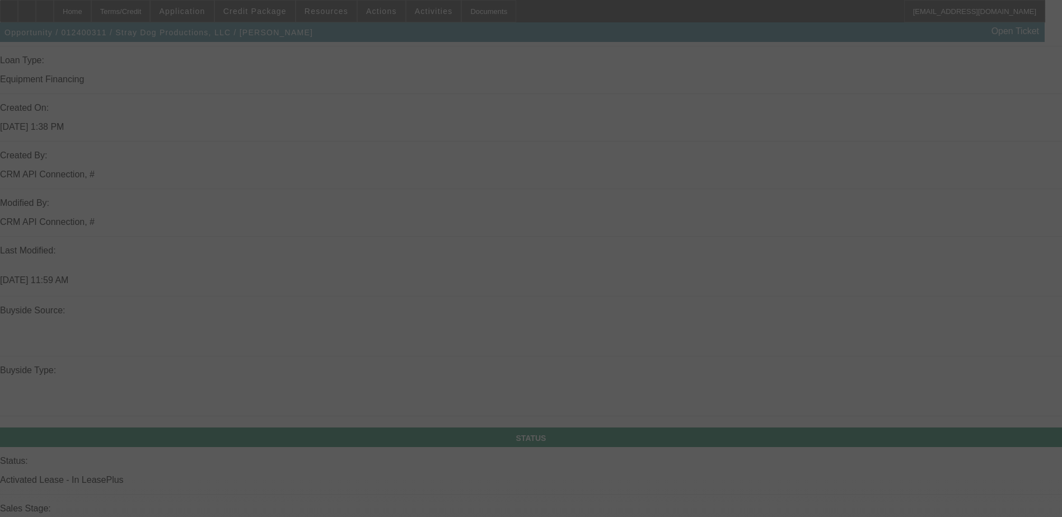
select select "0"
select select "0.1"
select select "0"
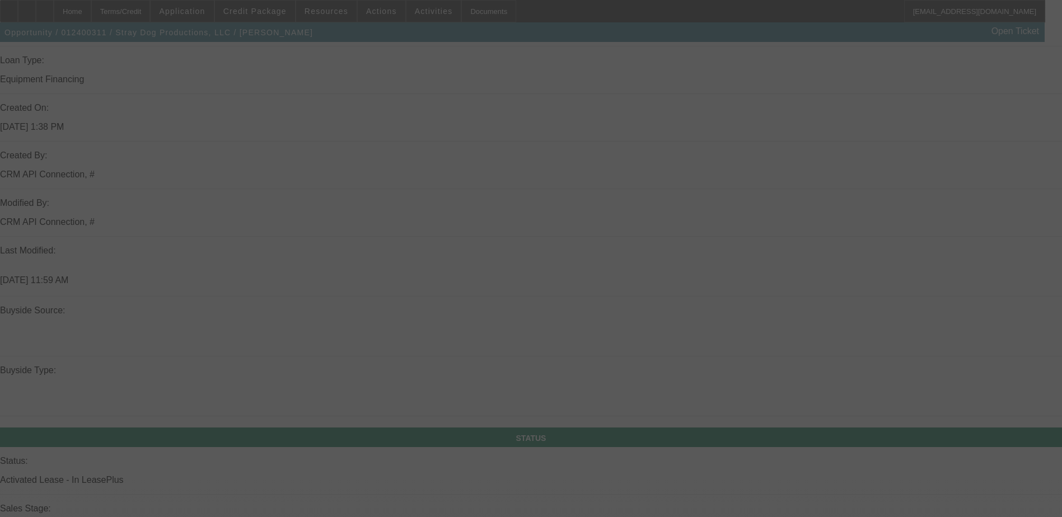
select select "0.1"
select select "0"
select select "0.1"
select select "0"
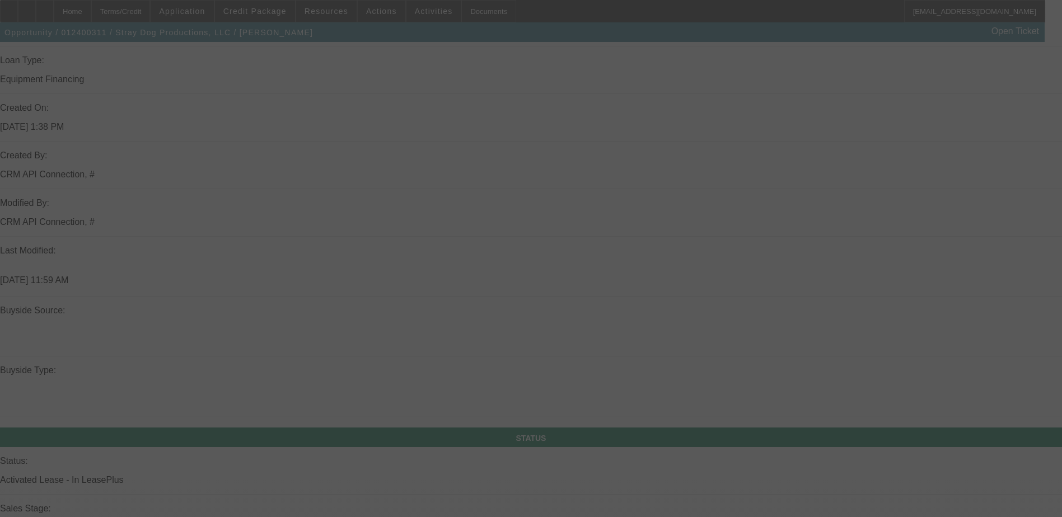
select select "0"
select select "0.1"
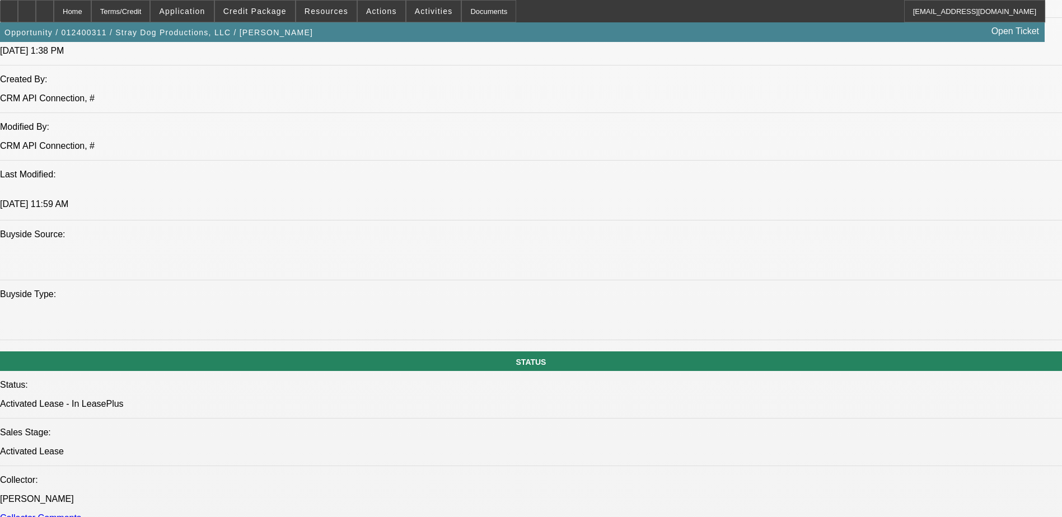
select select "1"
select select "4"
select select "1"
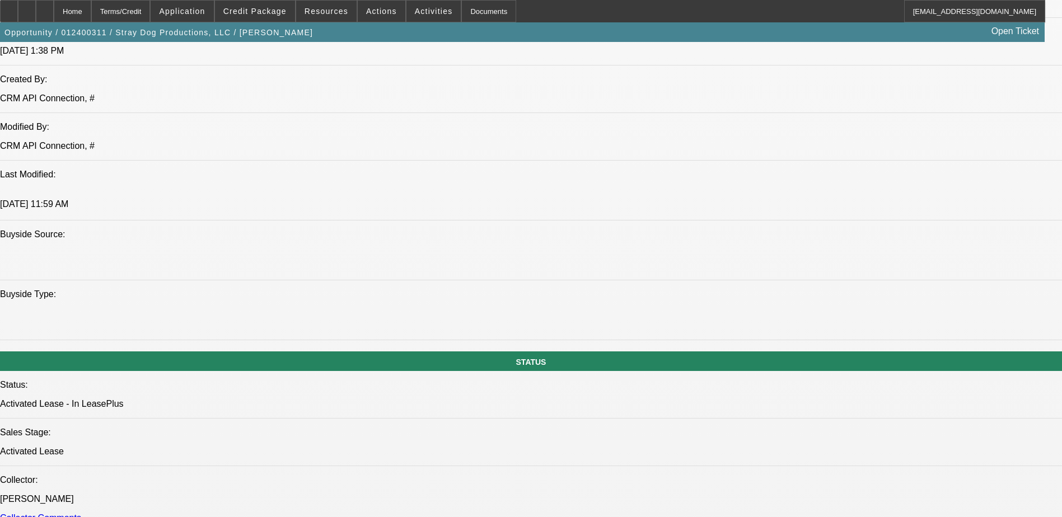
select select "4"
select select "1"
select select "4"
select select "1"
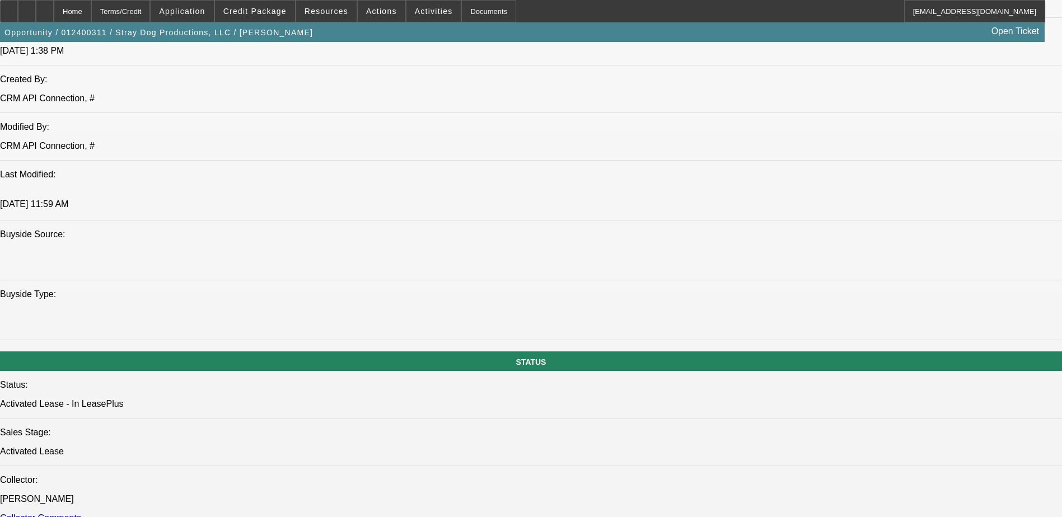
select select "1"
select select "4"
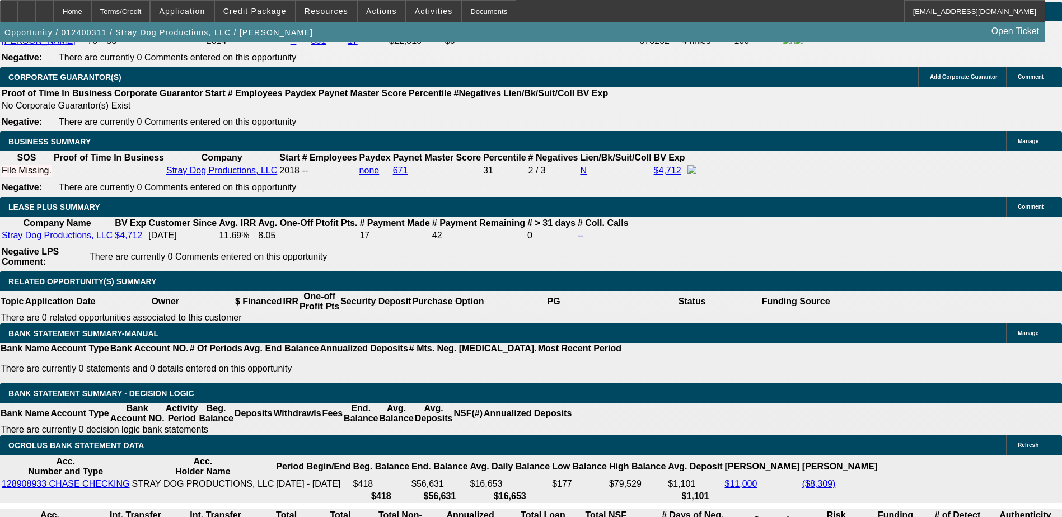
scroll to position [1825, 0]
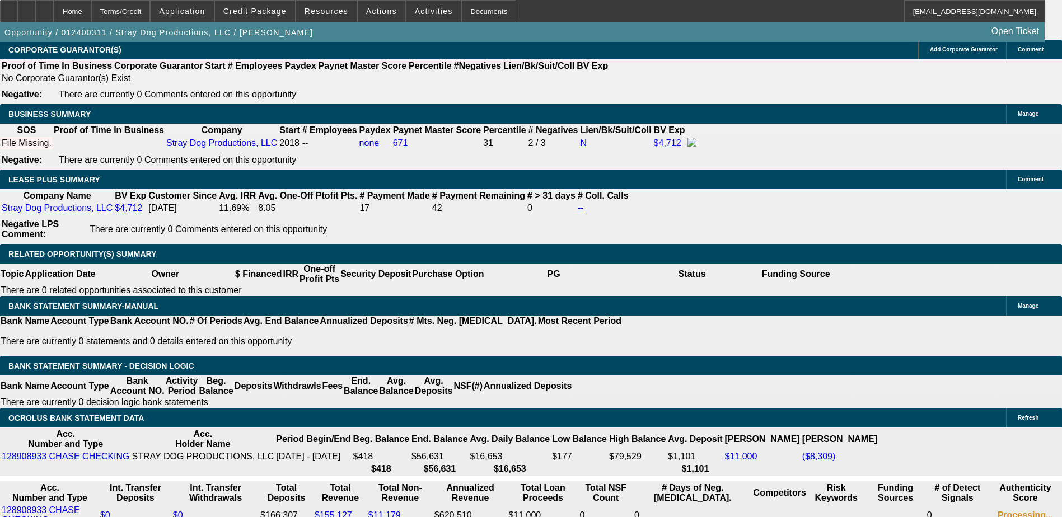
scroll to position [1881, 0]
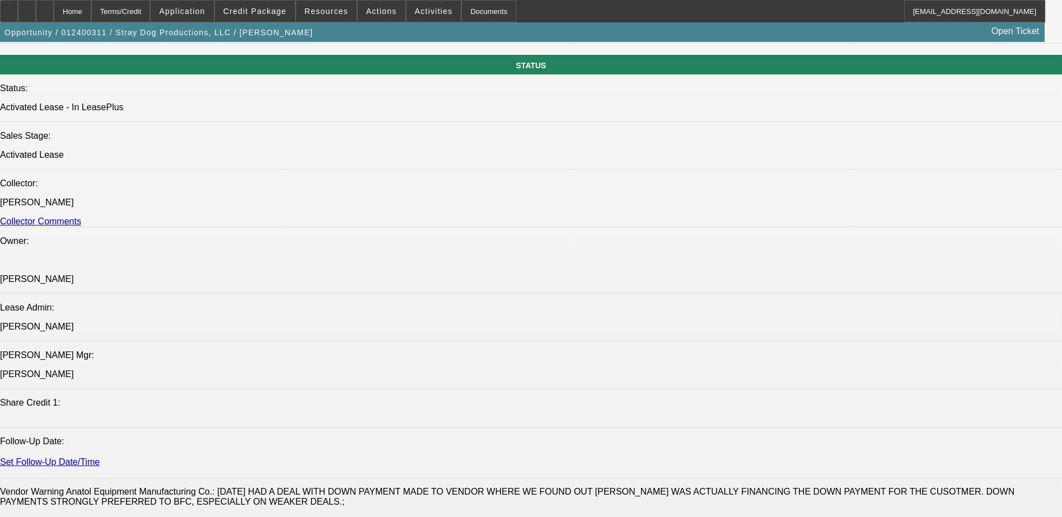
scroll to position [1043, 0]
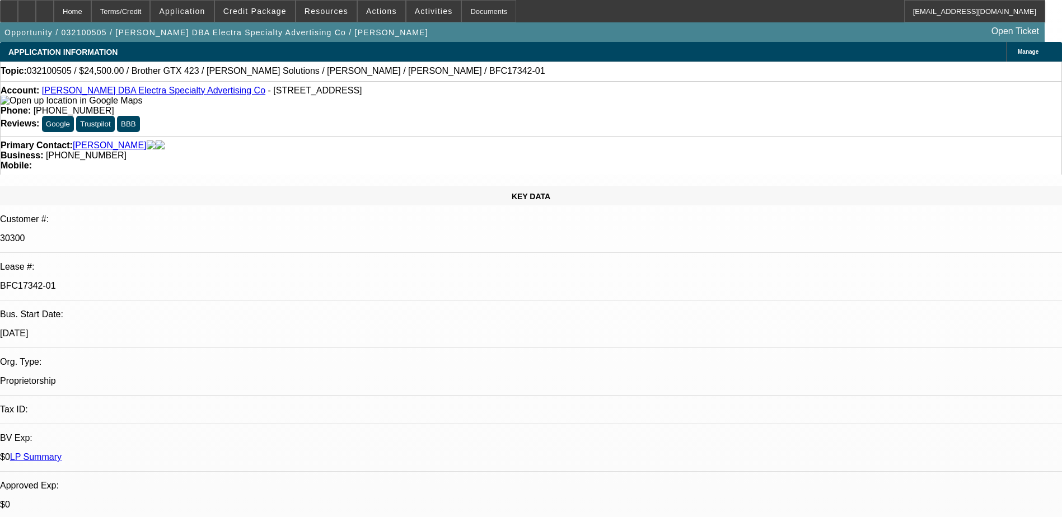
select select "0"
select select "6"
select select "0"
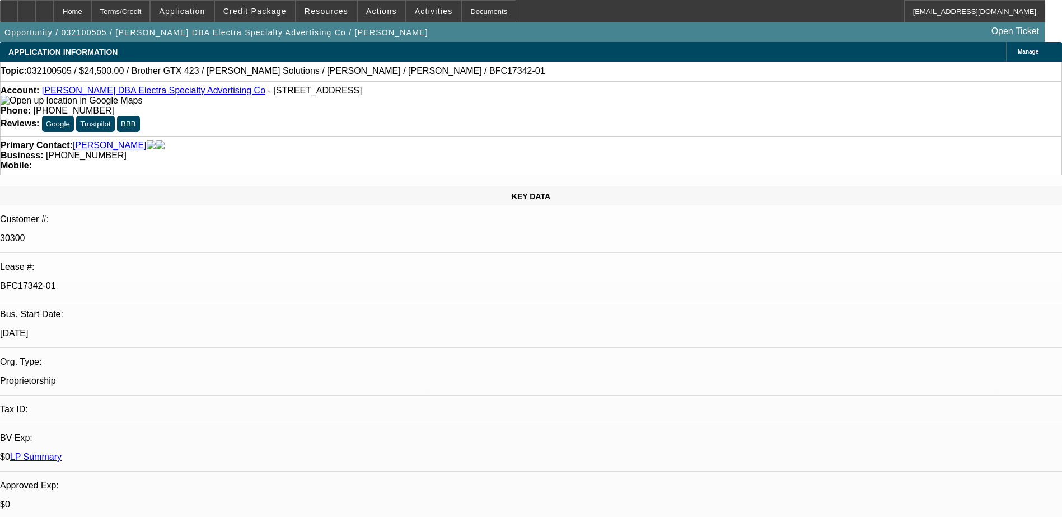
select select "0"
select select "0.1"
select select "4"
select select "0"
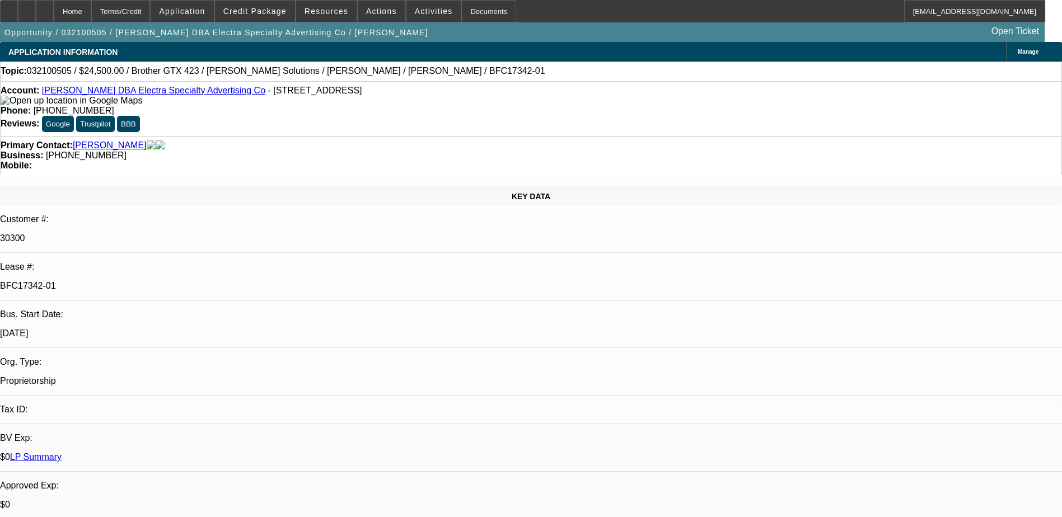
select select "0.1"
select select "4"
select select "0"
select select "0.1"
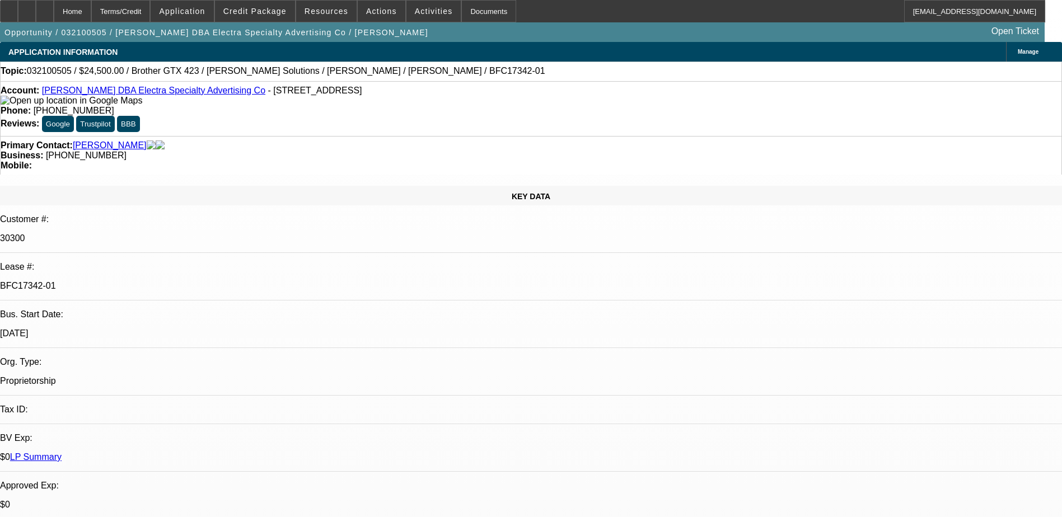
select select "4"
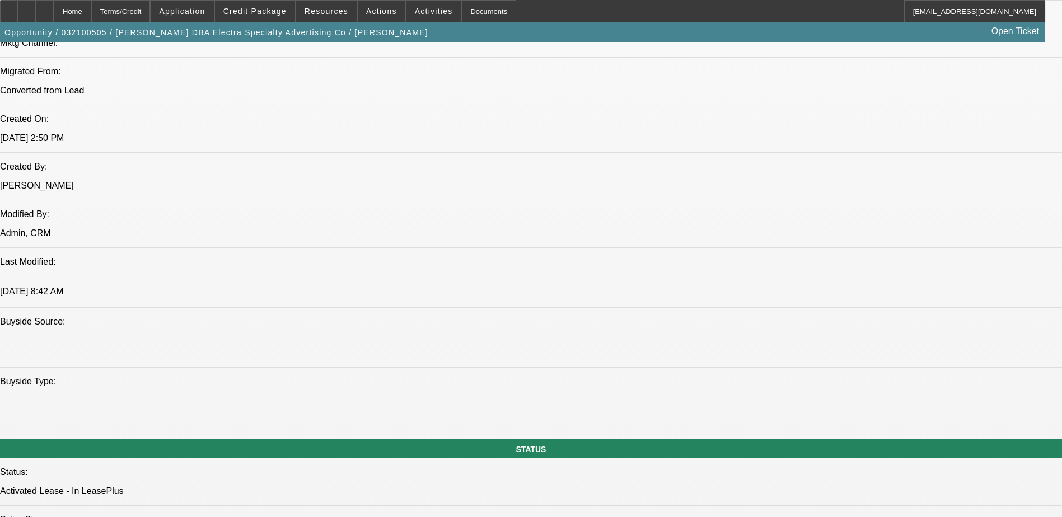
scroll to position [952, 0]
